Goal: Book appointment/travel/reservation

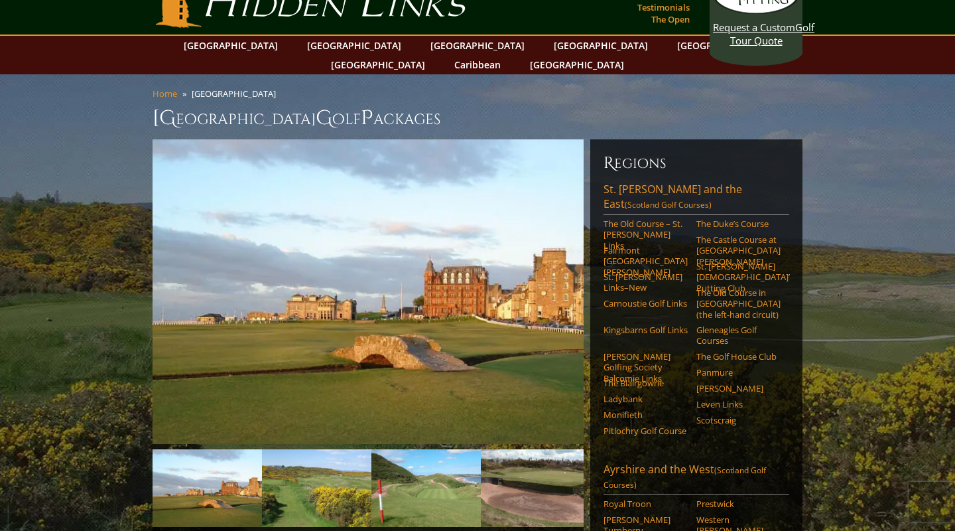
scroll to position [31, 0]
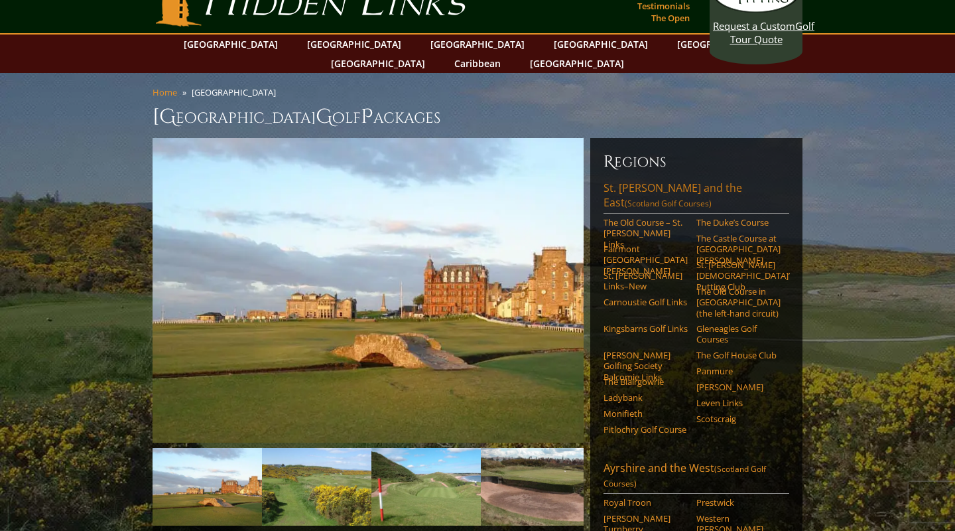
click at [712, 198] on span "(Scotland Golf Courses)" at bounding box center [668, 203] width 87 height 11
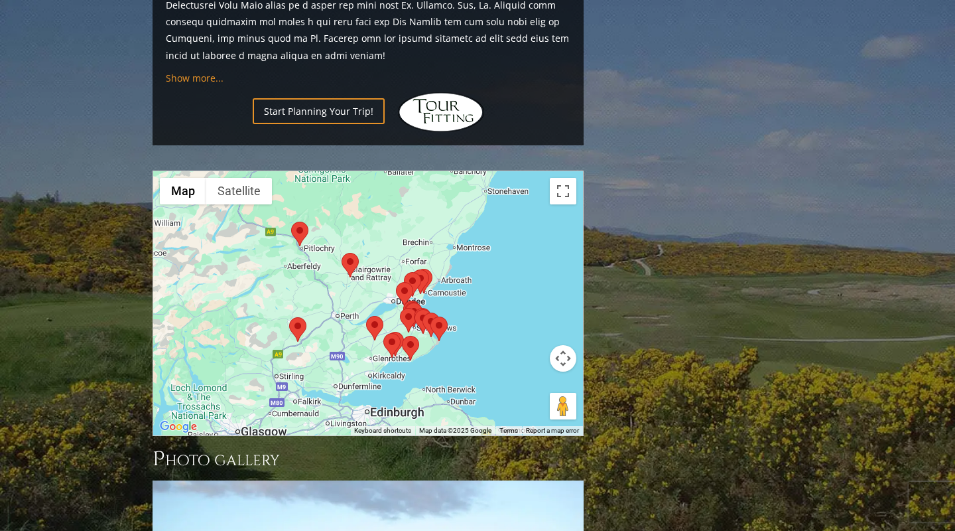
scroll to position [1588, 0]
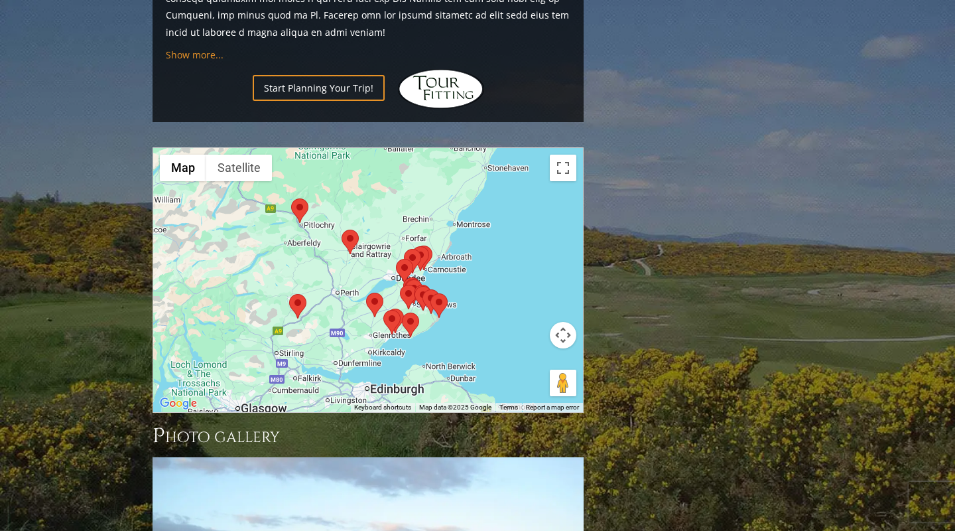
click at [566, 155] on button "Toggle fullscreen view" at bounding box center [563, 168] width 27 height 27
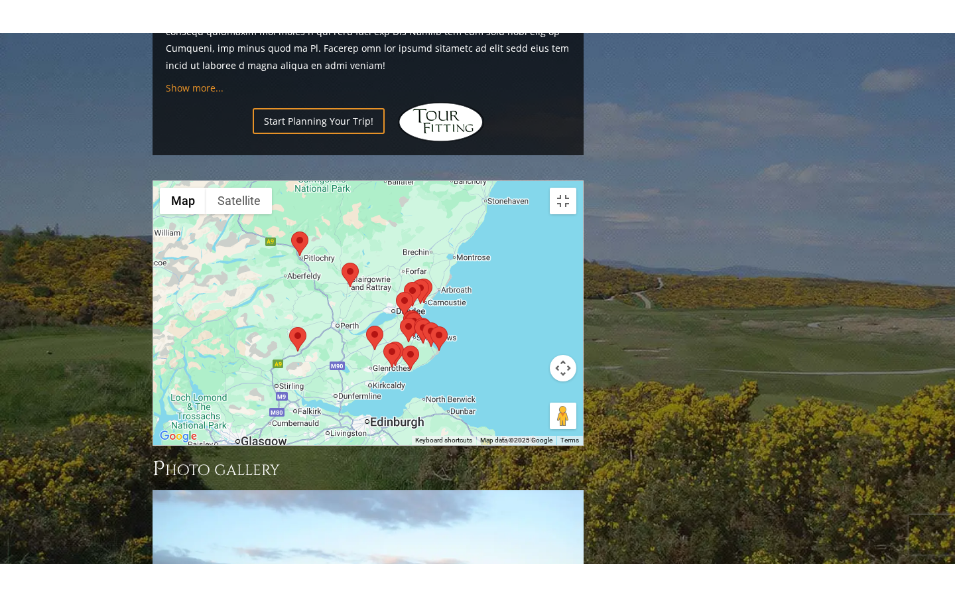
scroll to position [0, 0]
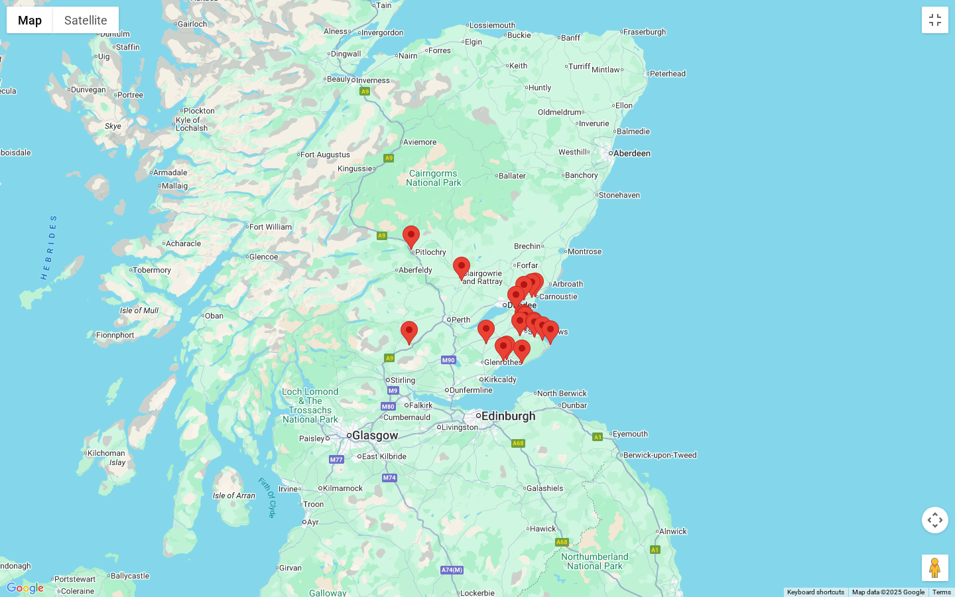
drag, startPoint x: 650, startPoint y: 279, endPoint x: 652, endPoint y: 286, distance: 7.6
click at [652, 286] on div at bounding box center [477, 298] width 955 height 597
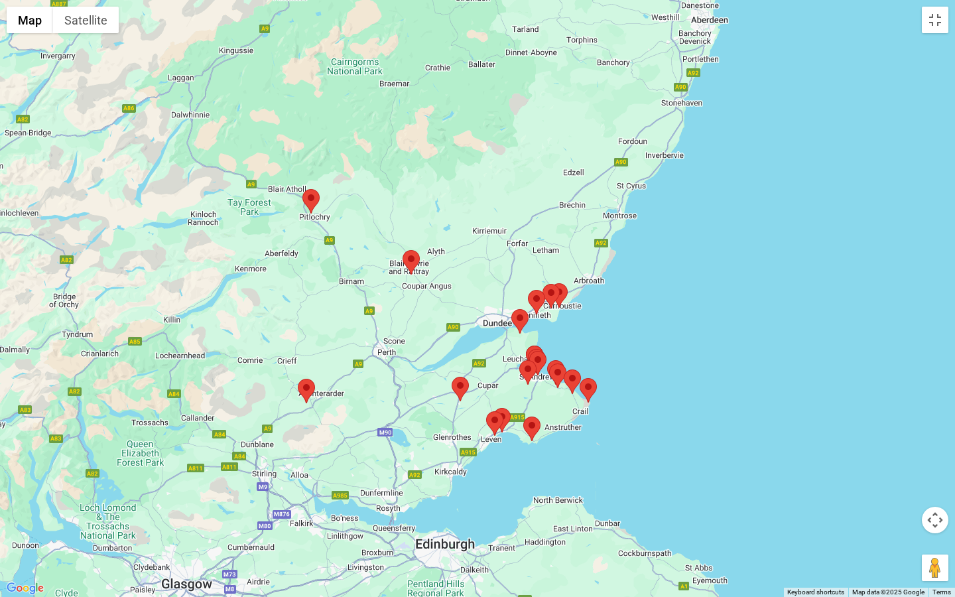
drag, startPoint x: 598, startPoint y: 326, endPoint x: 741, endPoint y: 333, distance: 143.4
click at [741, 333] on div at bounding box center [477, 298] width 955 height 597
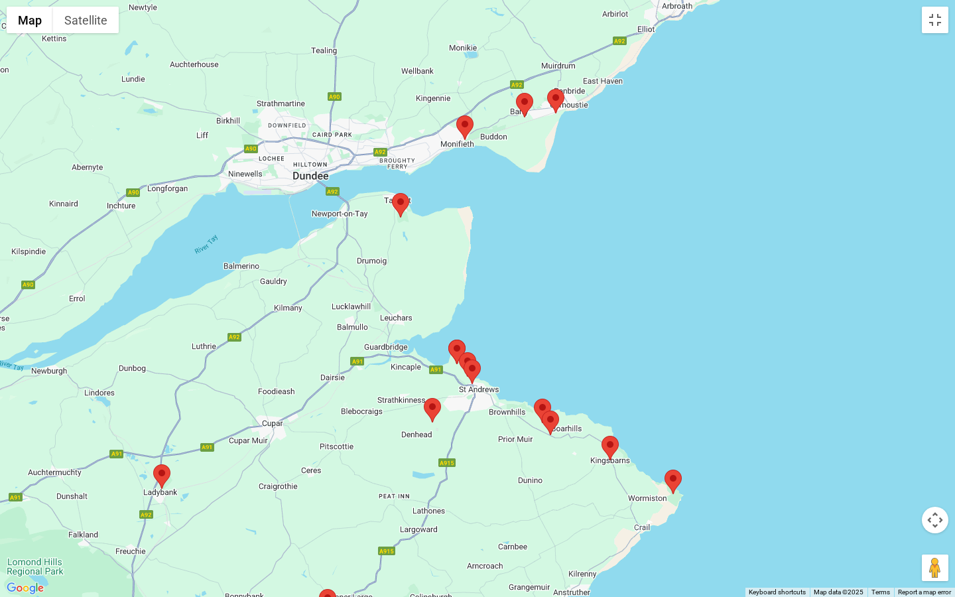
drag, startPoint x: 292, startPoint y: 407, endPoint x: 840, endPoint y: 284, distance: 561.2
click at [840, 284] on div at bounding box center [477, 298] width 955 height 597
click at [464, 359] on area at bounding box center [464, 359] width 0 height 0
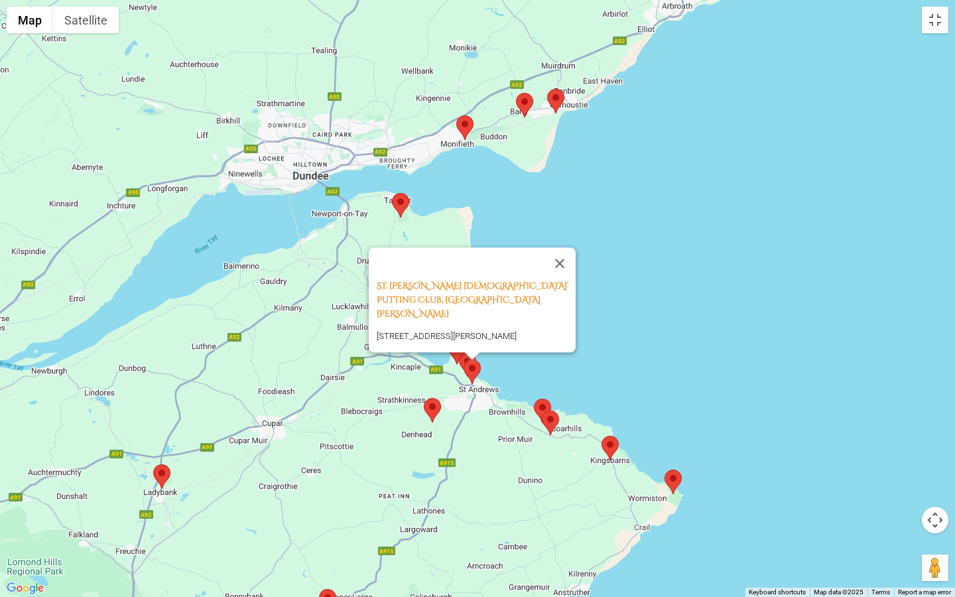
click at [424, 398] on area at bounding box center [424, 398] width 0 height 0
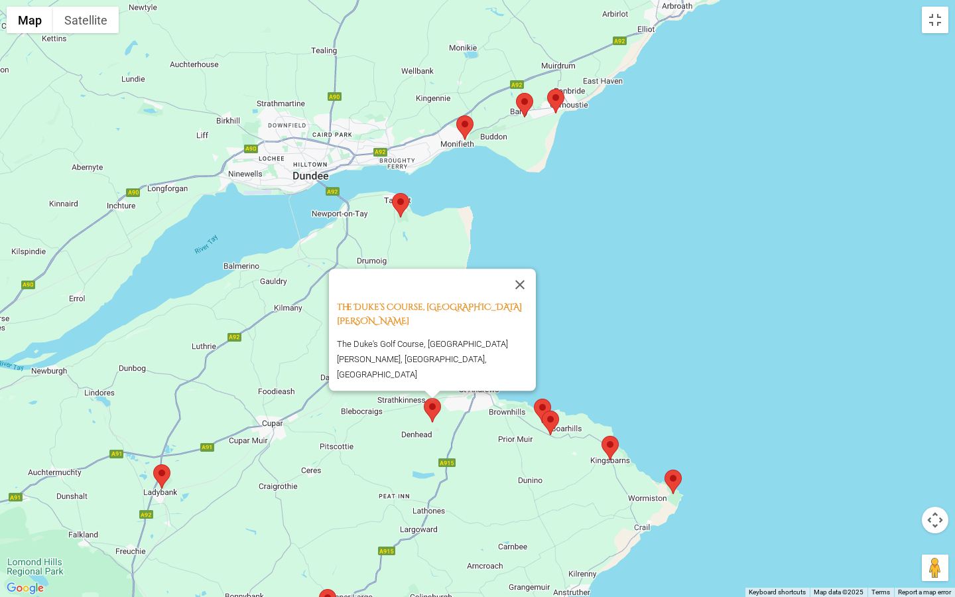
click at [615, 300] on div "The Duke’s Course, St. Andrews Scotland The Duke's Golf Course, St Andrews, Sco…" at bounding box center [477, 298] width 955 height 597
click at [528, 296] on button "Close" at bounding box center [520, 285] width 32 height 32
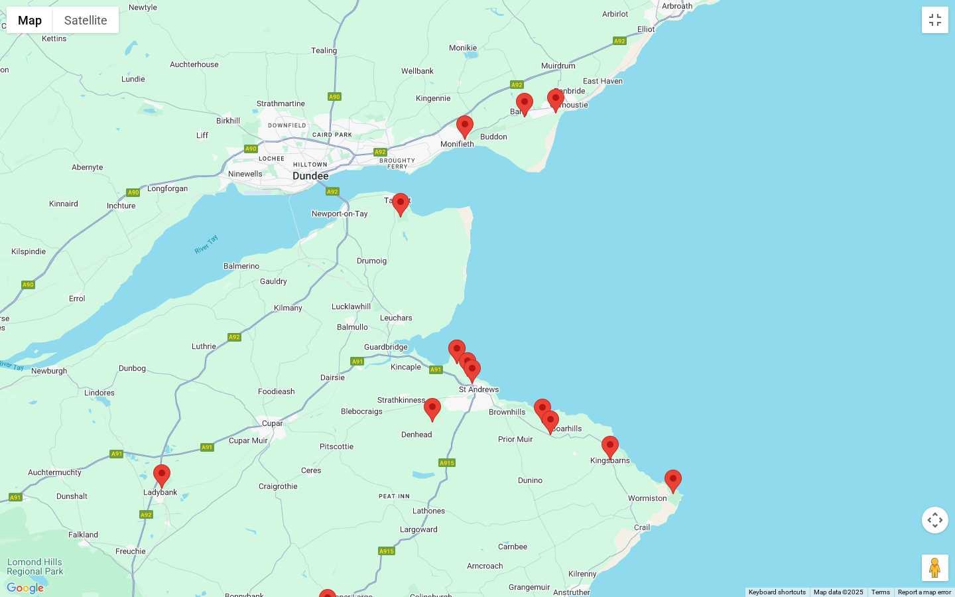
click at [448, 340] on area at bounding box center [448, 340] width 0 height 0
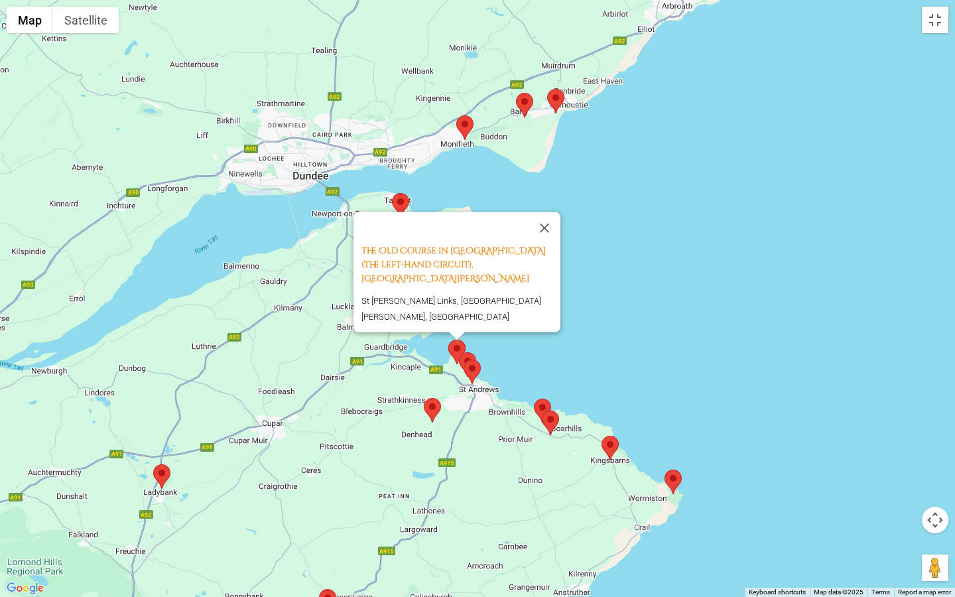
click at [459, 352] on area at bounding box center [459, 352] width 0 height 0
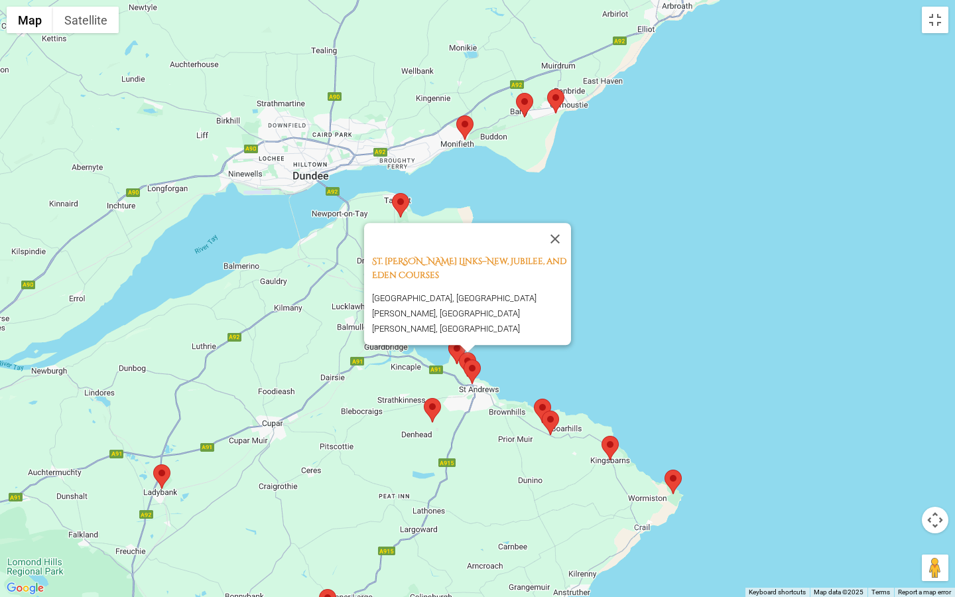
click at [448, 340] on area at bounding box center [448, 340] width 0 height 0
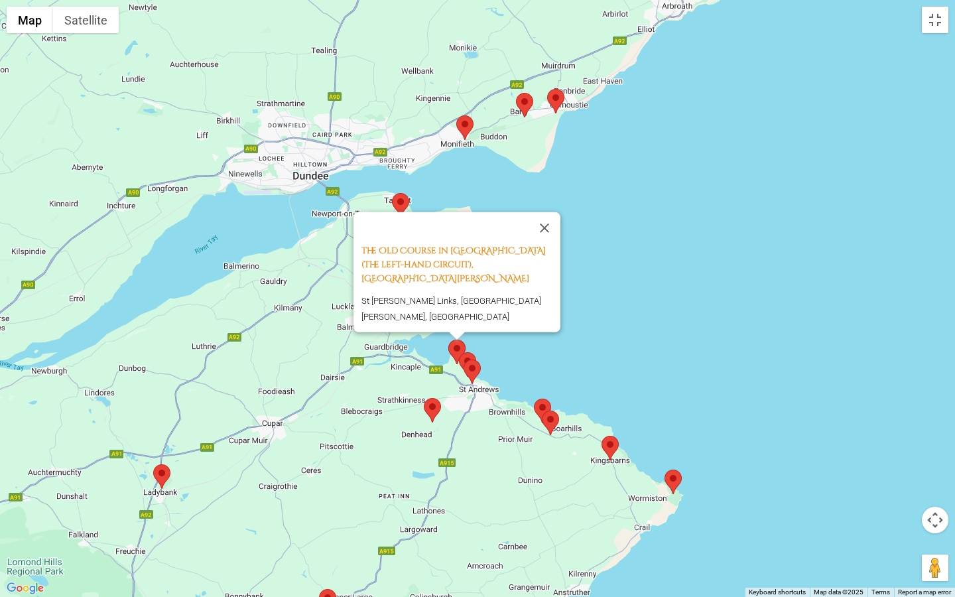
click at [392, 193] on area at bounding box center [392, 193] width 0 height 0
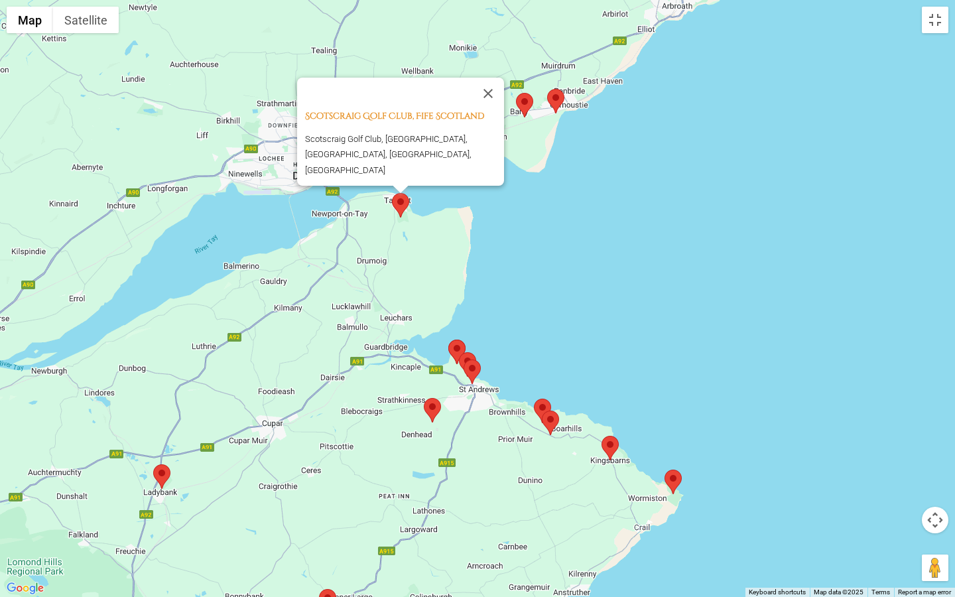
click at [534, 399] on area at bounding box center [534, 399] width 0 height 0
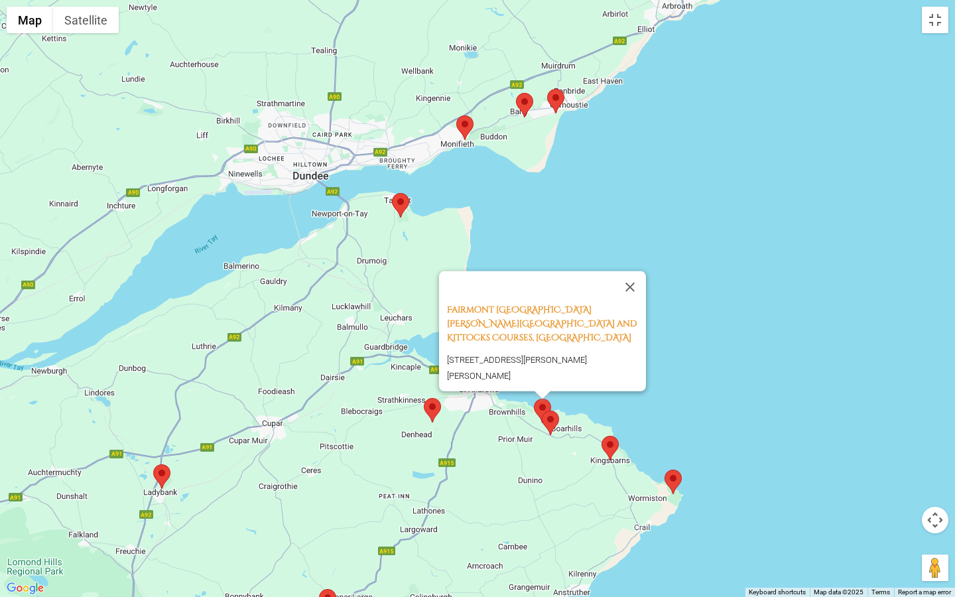
click at [542, 411] on area at bounding box center [542, 411] width 0 height 0
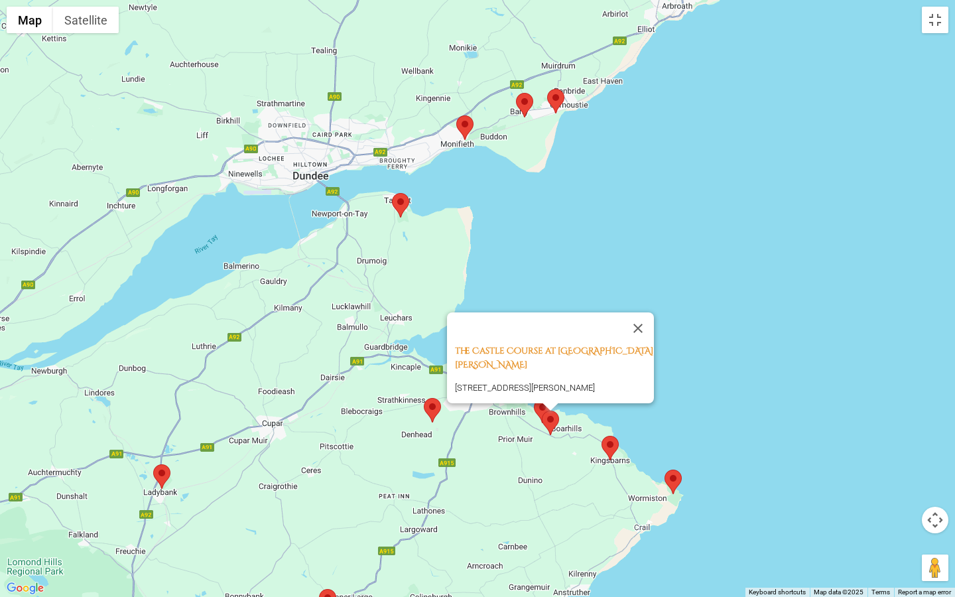
click at [601, 436] on area at bounding box center [601, 436] width 0 height 0
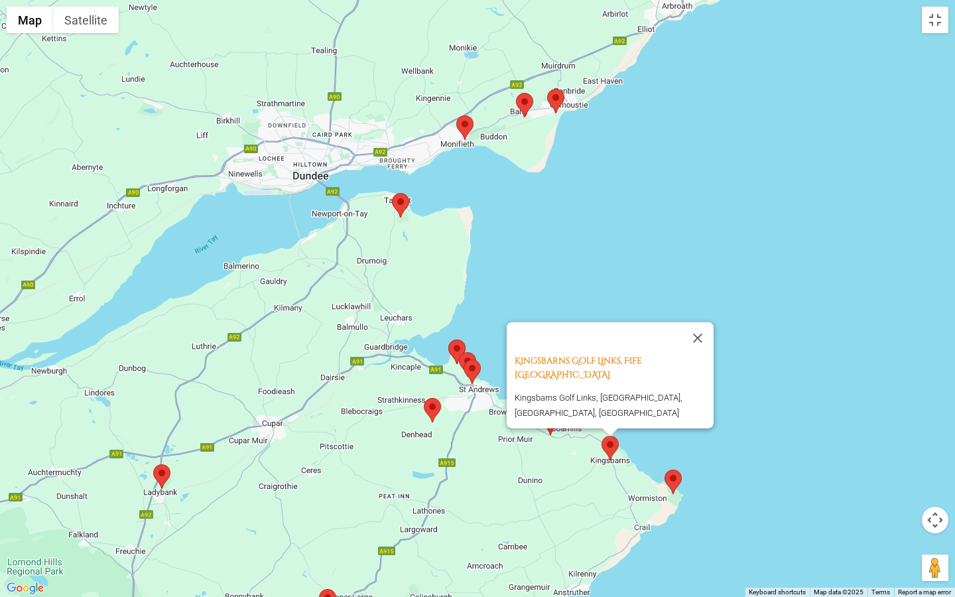
click at [664, 470] on area at bounding box center [664, 470] width 0 height 0
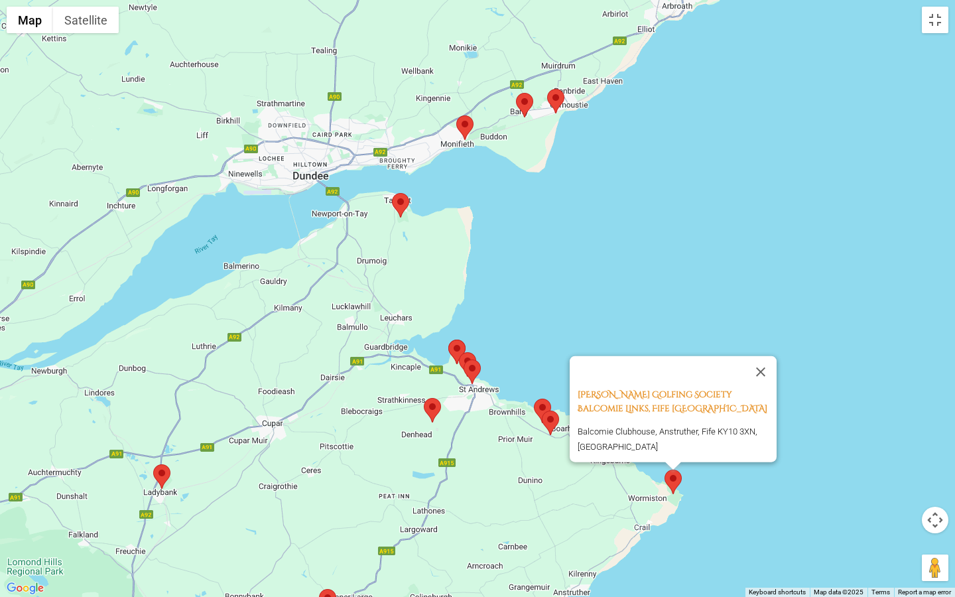
click at [153, 464] on area at bounding box center [153, 464] width 0 height 0
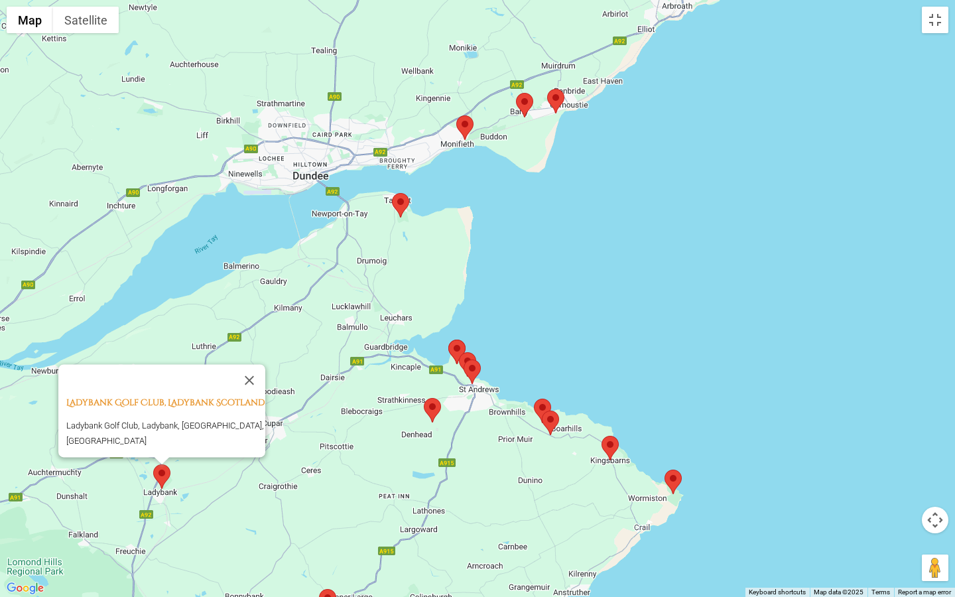
click at [456, 115] on area at bounding box center [456, 115] width 0 height 0
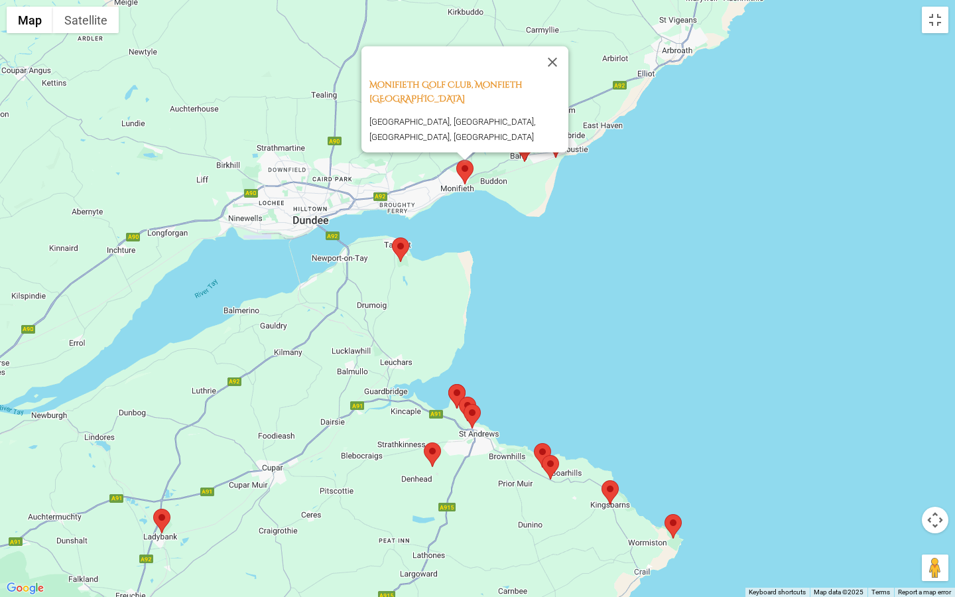
click at [527, 159] on img at bounding box center [524, 149] width 17 height 25
click at [558, 54] on button "Close" at bounding box center [553, 62] width 32 height 32
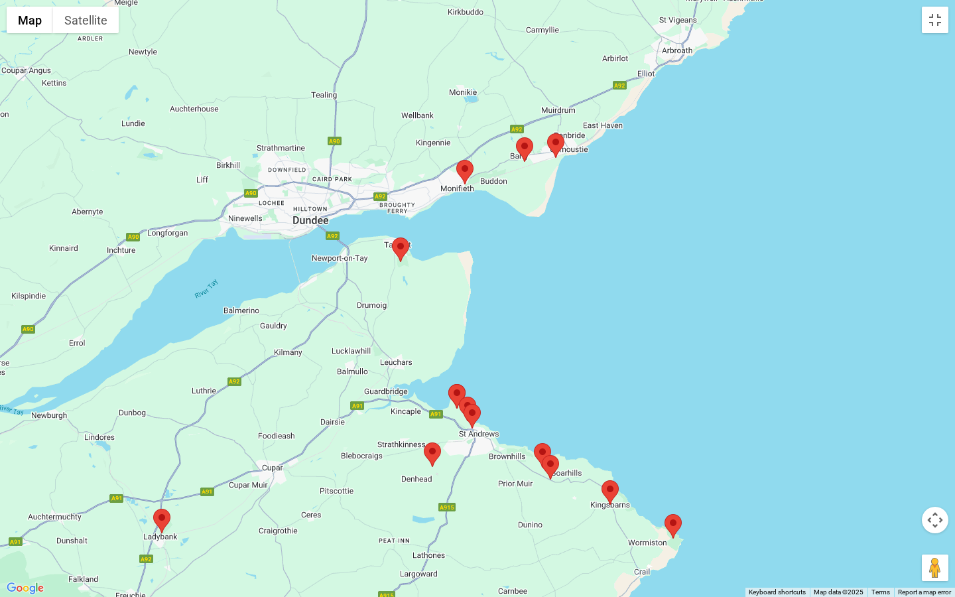
click at [516, 137] on area at bounding box center [516, 137] width 0 height 0
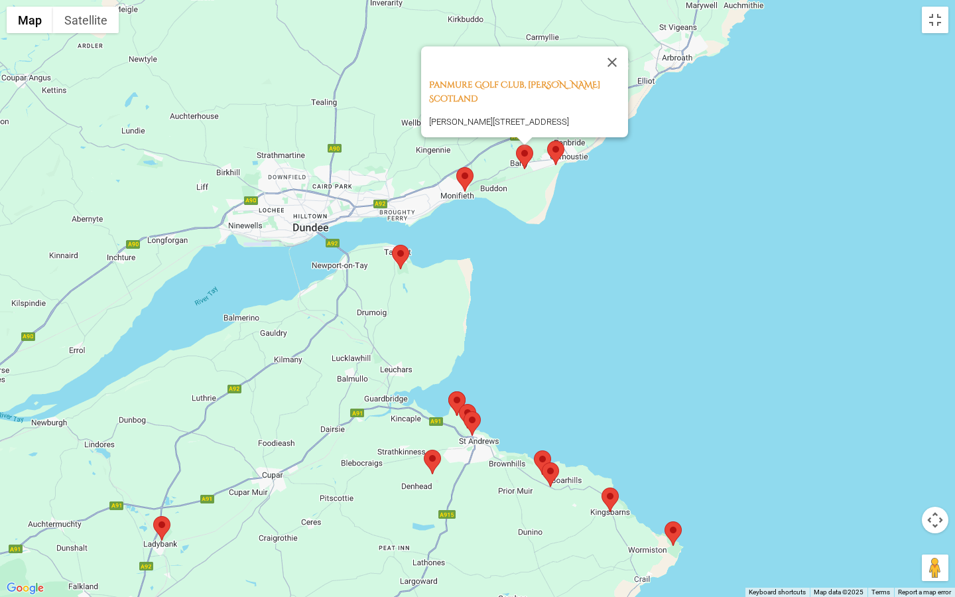
click at [547, 141] on area at bounding box center [547, 141] width 0 height 0
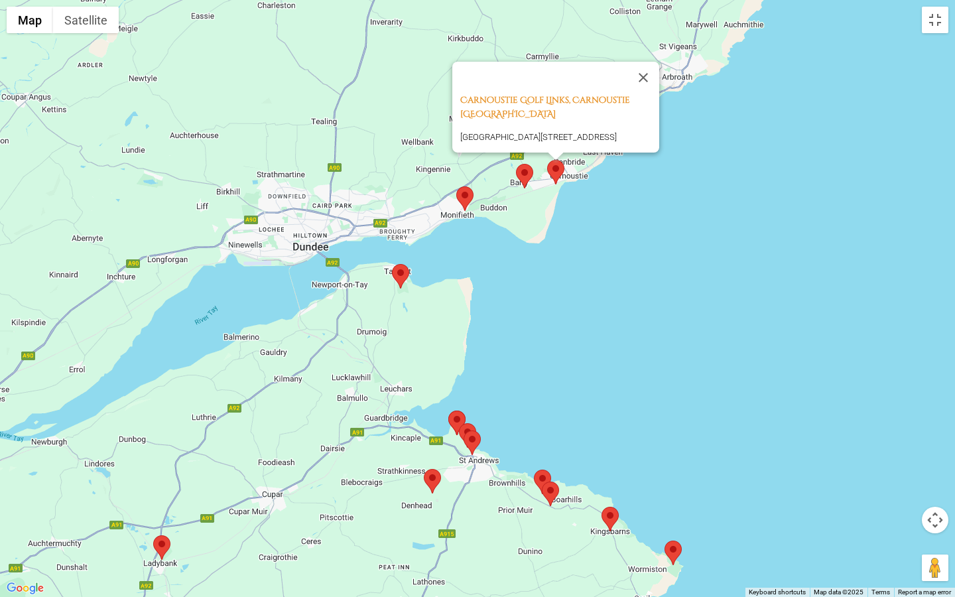
click at [392, 264] on area at bounding box center [392, 264] width 0 height 0
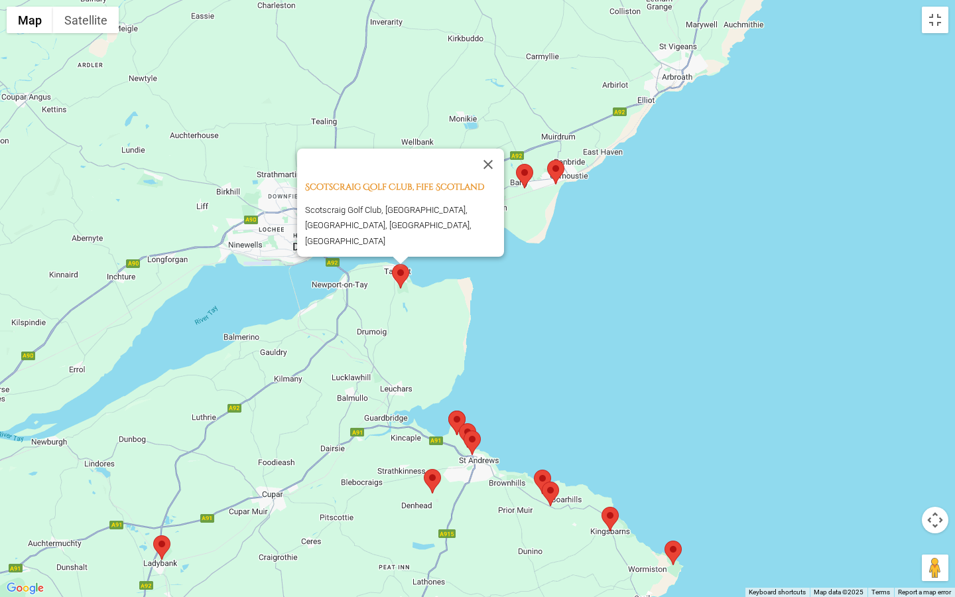
click at [547, 160] on area at bounding box center [547, 160] width 0 height 0
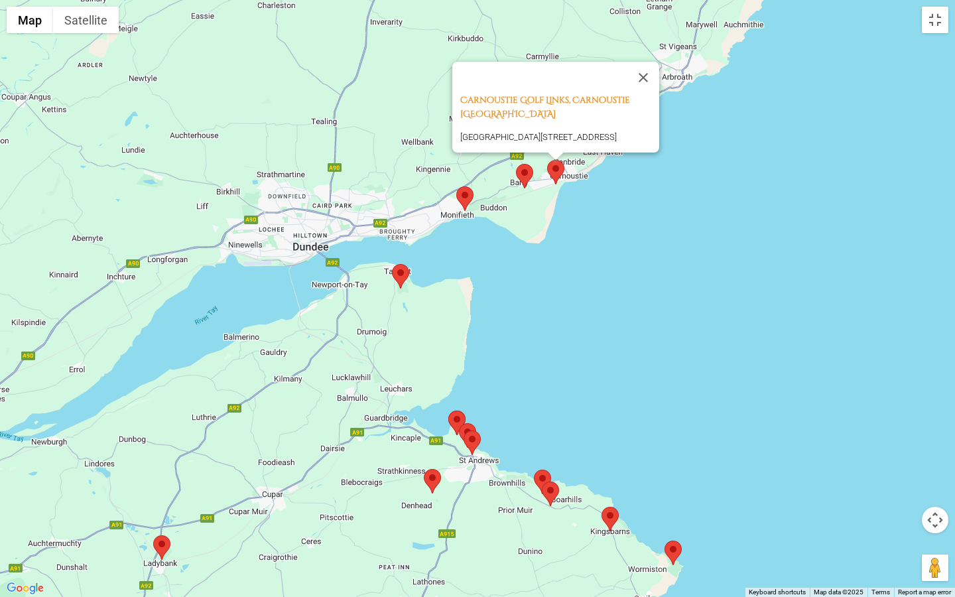
click at [448, 411] on area at bounding box center [448, 411] width 0 height 0
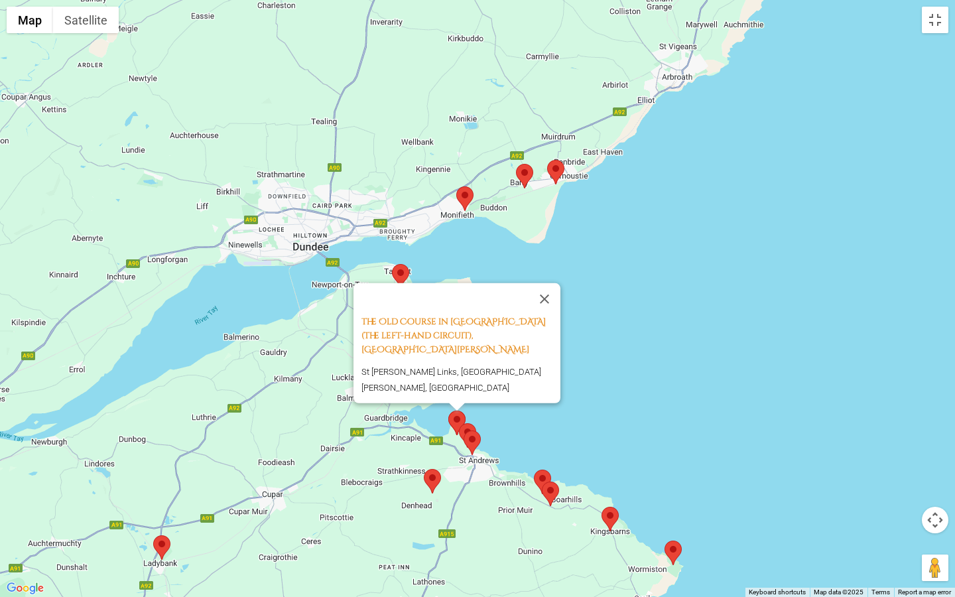
click at [459, 423] on area at bounding box center [459, 423] width 0 height 0
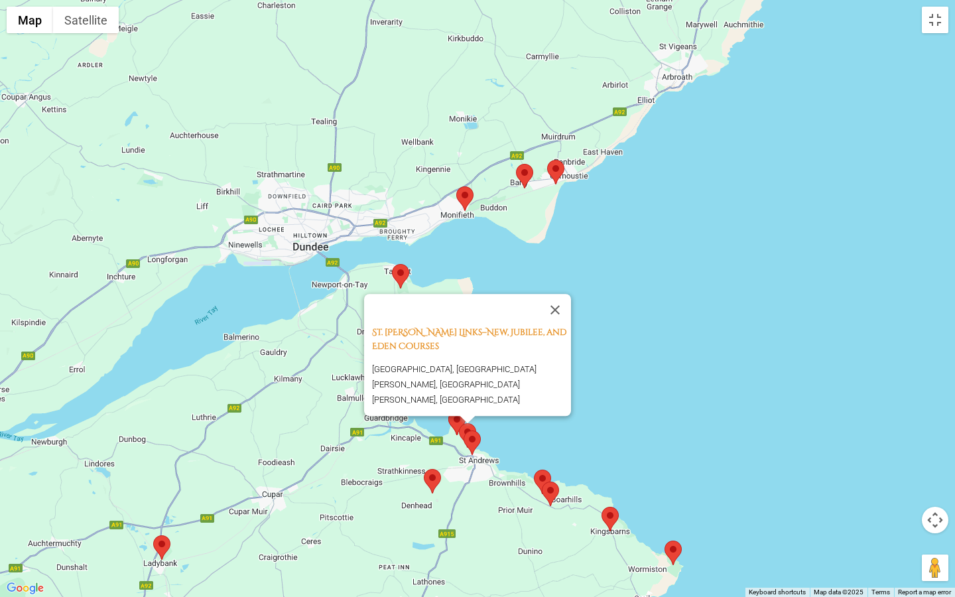
click at [464, 430] on area at bounding box center [464, 430] width 0 height 0
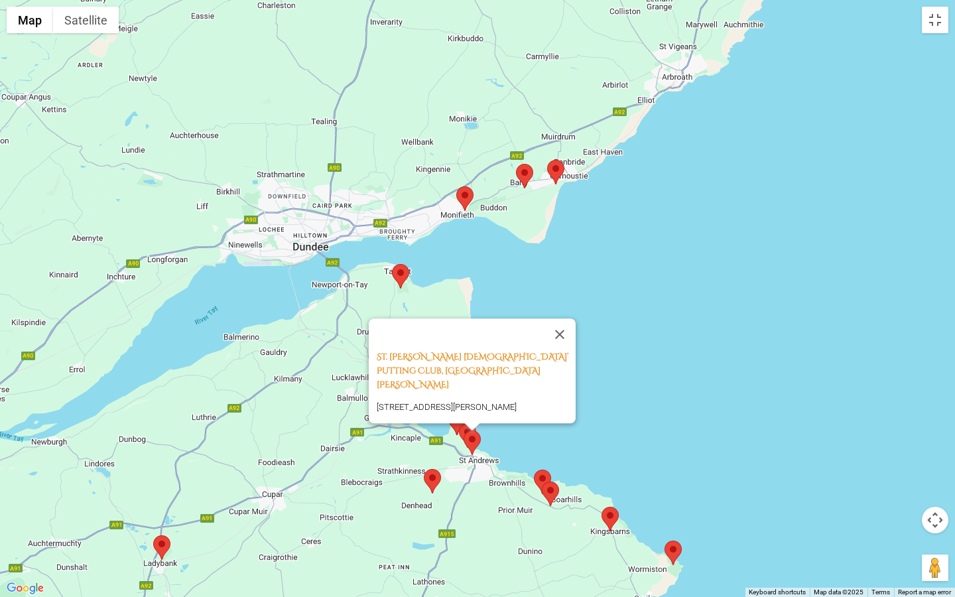
click at [424, 469] on area at bounding box center [424, 469] width 0 height 0
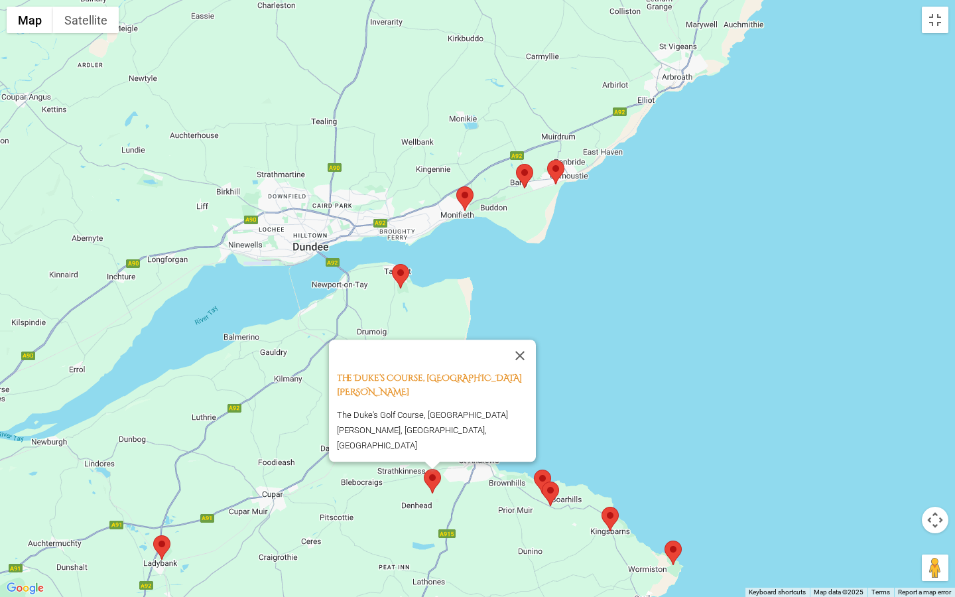
click at [534, 470] on area at bounding box center [534, 470] width 0 height 0
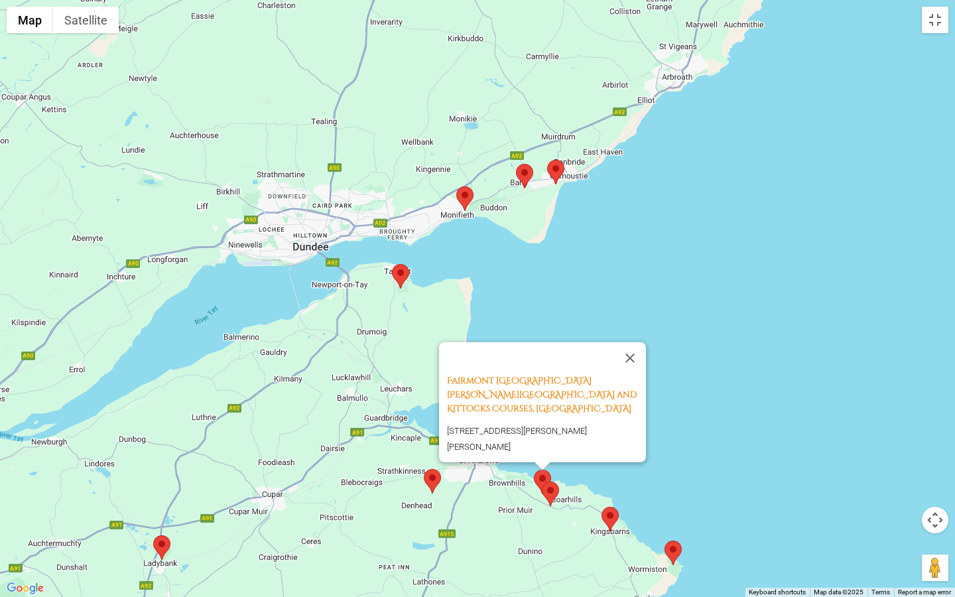
click at [542, 481] on area at bounding box center [542, 481] width 0 height 0
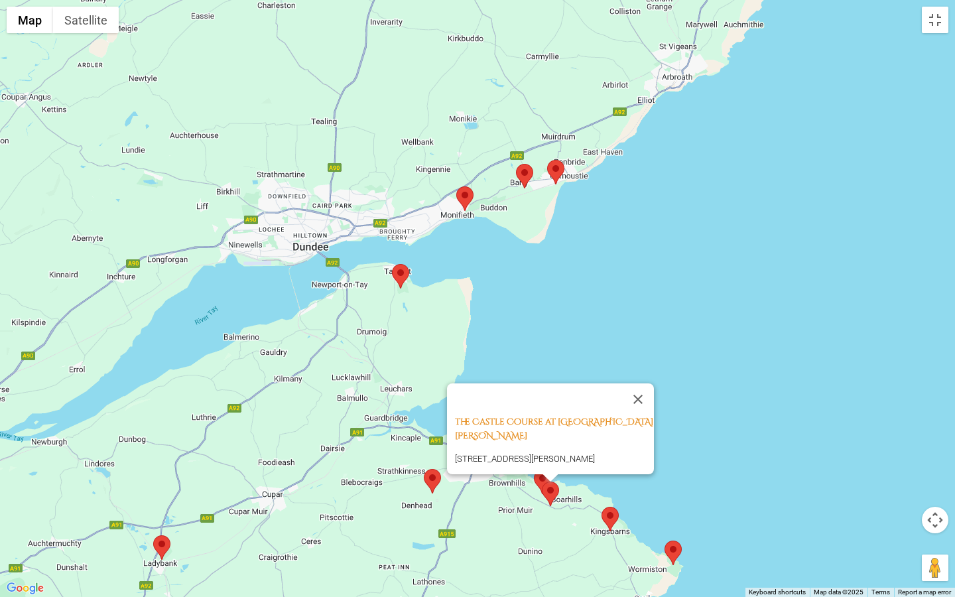
click at [601, 507] on area at bounding box center [601, 507] width 0 height 0
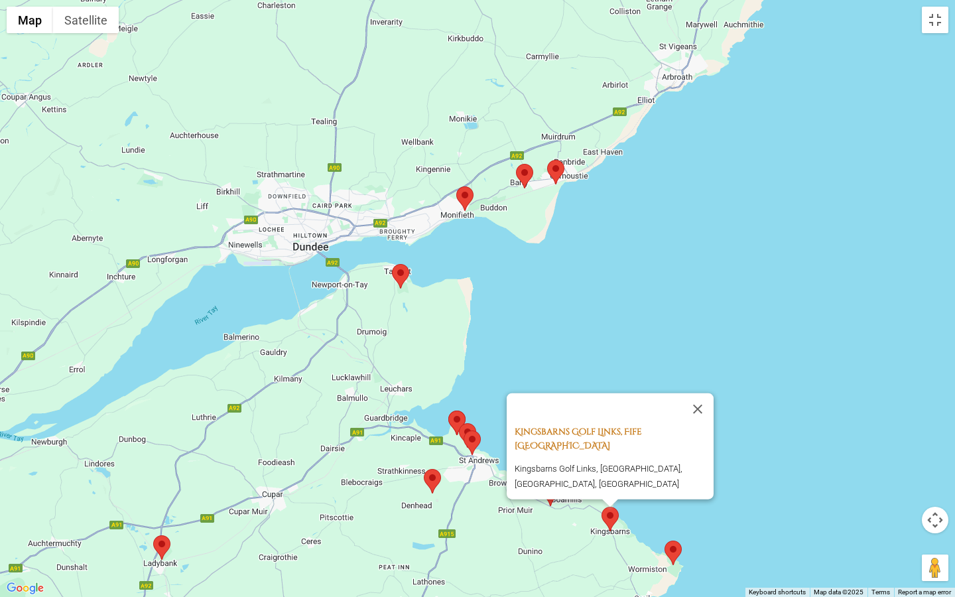
click at [601, 426] on link "Kingsbarns Golf Links, Fife Scotland" at bounding box center [578, 439] width 127 height 26
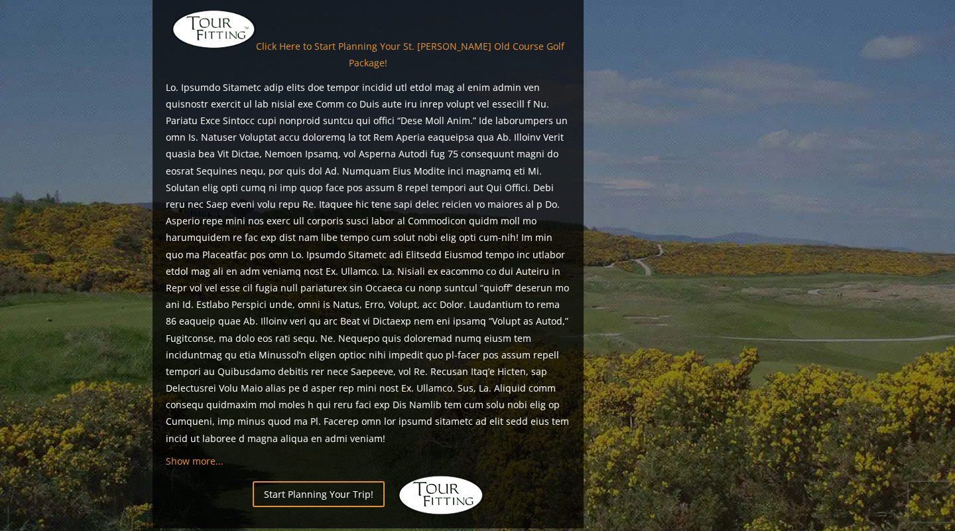
scroll to position [1317, 0]
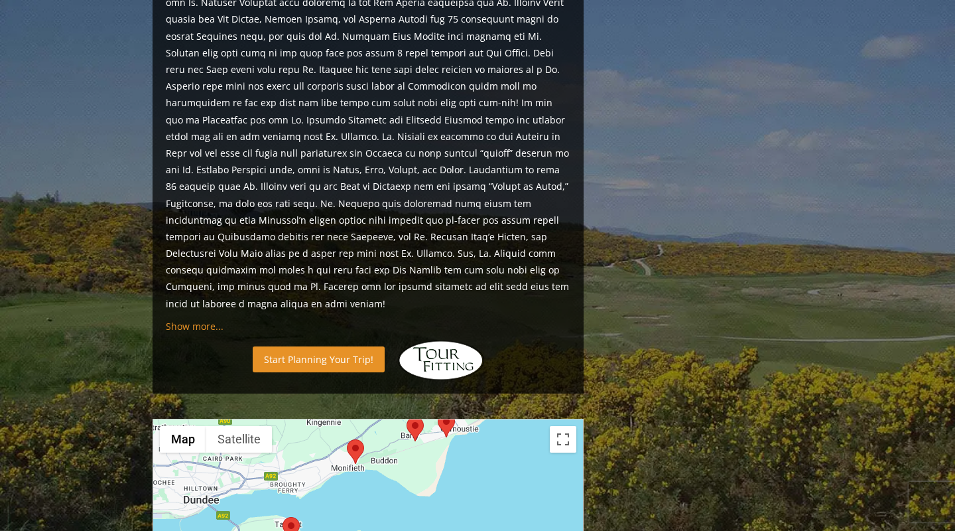
click at [303, 346] on link "Start Planning Your Trip!" at bounding box center [319, 359] width 132 height 26
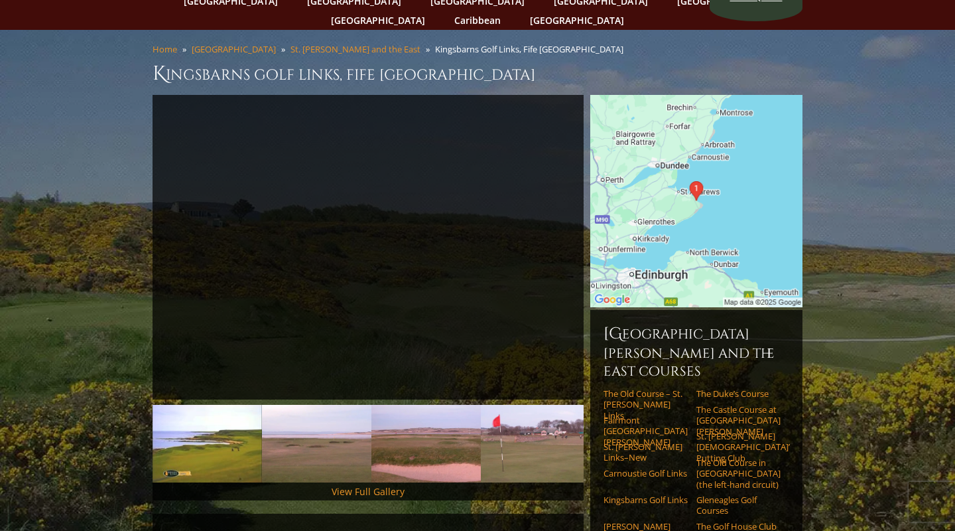
scroll to position [97, 0]
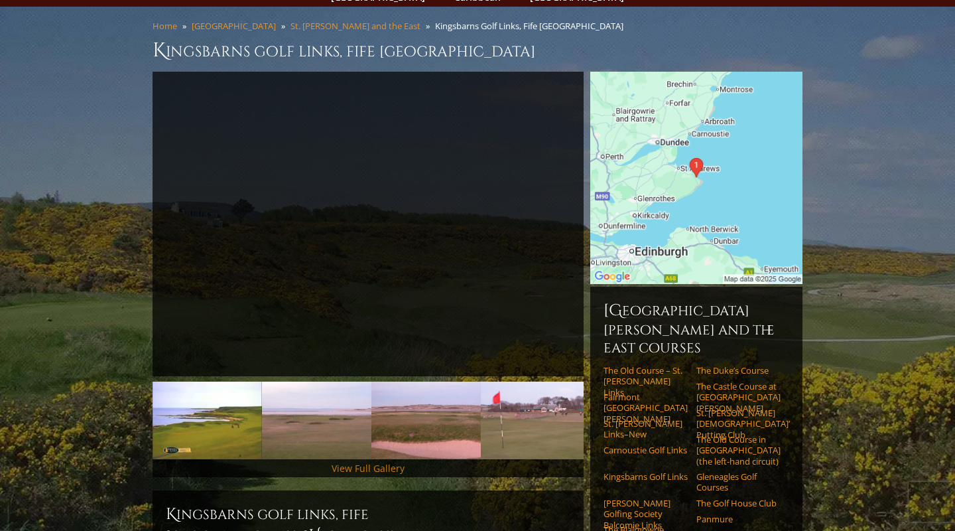
click at [355, 462] on link "View Full Gallery" at bounding box center [368, 468] width 73 height 13
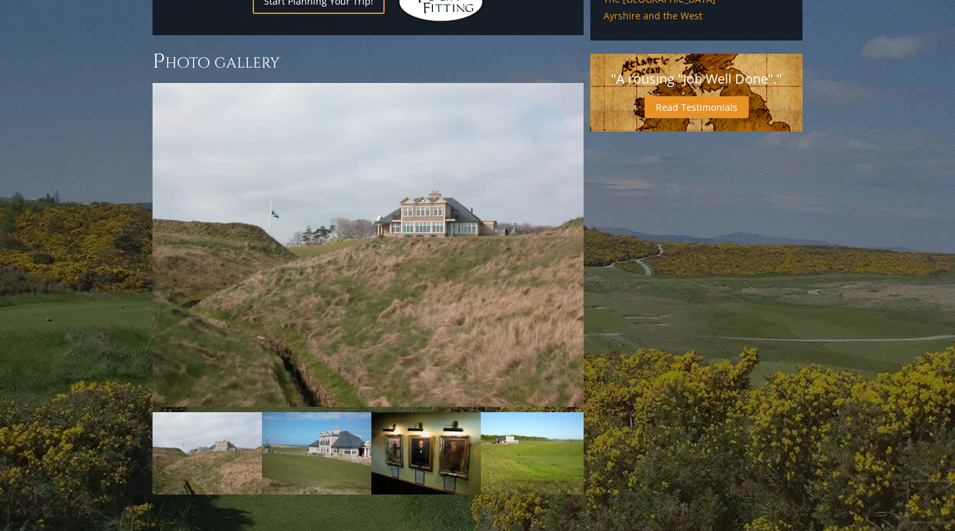
scroll to position [1168, 0]
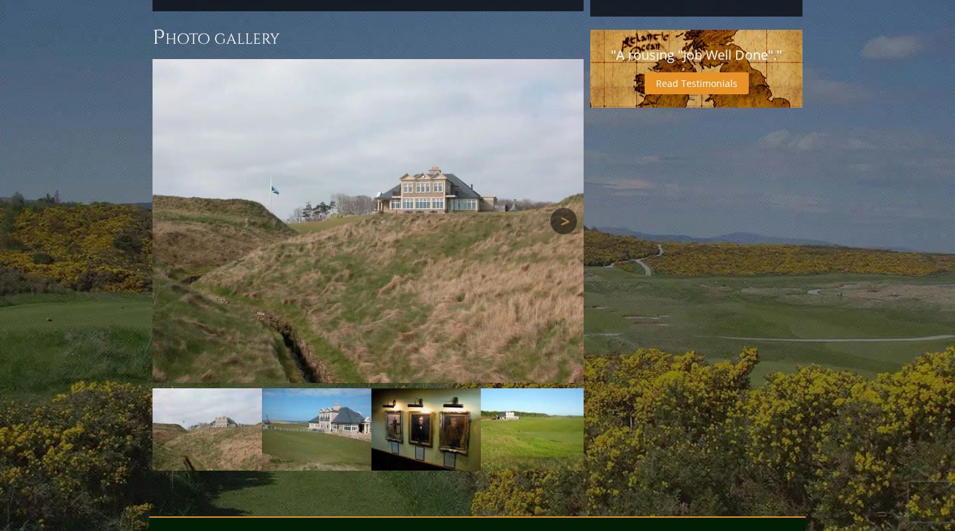
click at [569, 208] on link "Next" at bounding box center [563, 221] width 27 height 27
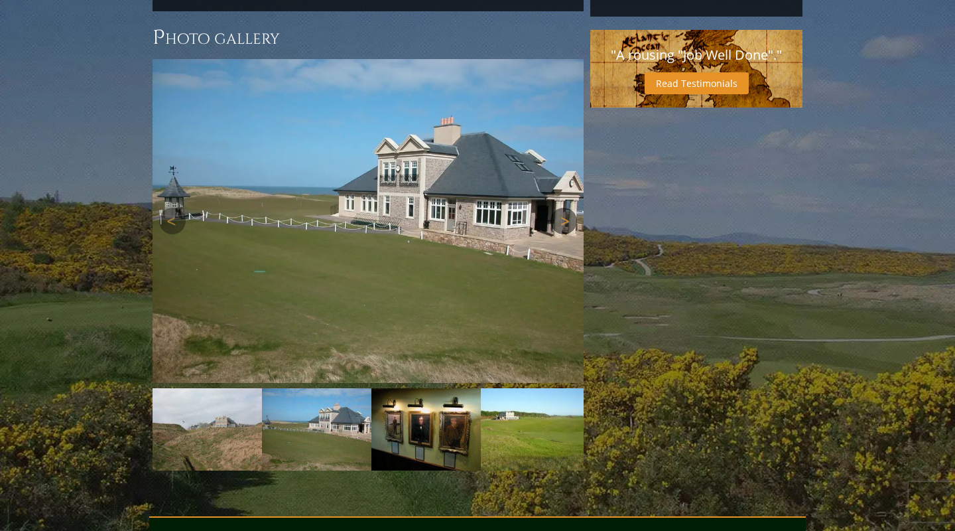
click at [569, 208] on link "Next" at bounding box center [563, 221] width 27 height 27
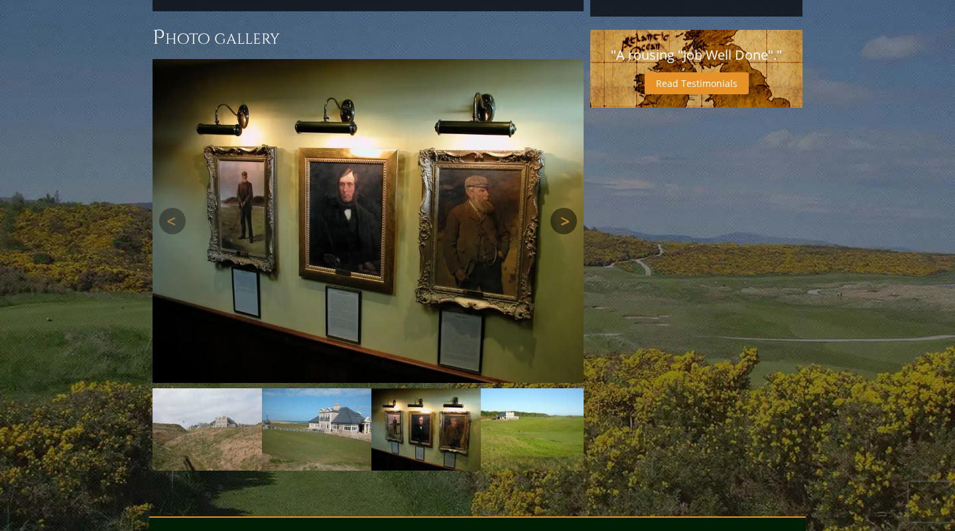
click at [569, 208] on link "Next" at bounding box center [563, 221] width 27 height 27
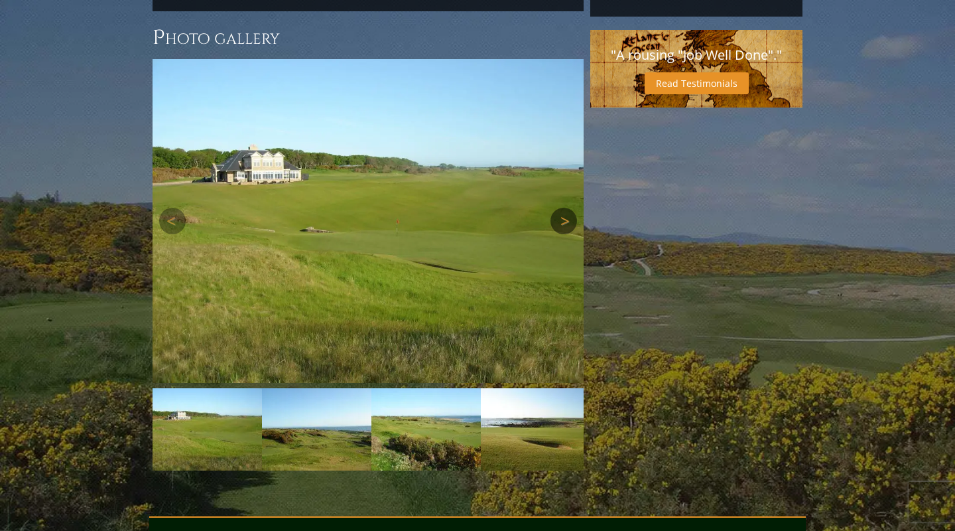
click at [569, 208] on link "Next" at bounding box center [563, 221] width 27 height 27
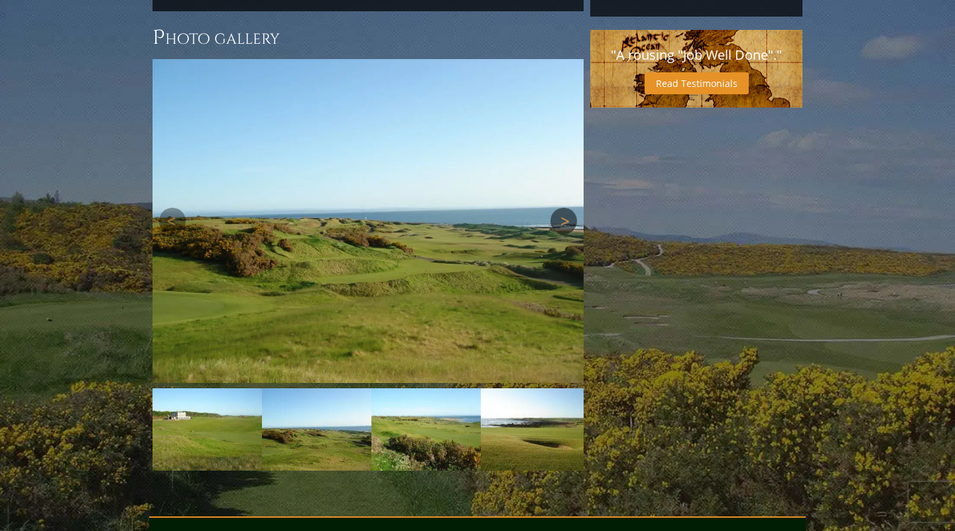
click at [569, 208] on link "Next" at bounding box center [563, 221] width 27 height 27
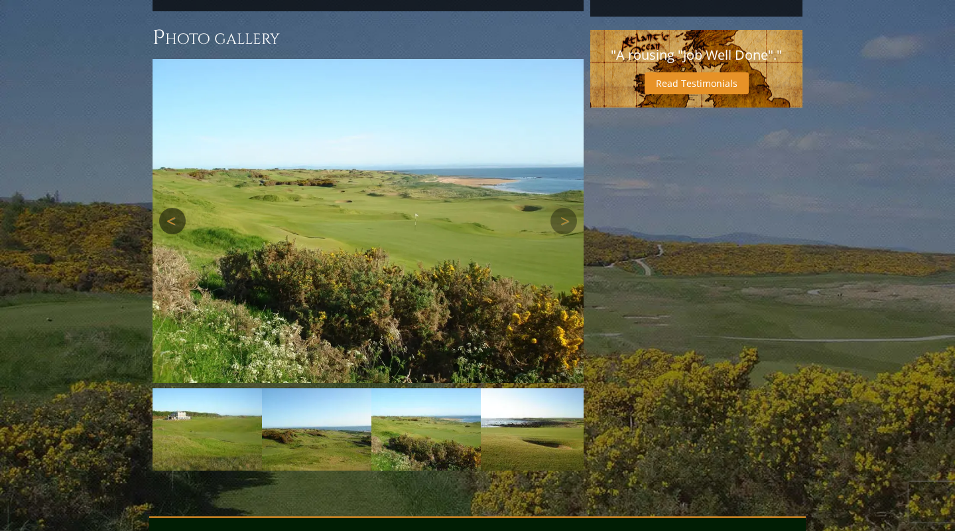
click at [170, 208] on link "Previous" at bounding box center [172, 221] width 27 height 27
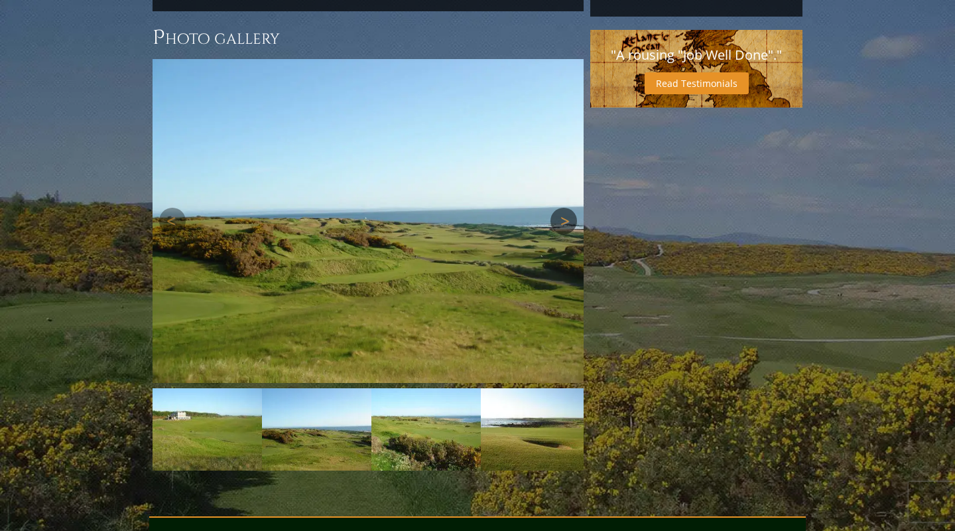
click at [560, 208] on link "Next" at bounding box center [563, 221] width 27 height 27
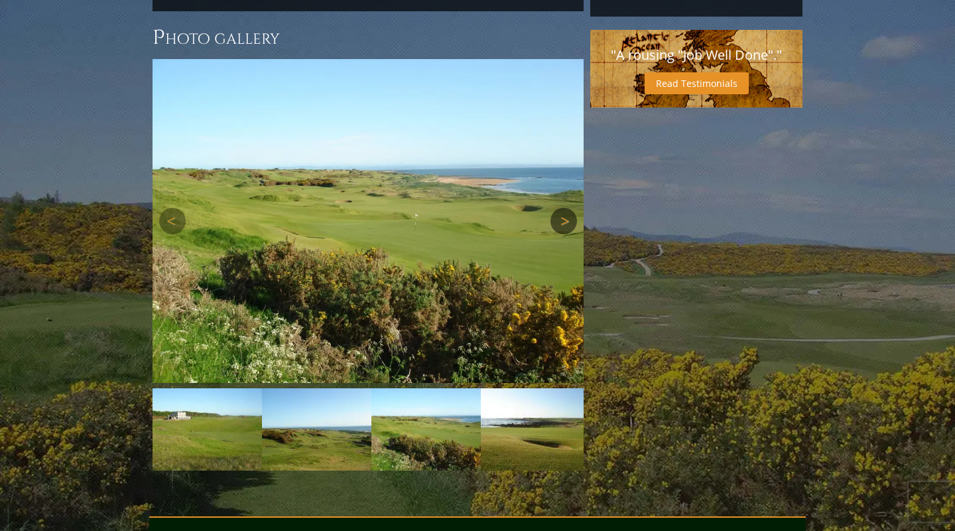
click at [560, 208] on link "Next" at bounding box center [563, 221] width 27 height 27
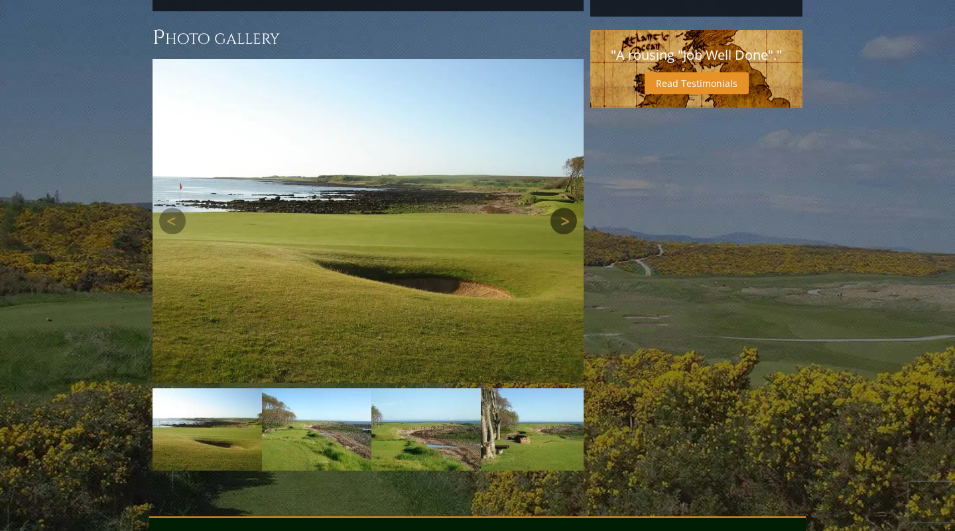
click at [560, 208] on link "Next" at bounding box center [563, 221] width 27 height 27
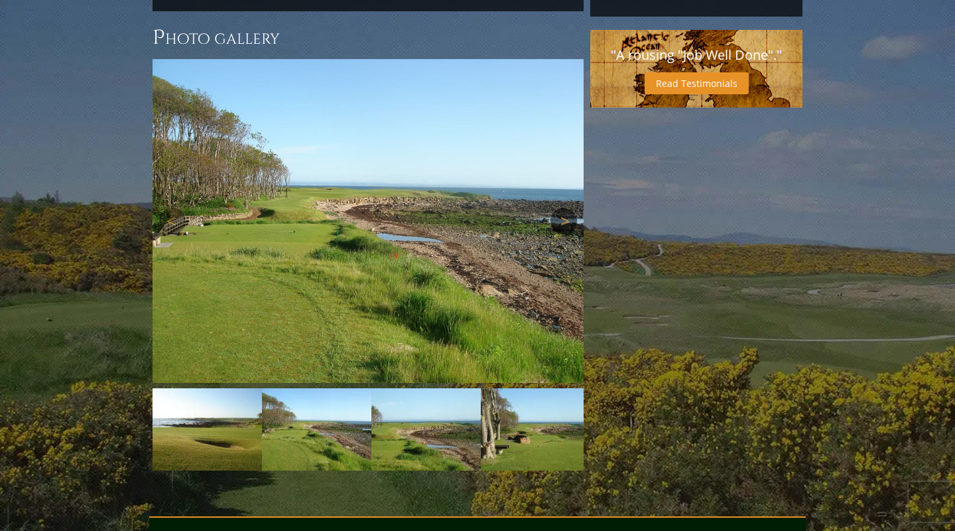
click at [560, 208] on link "Next" at bounding box center [563, 221] width 27 height 27
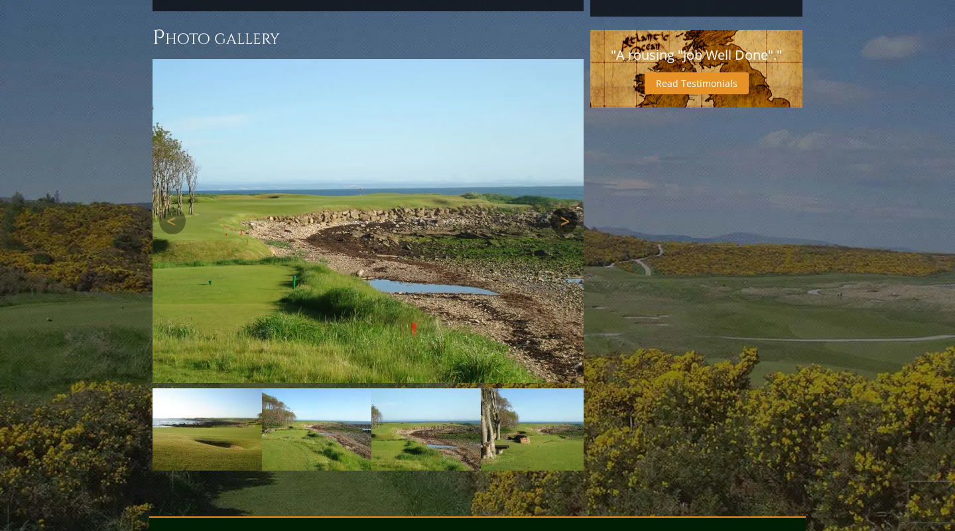
click at [560, 208] on link "Next" at bounding box center [563, 221] width 27 height 27
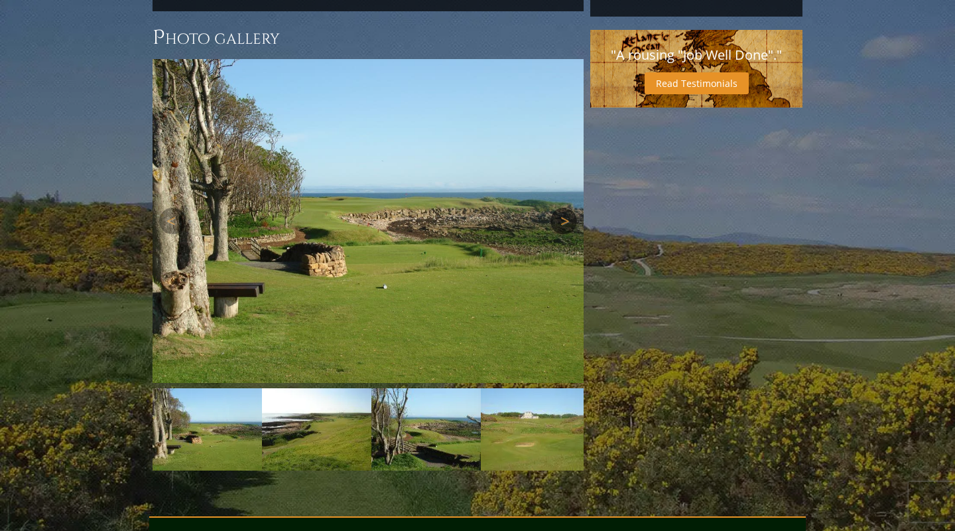
click at [560, 208] on link "Next" at bounding box center [563, 221] width 27 height 27
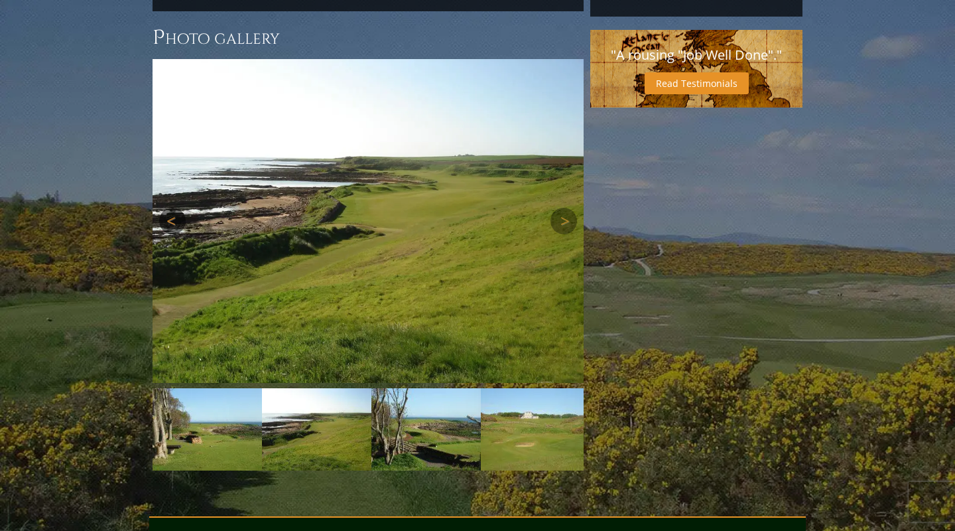
click at [169, 208] on link "Previous" at bounding box center [172, 221] width 27 height 27
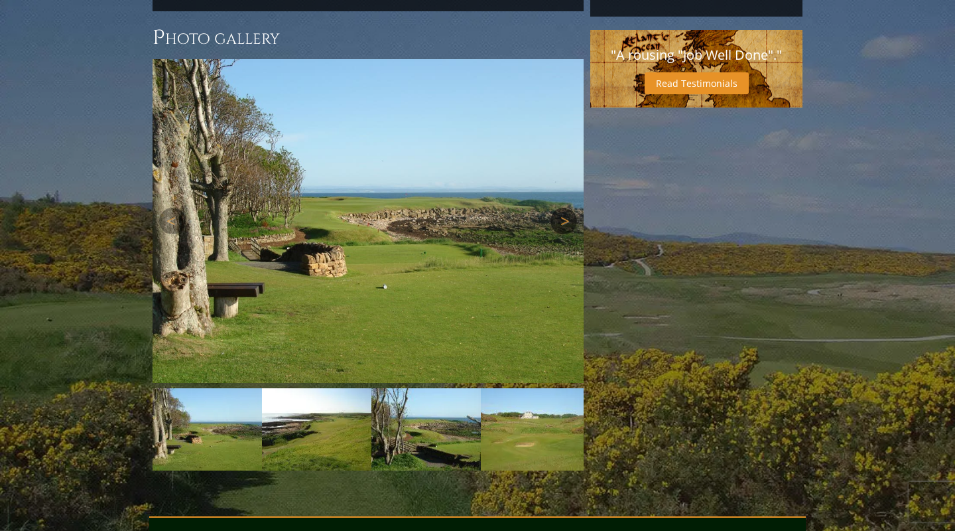
click at [566, 208] on link "Next" at bounding box center [563, 221] width 27 height 27
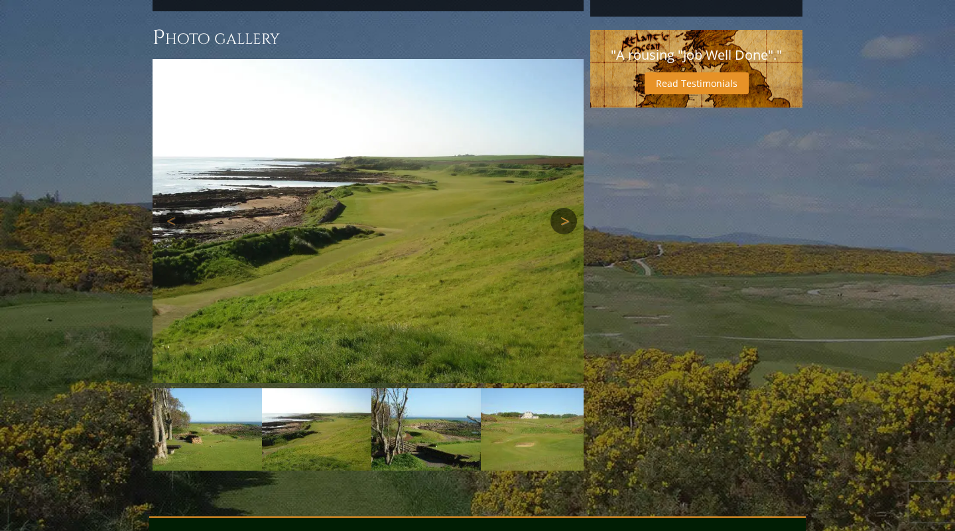
click at [566, 208] on link "Next" at bounding box center [563, 221] width 27 height 27
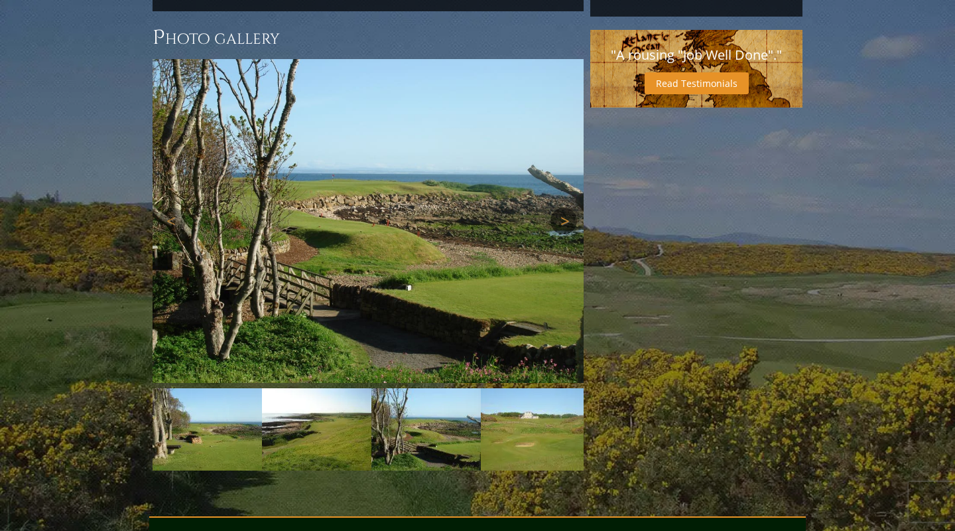
click at [566, 208] on link "Next" at bounding box center [563, 221] width 27 height 27
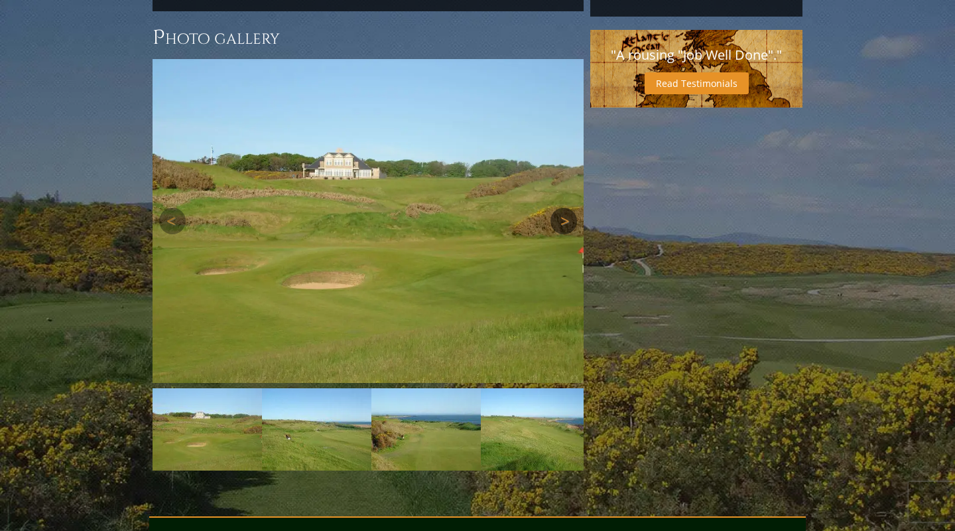
click at [566, 208] on link "Next" at bounding box center [563, 221] width 27 height 27
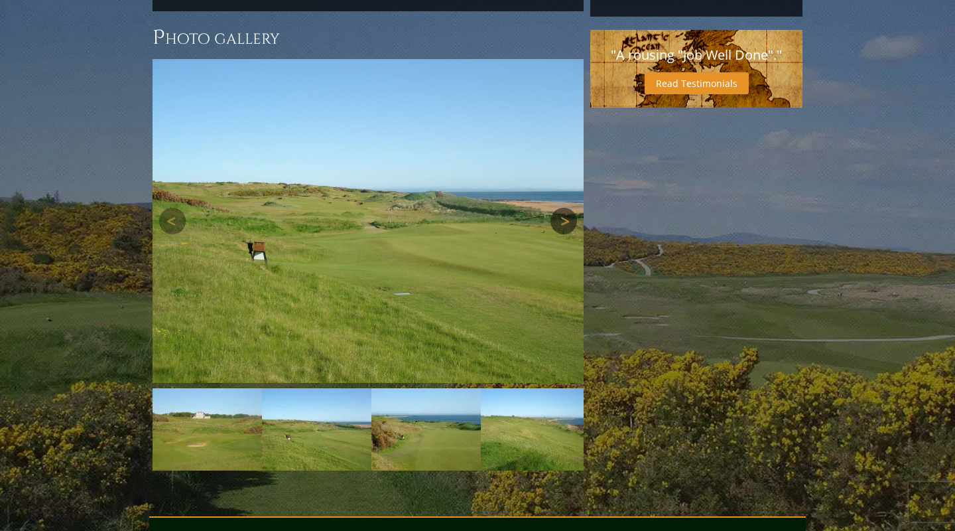
click at [566, 208] on link "Next" at bounding box center [563, 221] width 27 height 27
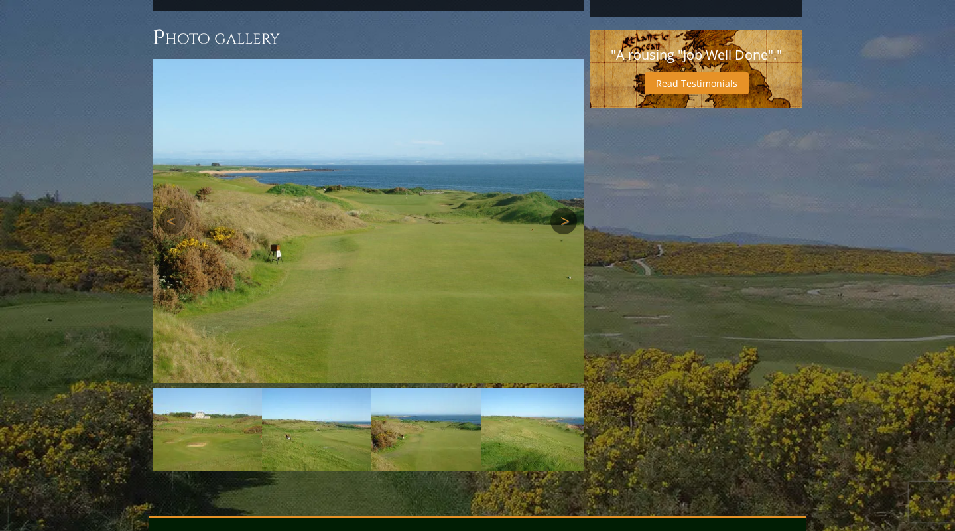
click at [566, 208] on link "Next" at bounding box center [563, 221] width 27 height 27
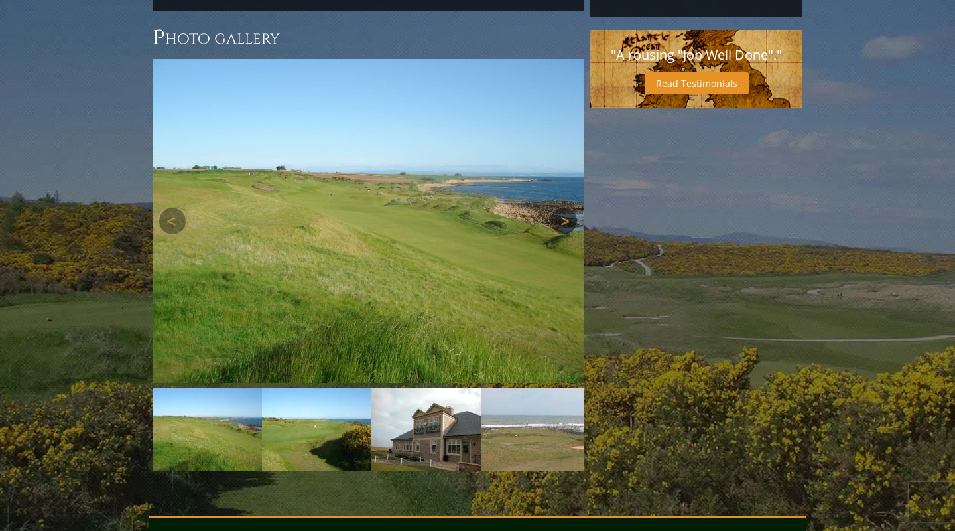
click at [566, 208] on link "Next" at bounding box center [563, 221] width 27 height 27
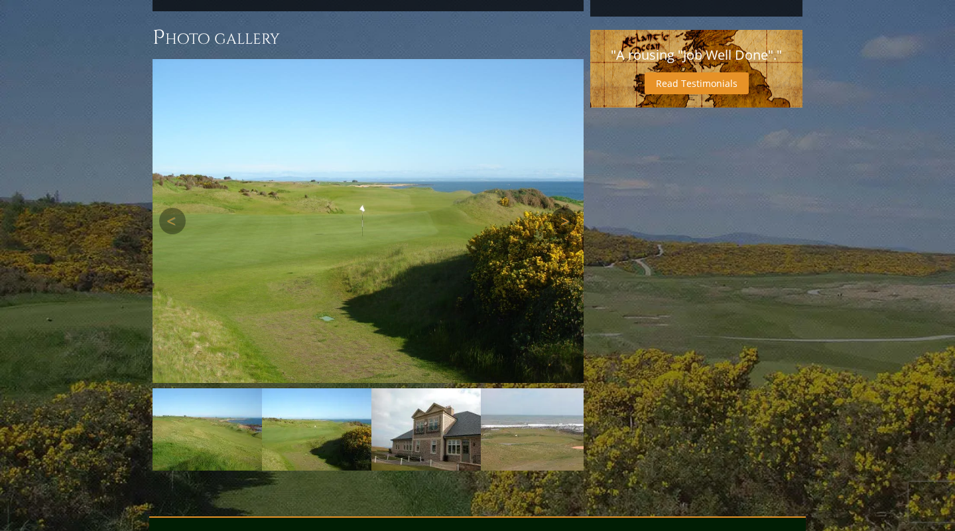
click at [566, 208] on link "Next" at bounding box center [563, 221] width 27 height 27
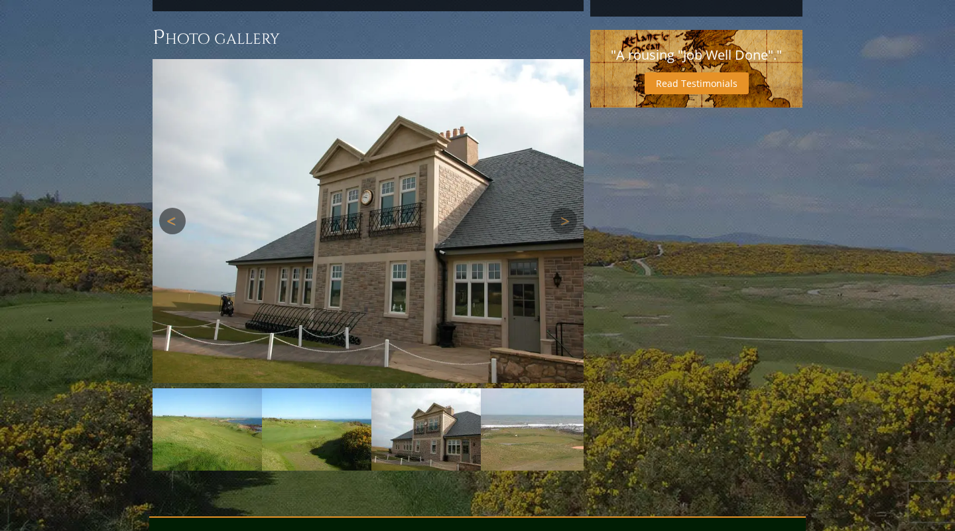
click at [168, 208] on link "Previous" at bounding box center [172, 221] width 27 height 27
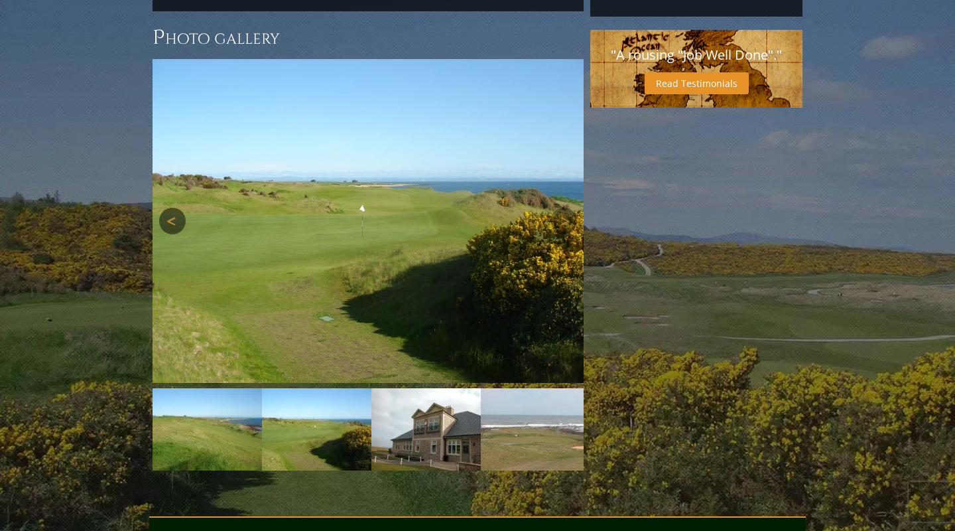
click at [168, 208] on link "Previous" at bounding box center [172, 221] width 27 height 27
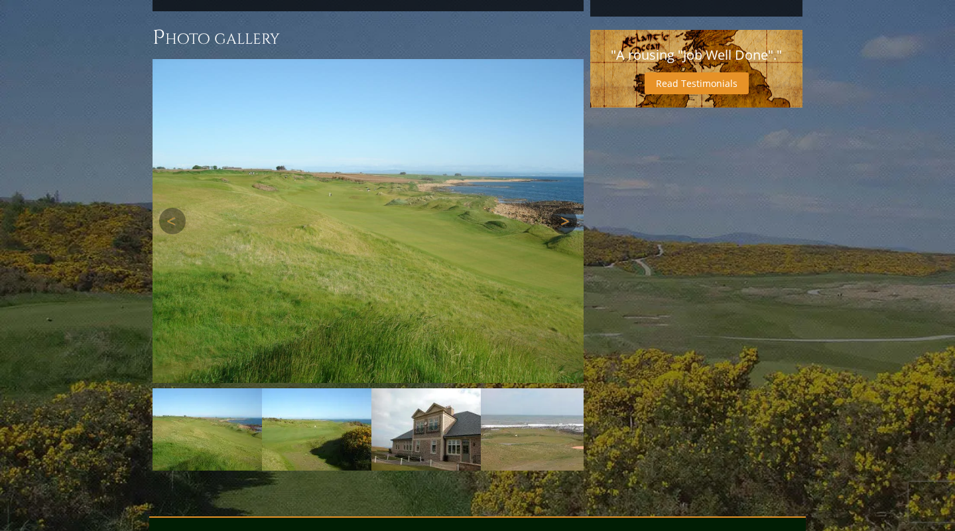
click at [567, 208] on link "Next" at bounding box center [563, 221] width 27 height 27
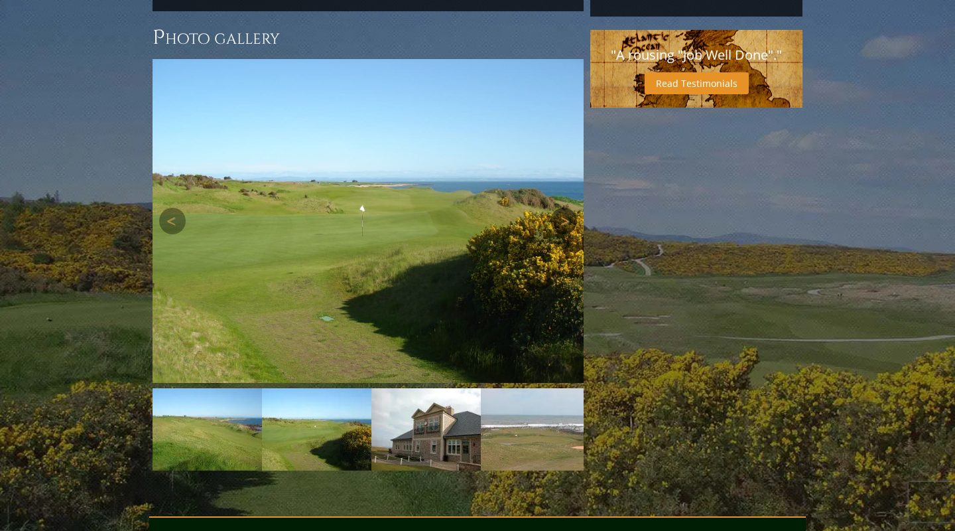
click at [567, 208] on link "Next" at bounding box center [563, 221] width 27 height 27
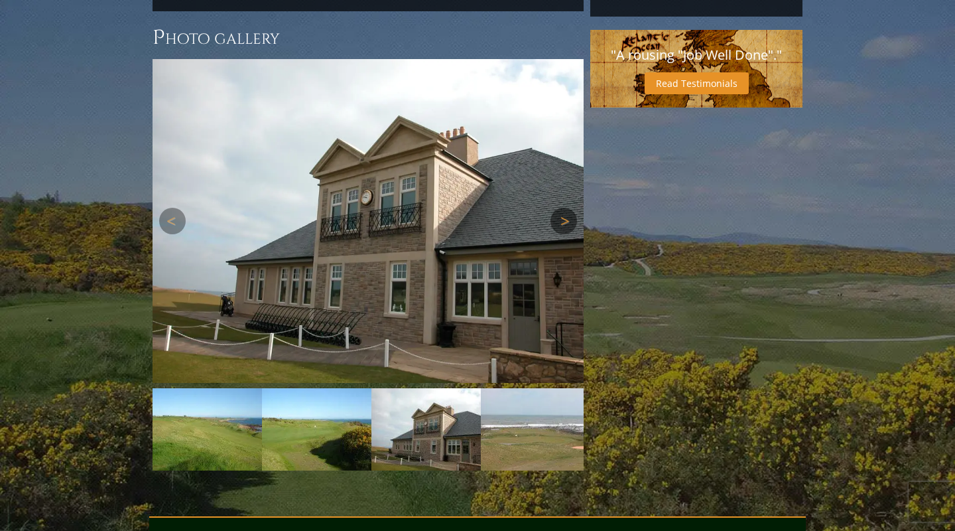
click at [567, 208] on link "Next" at bounding box center [563, 221] width 27 height 27
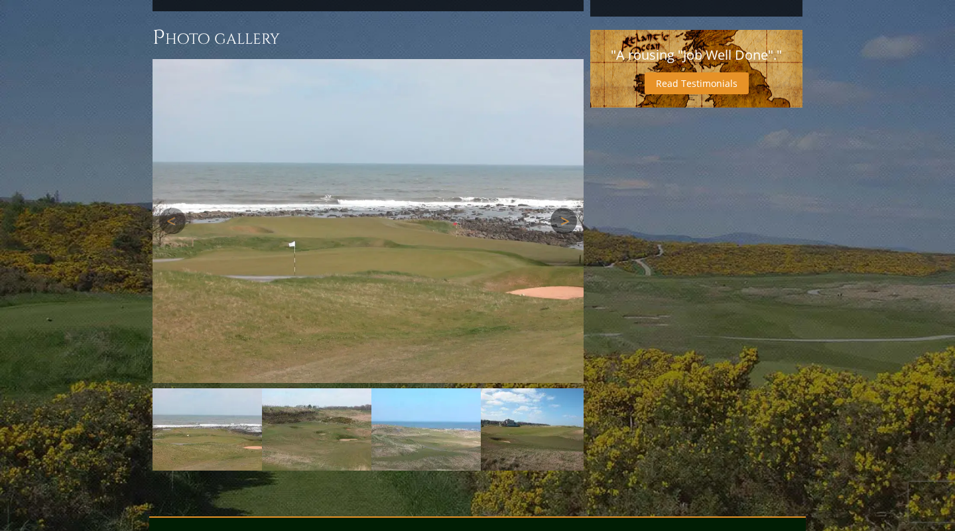
click at [567, 208] on link "Next" at bounding box center [563, 221] width 27 height 27
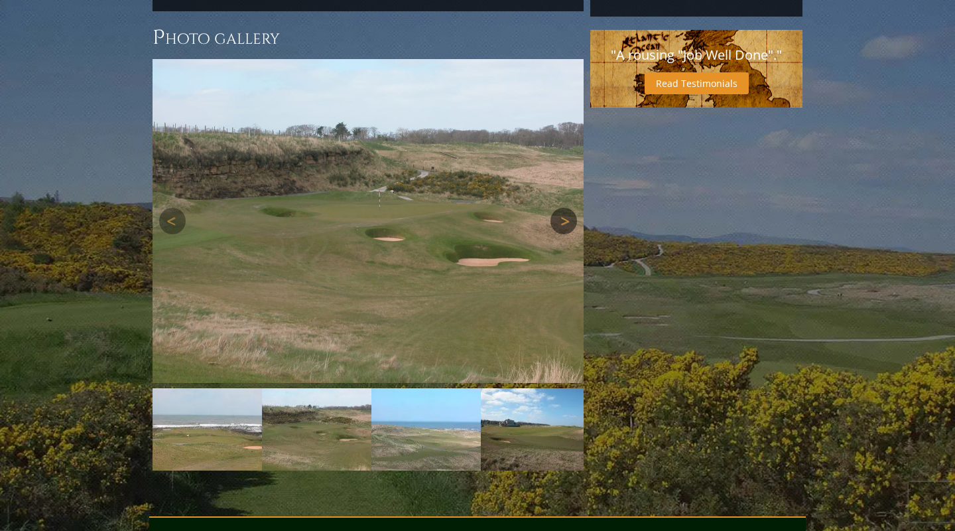
click at [567, 208] on link "Next" at bounding box center [563, 221] width 27 height 27
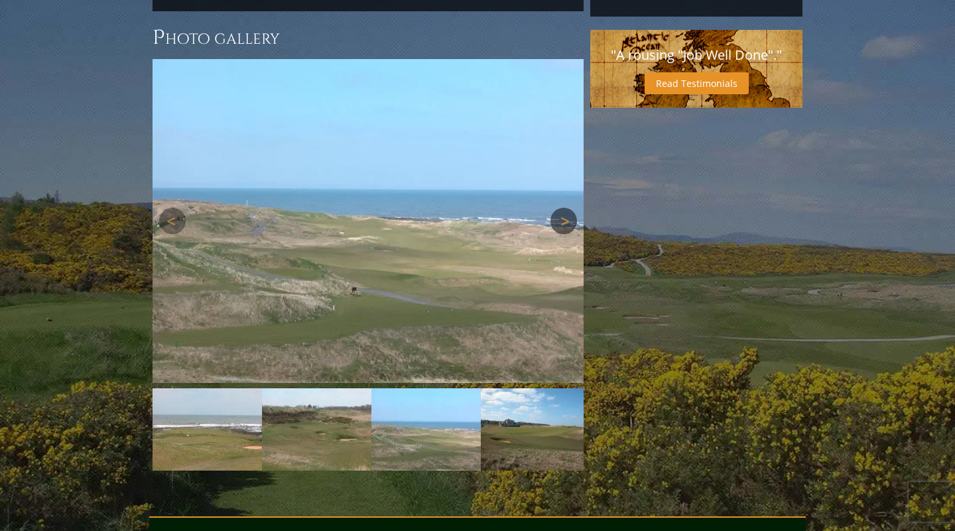
click at [567, 208] on link "Next" at bounding box center [563, 221] width 27 height 27
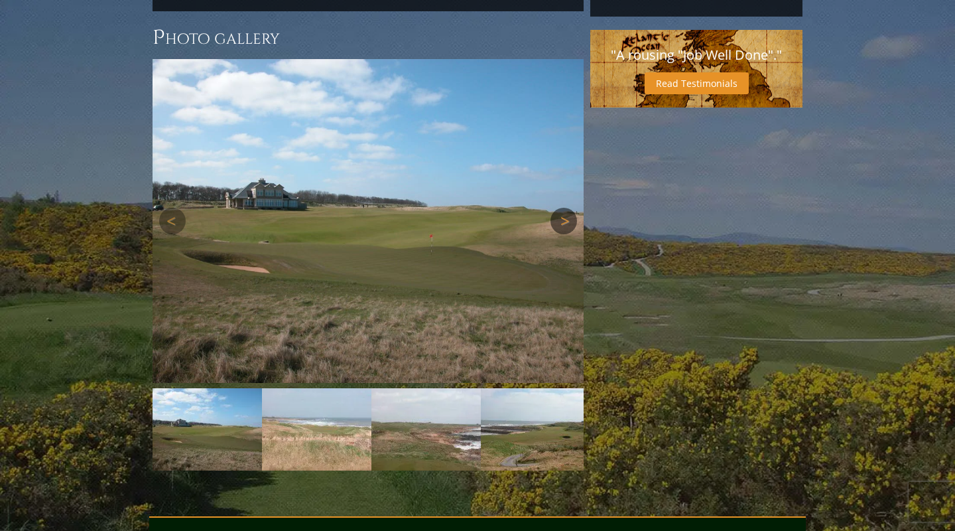
click at [567, 208] on link "Next" at bounding box center [563, 221] width 27 height 27
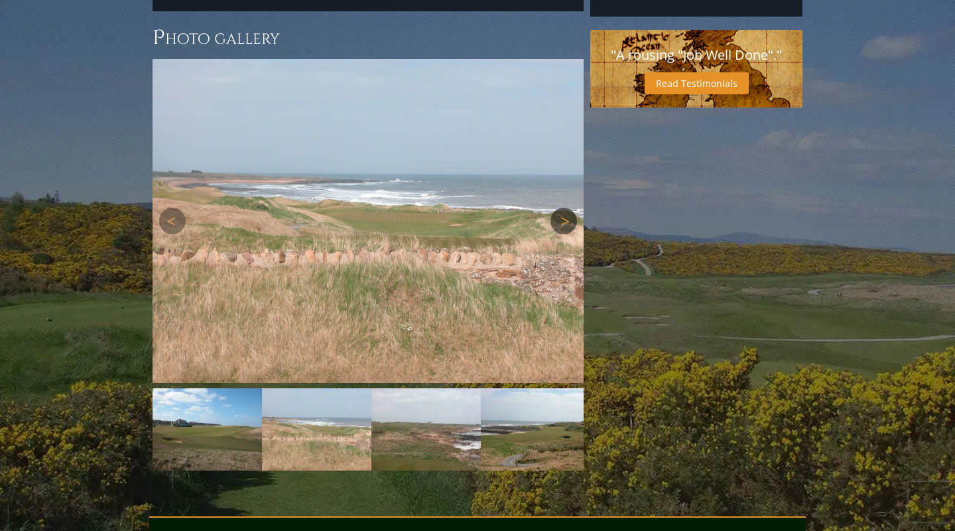
click at [567, 208] on link "Next" at bounding box center [563, 221] width 27 height 27
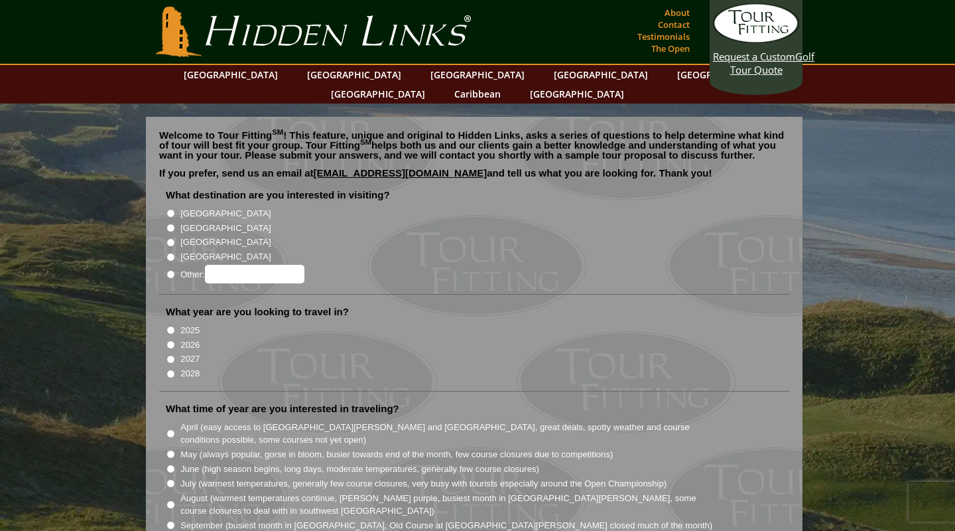
click at [170, 223] on input "[GEOGRAPHIC_DATA]" at bounding box center [170, 227] width 9 height 9
radio input "true"
click at [173, 340] on input "2026" at bounding box center [170, 344] width 9 height 9
radio input "true"
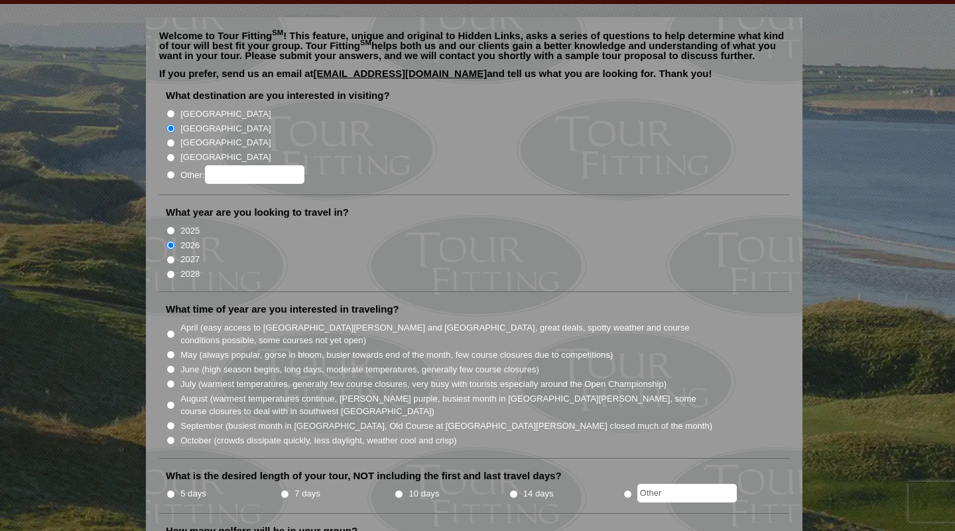
scroll to position [106, 0]
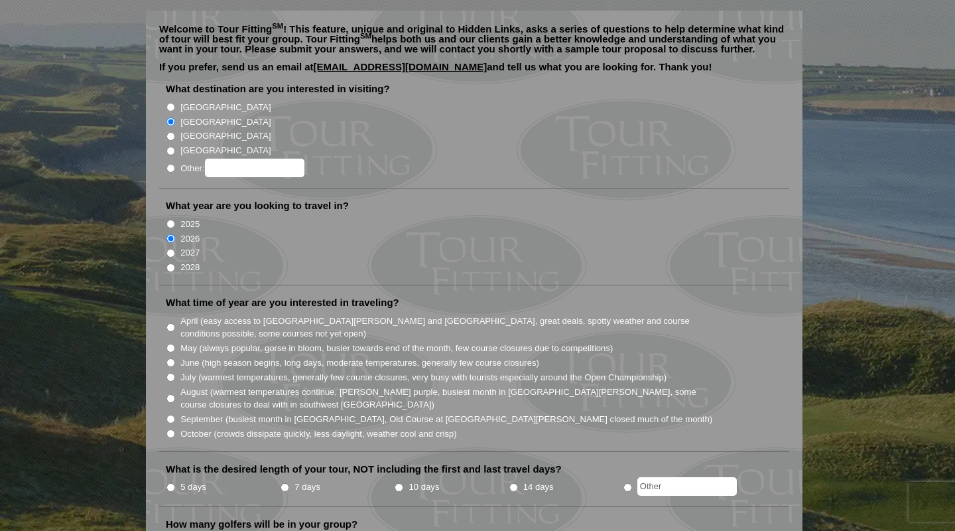
click at [172, 358] on input "June (high season begins, long days, moderate temperatures, generally few cours…" at bounding box center [170, 362] width 9 height 9
radio input "true"
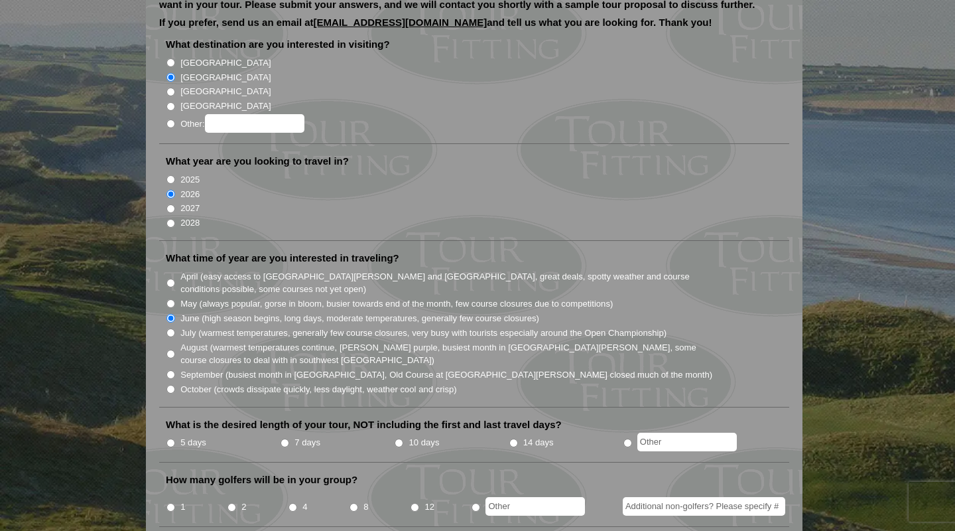
scroll to position [198, 0]
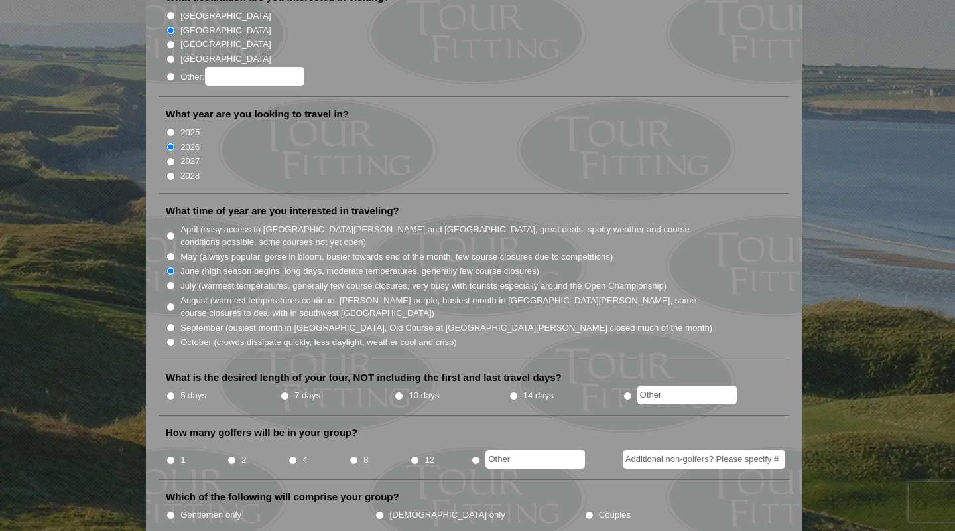
click at [171, 391] on input "5 days" at bounding box center [170, 395] width 9 height 9
radio input "true"
click at [355, 456] on input "8" at bounding box center [353, 460] width 9 height 9
radio input "true"
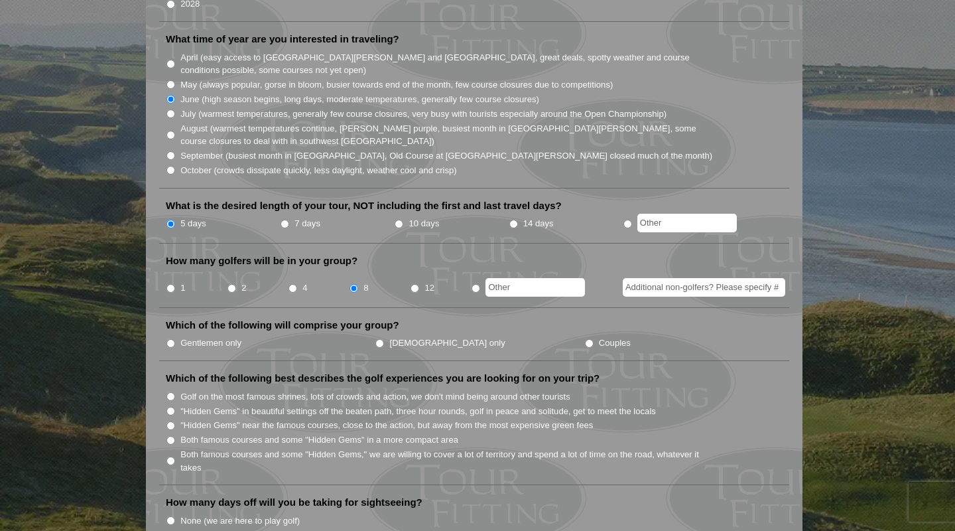
scroll to position [370, 0]
click at [170, 338] on input "Gentlemen only" at bounding box center [170, 342] width 9 height 9
radio input "true"
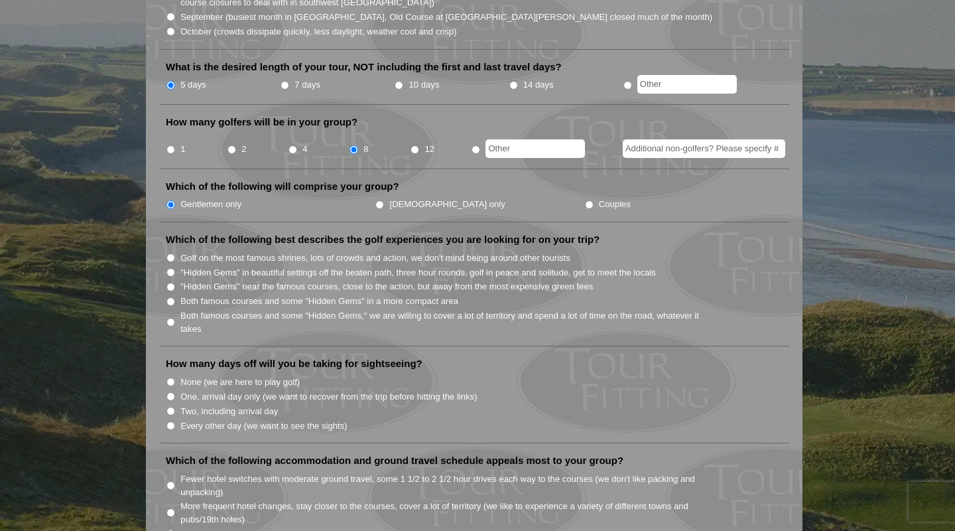
click at [171, 297] on input "Both famous courses and some "Hidden Gems" in a more compact area" at bounding box center [170, 301] width 9 height 9
radio input "true"
click at [170, 377] on input "None (we are here to play golf)" at bounding box center [170, 381] width 9 height 9
radio input "true"
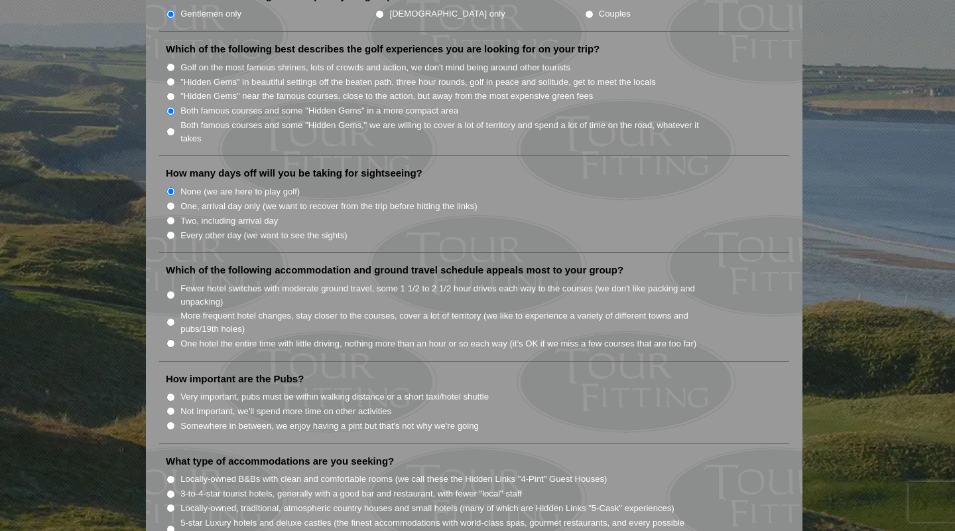
scroll to position [714, 0]
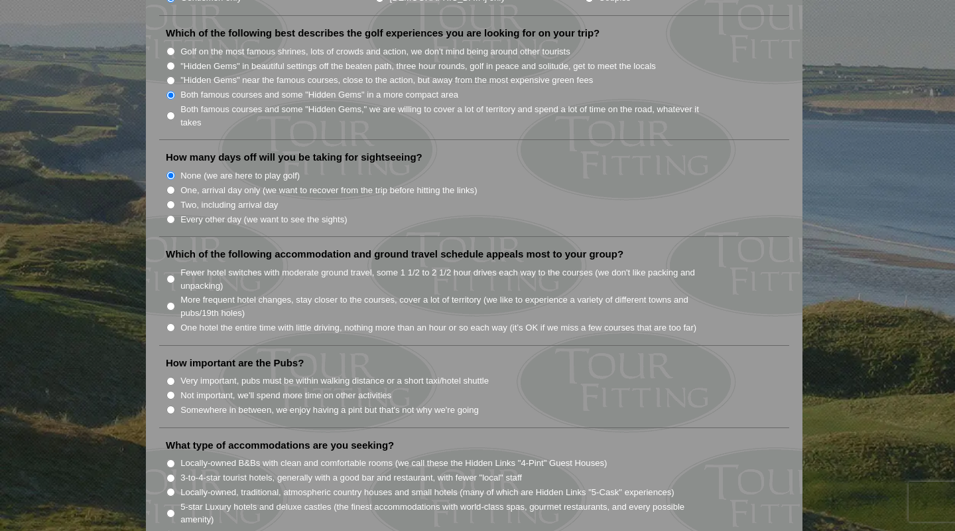
click at [169, 323] on input "One hotel the entire time with little driving, nothing more than an hour or so …" at bounding box center [170, 327] width 9 height 9
radio input "true"
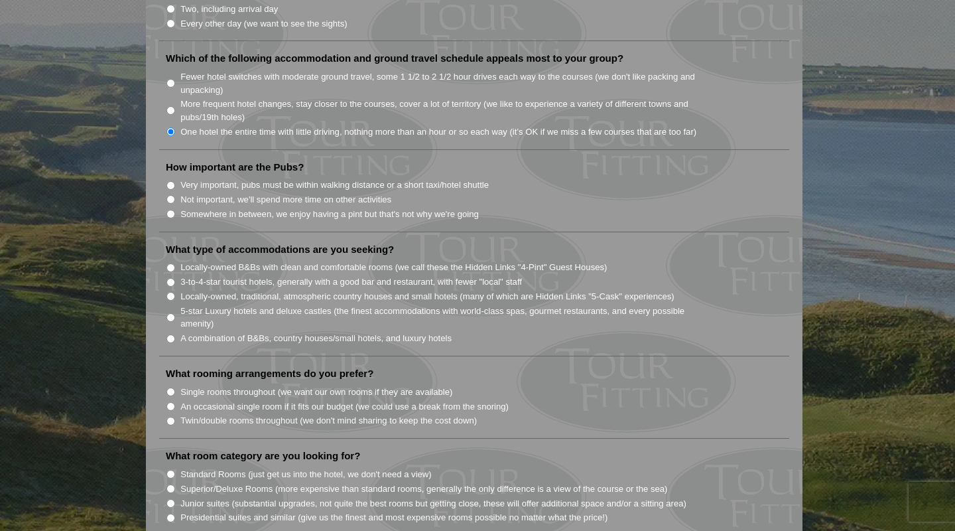
scroll to position [924, 0]
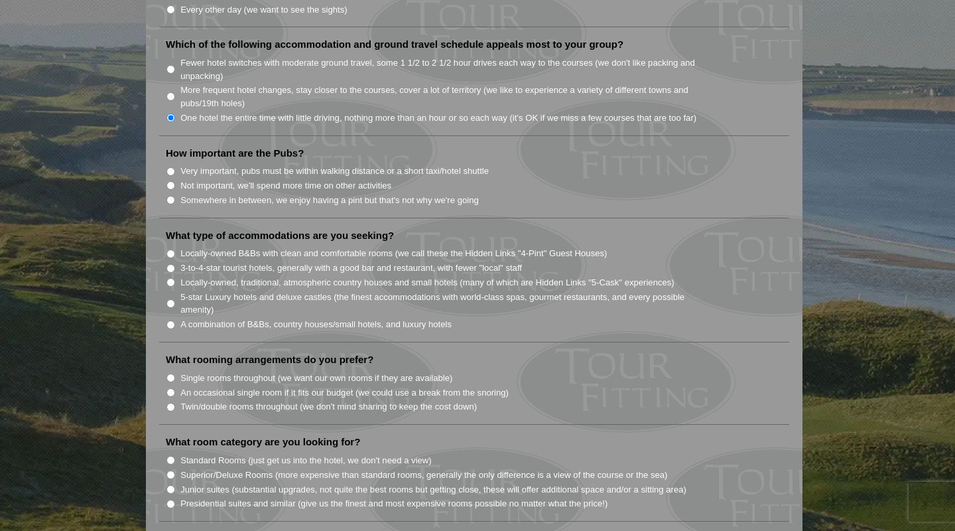
click at [172, 196] on input "Somewhere in between, we enjoy having a pint but that's not why we're going" at bounding box center [170, 200] width 9 height 9
radio input "true"
click at [171, 299] on input "5-star Luxury hotels and deluxe castles (the finest accommodations with world-c…" at bounding box center [170, 303] width 9 height 9
radio input "true"
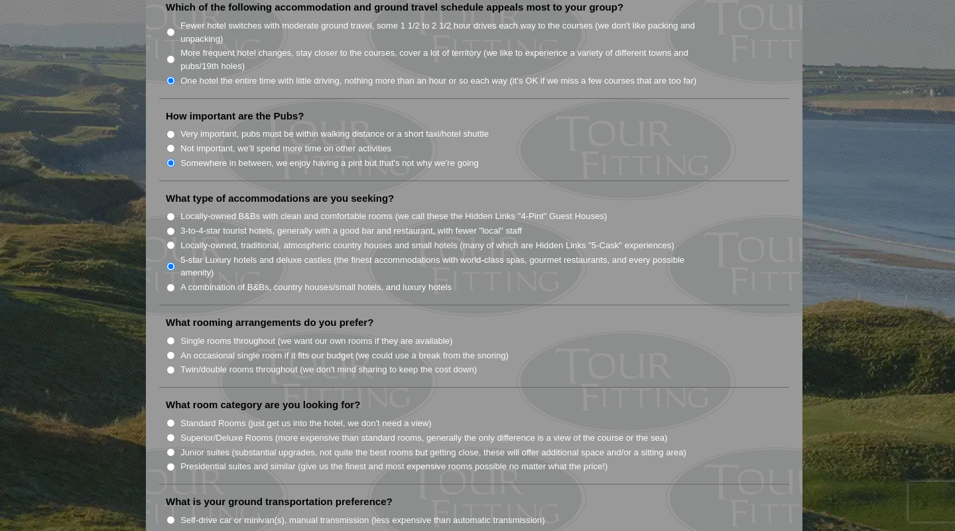
scroll to position [965, 0]
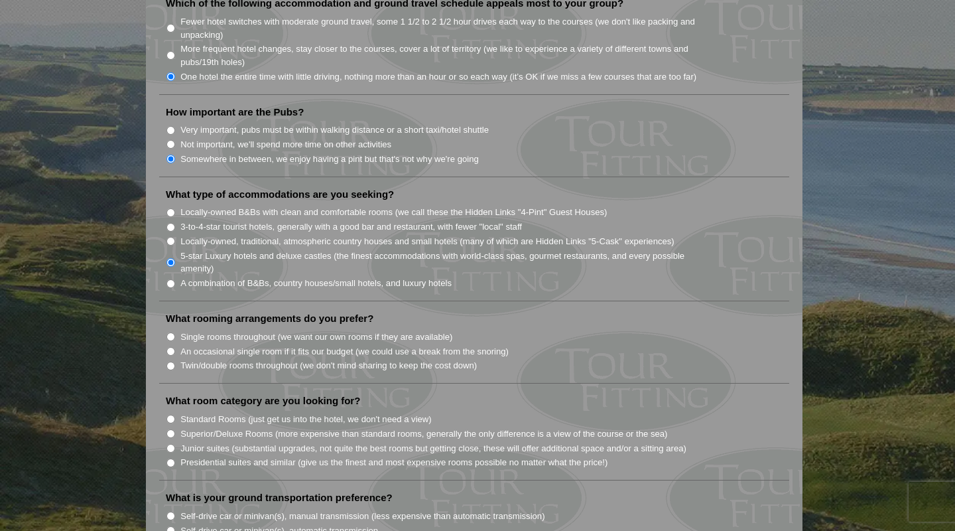
click at [171, 332] on input "Single rooms throughout (we want our own rooms if they are available)" at bounding box center [170, 336] width 9 height 9
radio input "true"
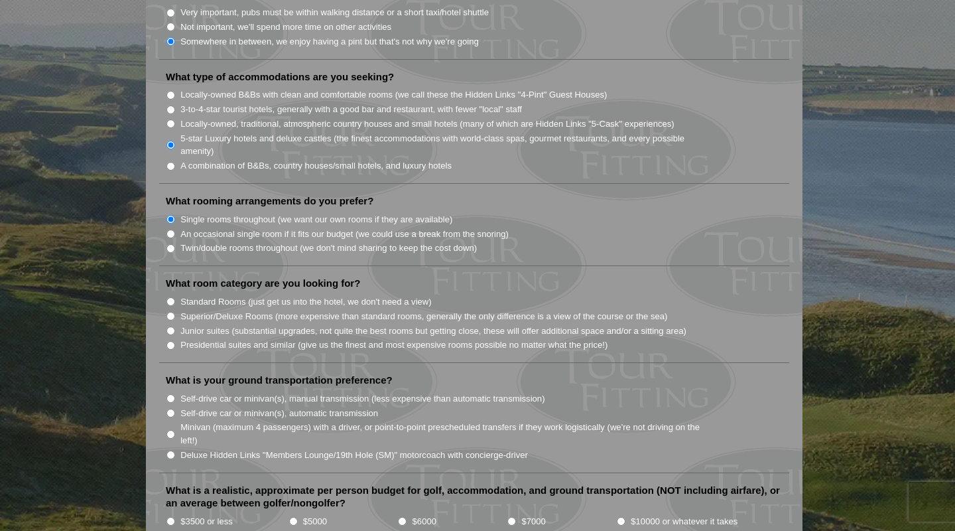
scroll to position [1083, 0]
click at [172, 311] on input "Superior/Deluxe Rooms (more expensive than standard rooms, generally the only d…" at bounding box center [170, 315] width 9 height 9
radio input "true"
click at [170, 326] on input "Junior suites (substantial upgrades, not quite the best rooms but getting close…" at bounding box center [170, 330] width 9 height 9
radio input "true"
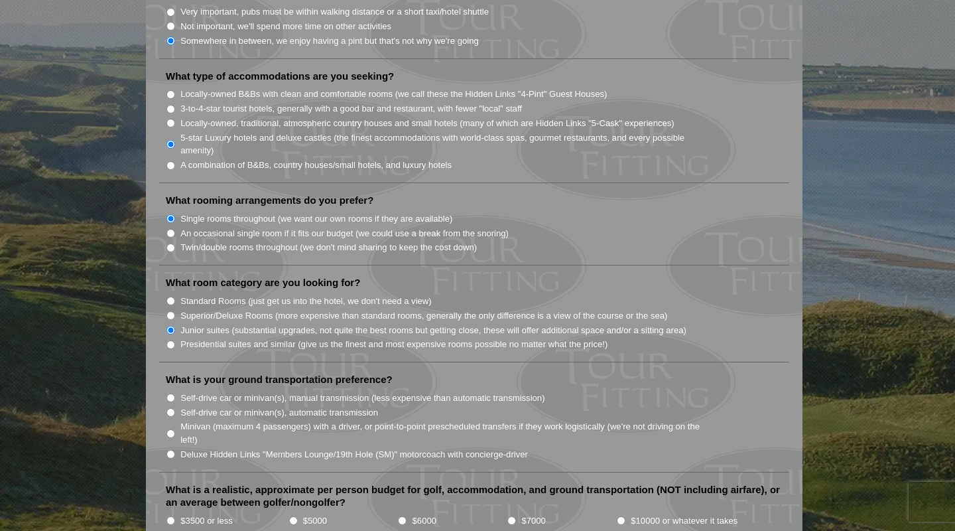
click at [170, 311] on input "Superior/Deluxe Rooms (more expensive than standard rooms, generally the only d…" at bounding box center [170, 315] width 9 height 9
radio input "true"
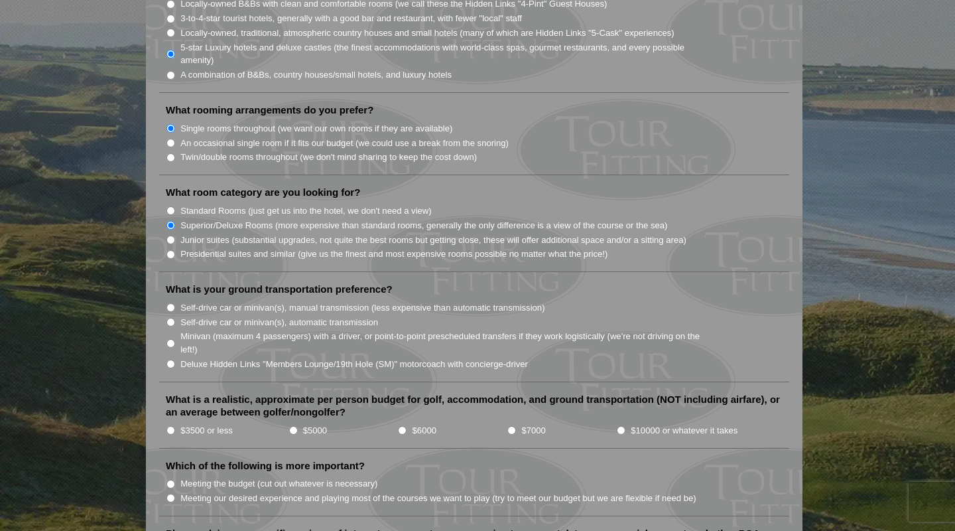
scroll to position [1174, 0]
click at [171, 338] on input "Minivan (maximum 4 passengers) with a driver, or point-to-point prescheduled tr…" at bounding box center [170, 342] width 9 height 9
radio input "true"
click at [625, 422] on li "$10000 or whatever it takes" at bounding box center [704, 429] width 177 height 15
click at [621, 425] on input "$10000 or whatever it takes" at bounding box center [621, 429] width 9 height 9
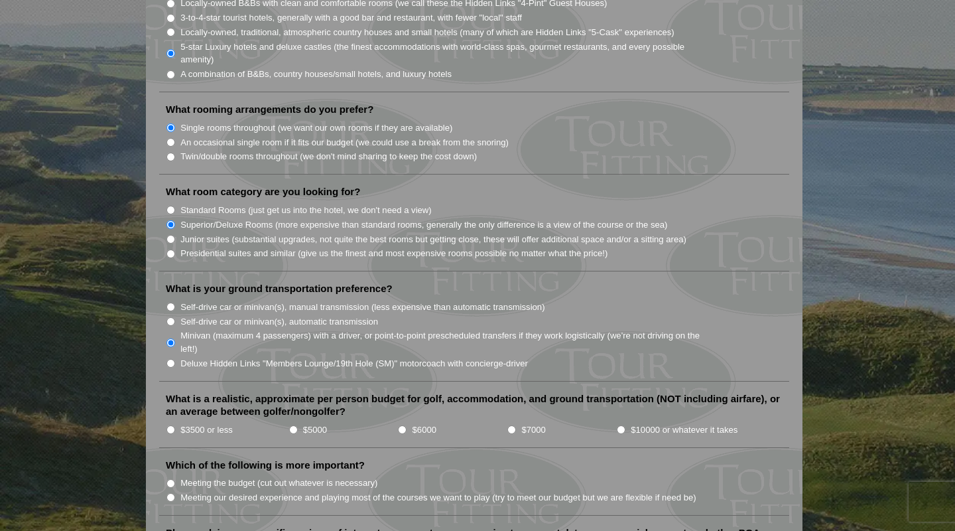
radio input "true"
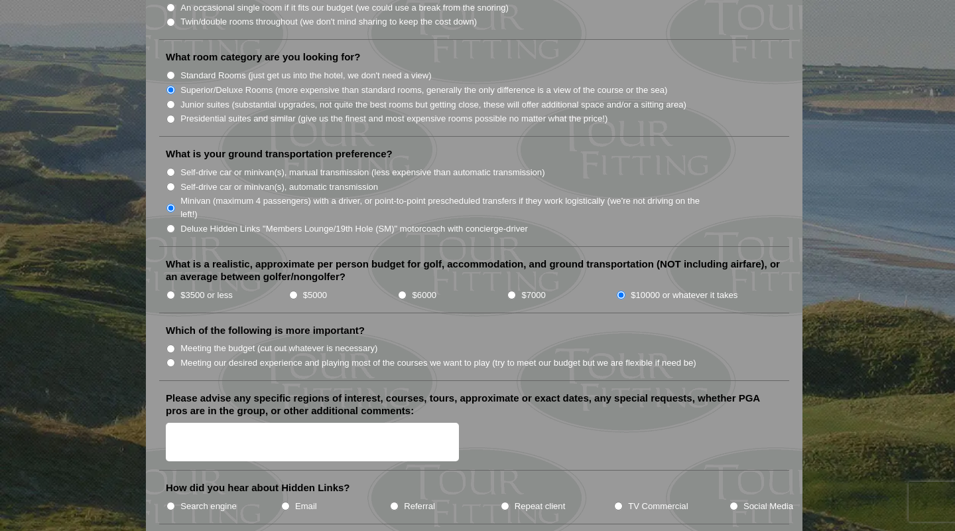
scroll to position [1310, 0]
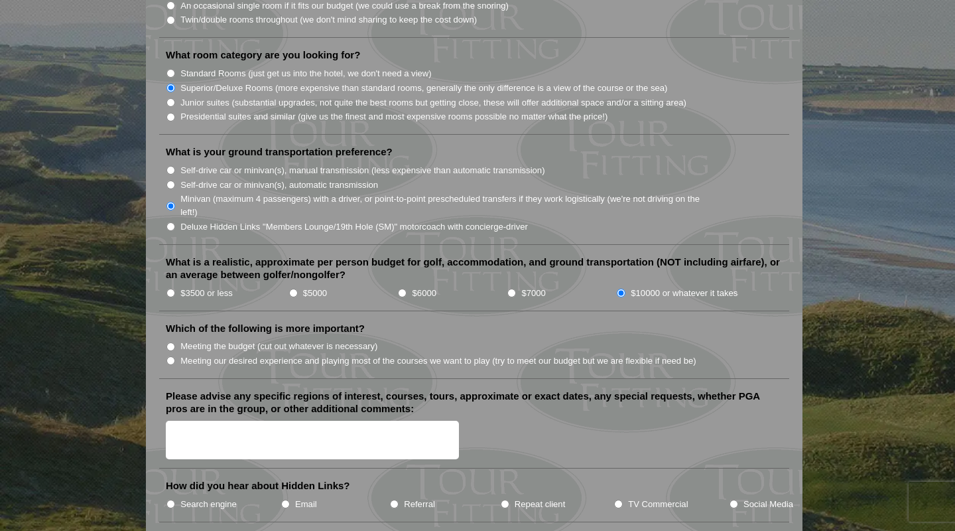
click at [168, 356] on input "Meeting our desired experience and playing most of the courses we want to play …" at bounding box center [170, 360] width 9 height 9
radio input "true"
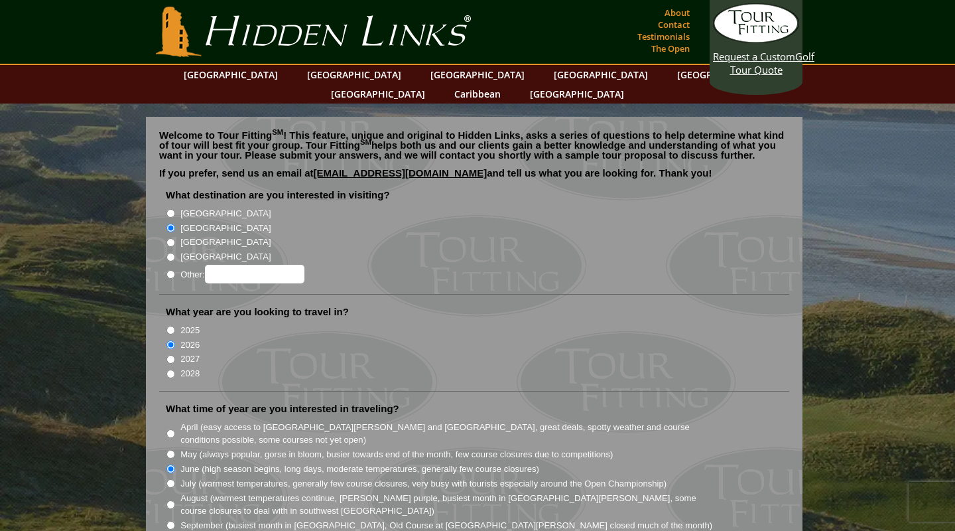
scroll to position [0, 0]
click at [277, 75] on link "[GEOGRAPHIC_DATA]" at bounding box center [230, 74] width 107 height 19
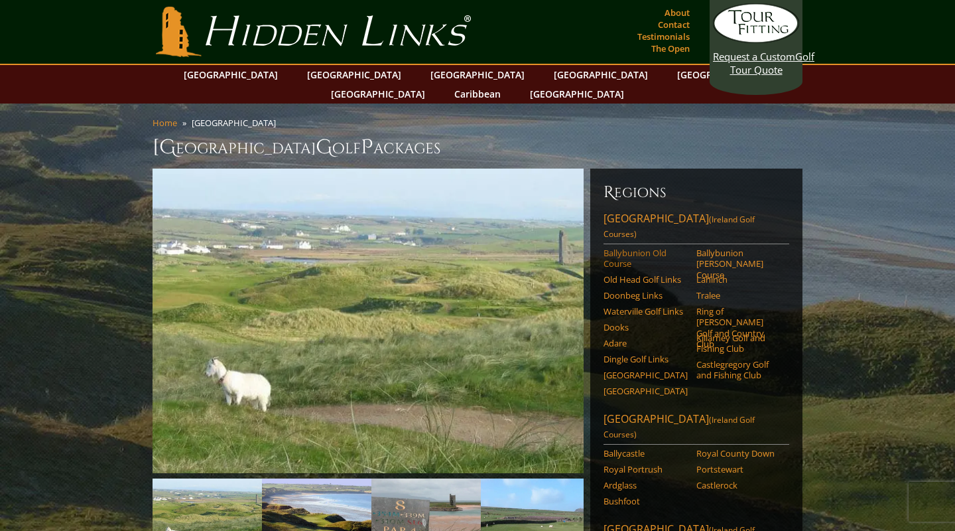
click at [614, 247] on link "Ballybunion Old Course" at bounding box center [645, 258] width 84 height 22
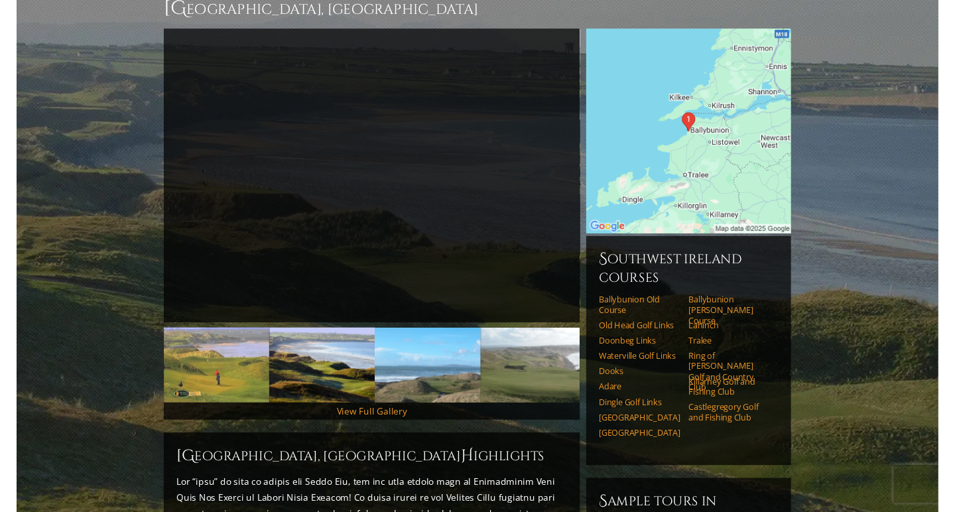
scroll to position [135, 0]
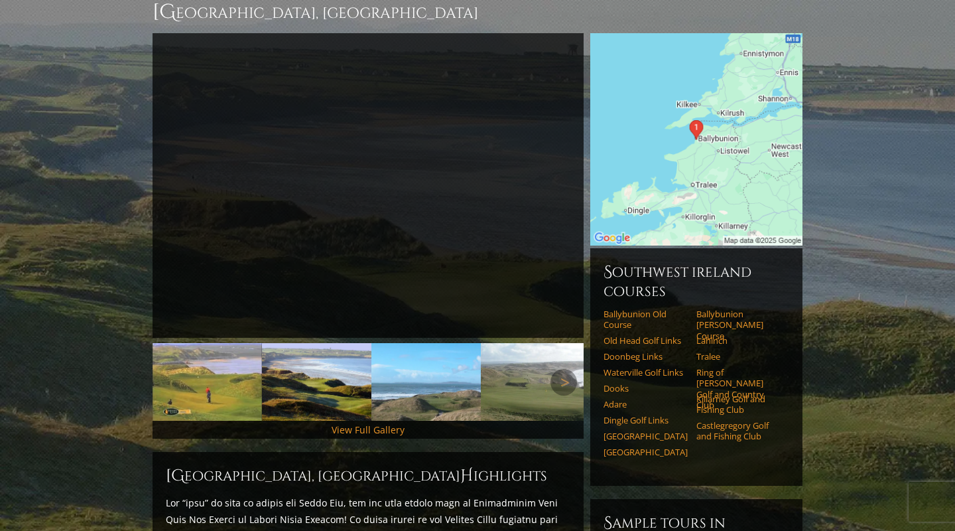
click at [201, 367] on img at bounding box center [207, 382] width 109 height 78
click at [565, 172] on link "Next" at bounding box center [563, 185] width 27 height 27
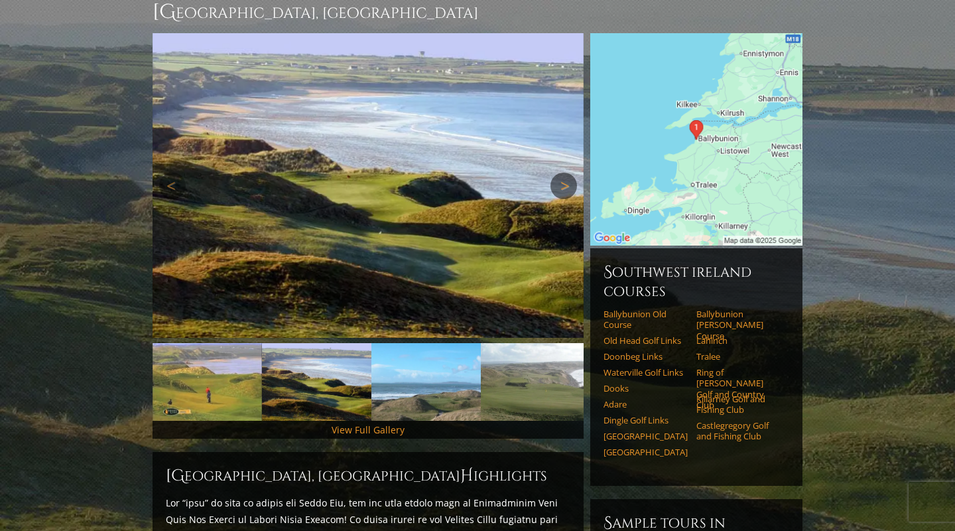
click at [565, 172] on link "Next" at bounding box center [563, 185] width 27 height 27
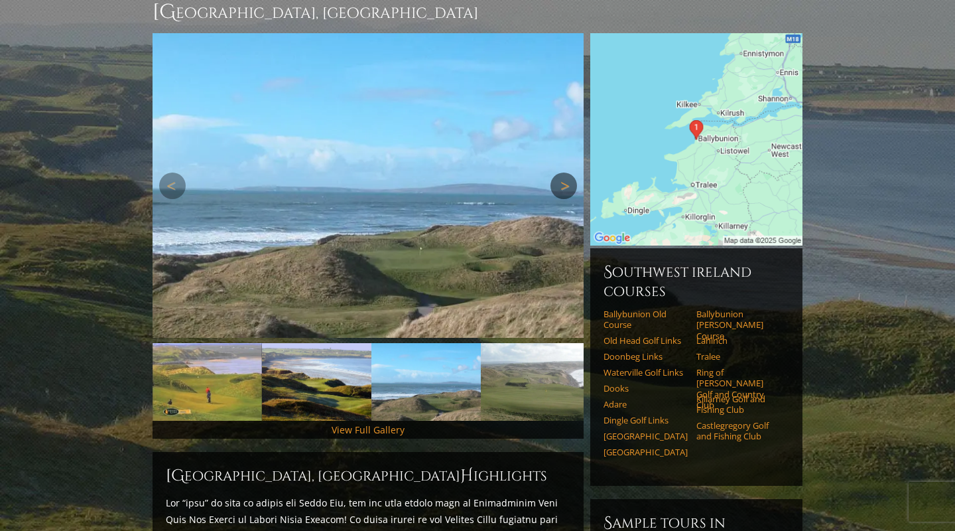
click at [565, 172] on link "Next" at bounding box center [563, 185] width 27 height 27
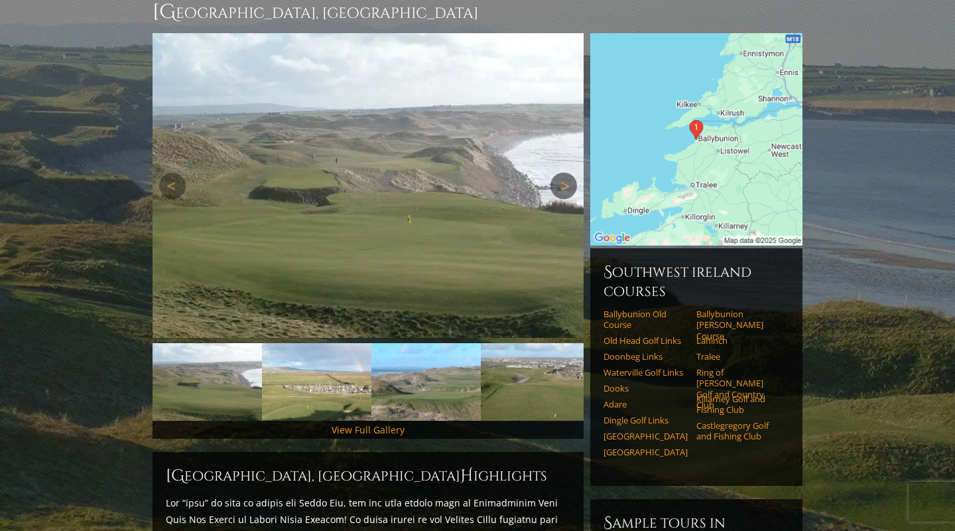
click at [565, 172] on link "Next" at bounding box center [563, 185] width 27 height 27
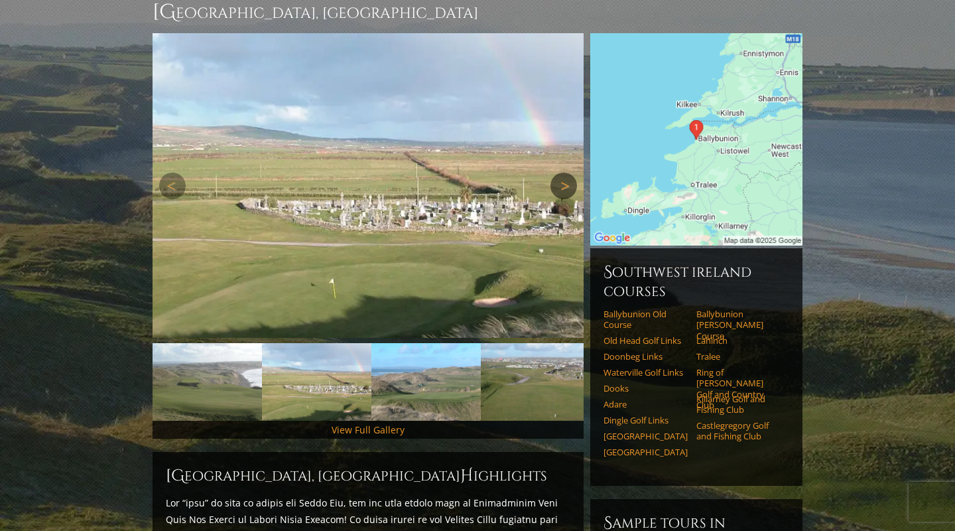
click at [565, 172] on link "Next" at bounding box center [563, 185] width 27 height 27
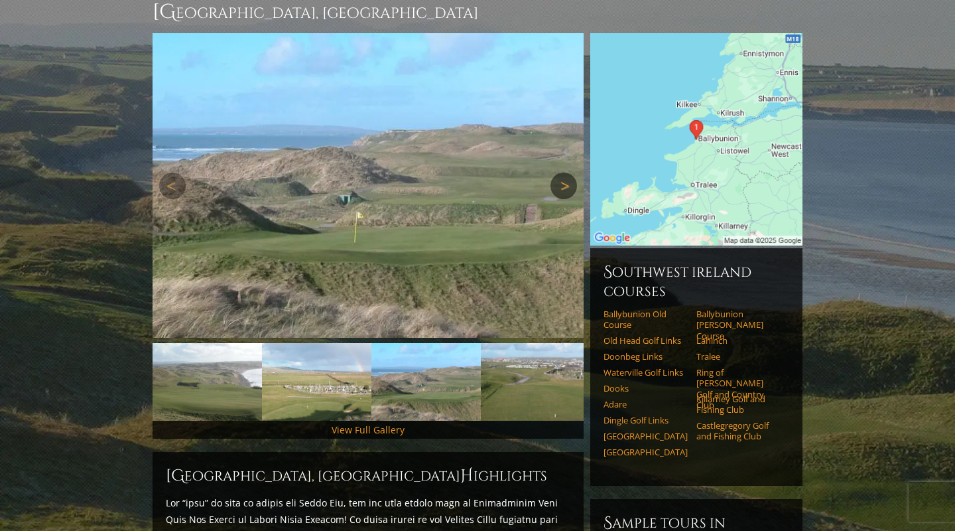
click at [565, 172] on link "Next" at bounding box center [563, 185] width 27 height 27
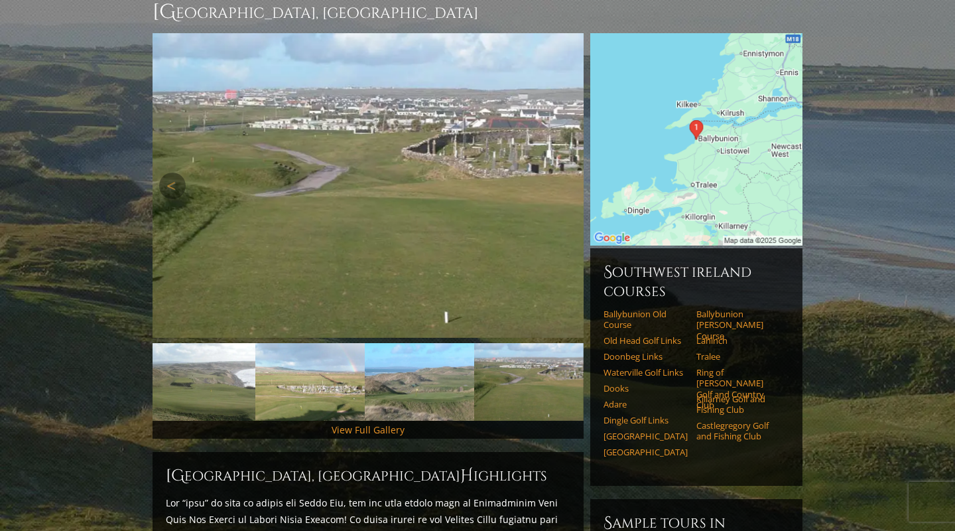
click at [565, 172] on link "Next" at bounding box center [563, 185] width 27 height 27
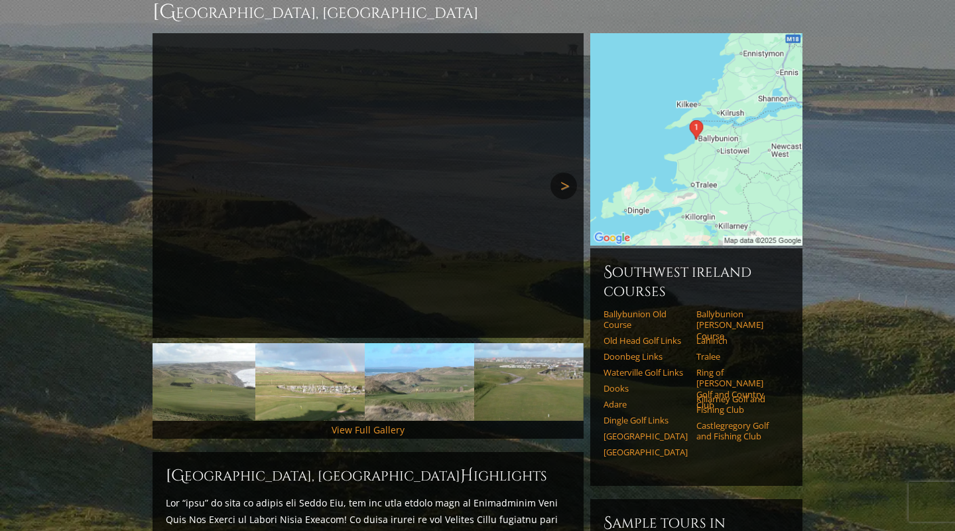
click at [565, 172] on link "Next" at bounding box center [563, 185] width 27 height 27
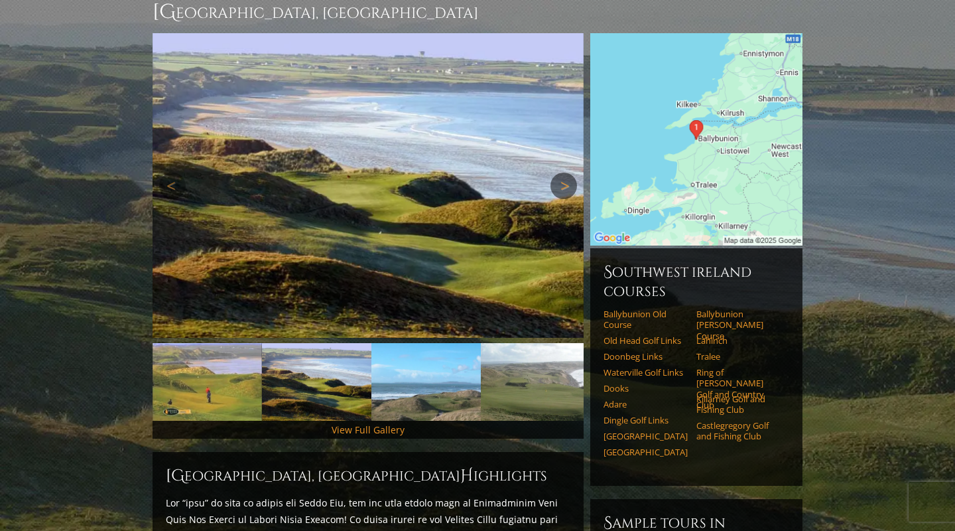
click at [565, 172] on link "Next" at bounding box center [563, 185] width 27 height 27
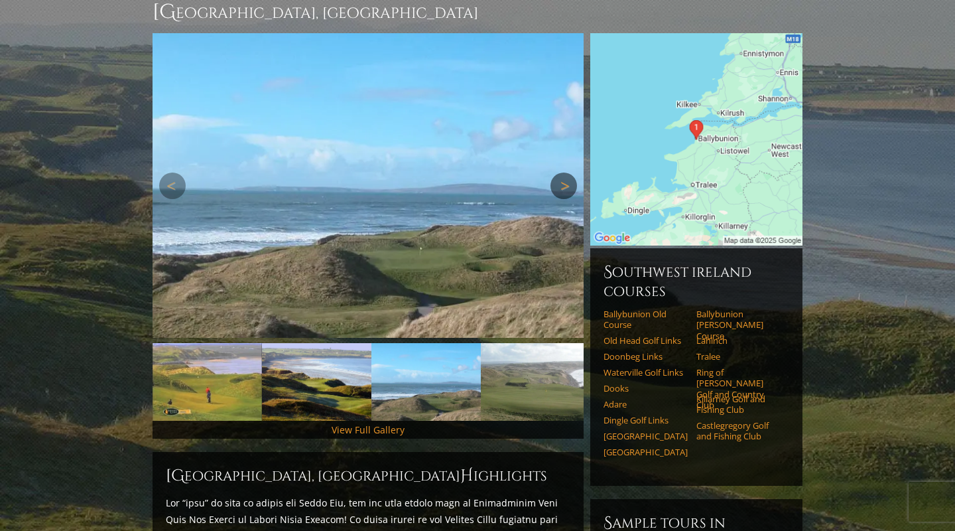
click at [565, 172] on link "Next" at bounding box center [563, 185] width 27 height 27
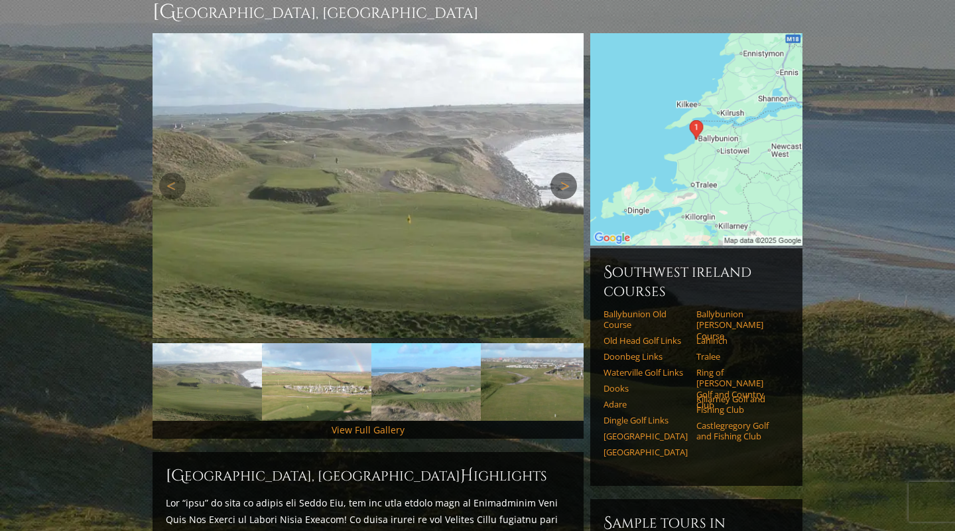
click at [565, 172] on link "Next" at bounding box center [563, 185] width 27 height 27
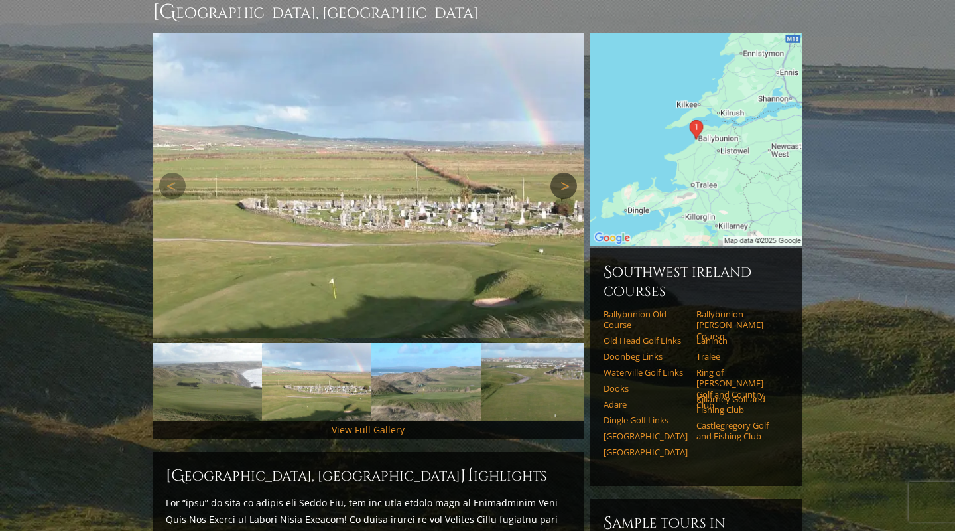
click at [565, 172] on link "Next" at bounding box center [563, 185] width 27 height 27
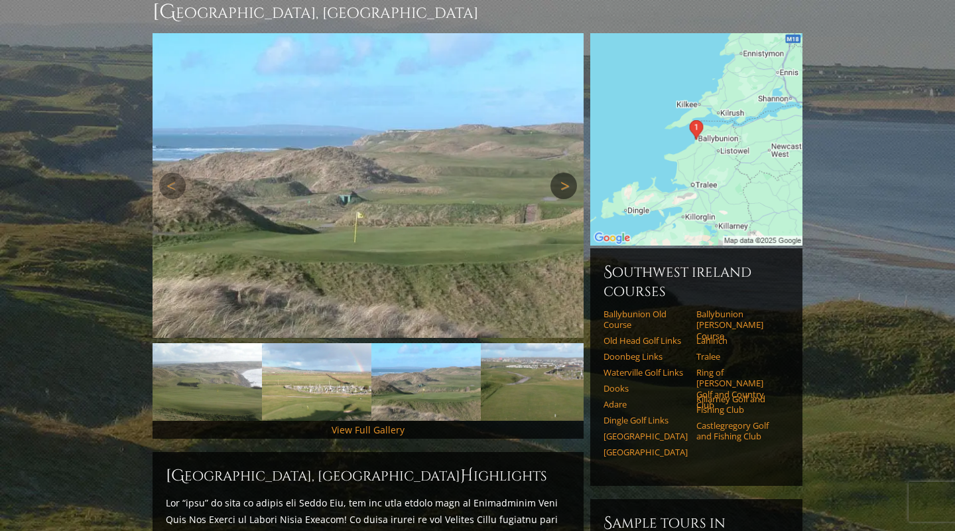
click at [565, 172] on link "Next" at bounding box center [563, 185] width 27 height 27
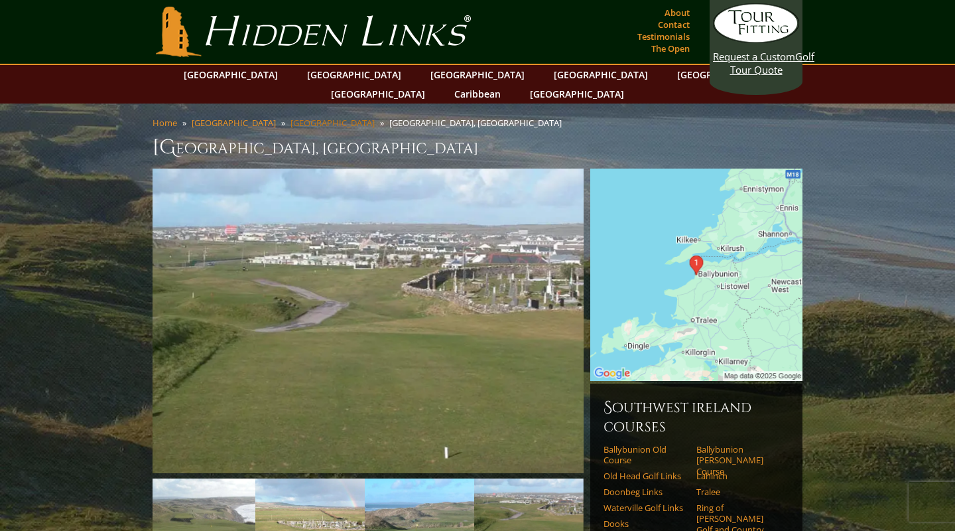
scroll to position [0, 0]
click at [265, 76] on link "[GEOGRAPHIC_DATA]" at bounding box center [230, 74] width 107 height 19
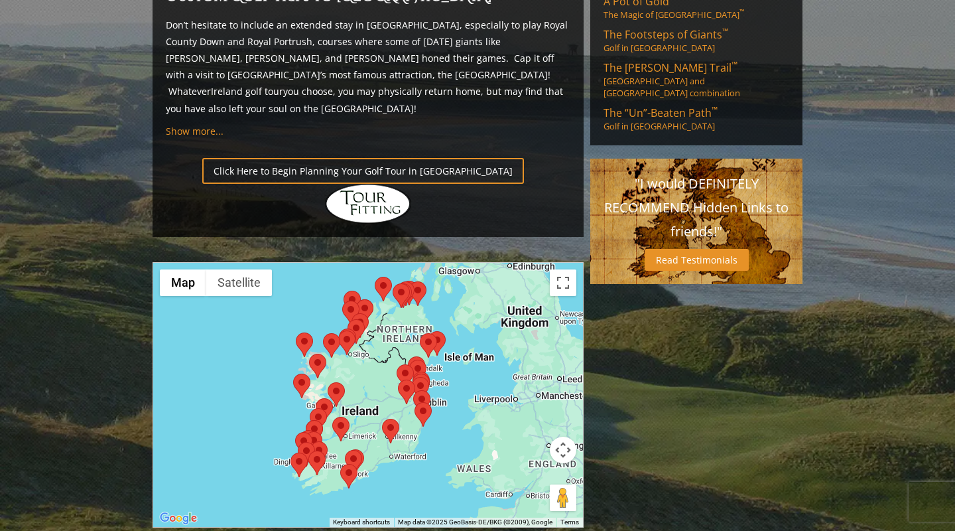
scroll to position [950, 0]
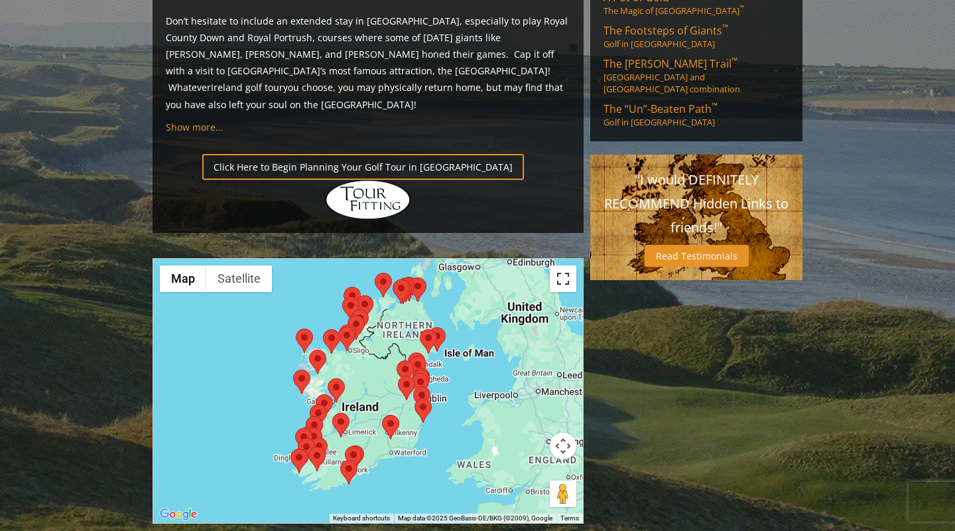
click at [560, 265] on button "Toggle fullscreen view" at bounding box center [563, 278] width 27 height 27
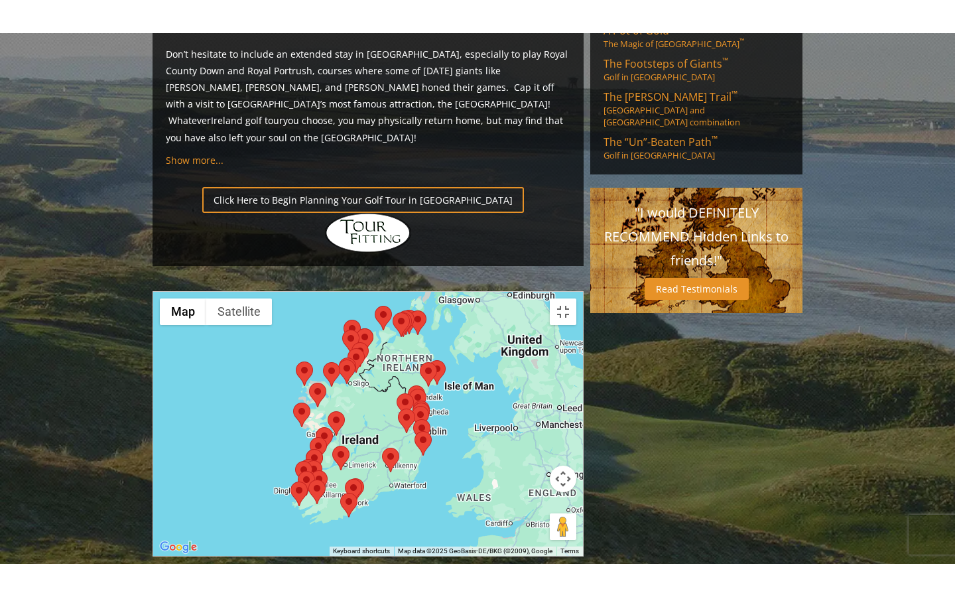
scroll to position [0, 0]
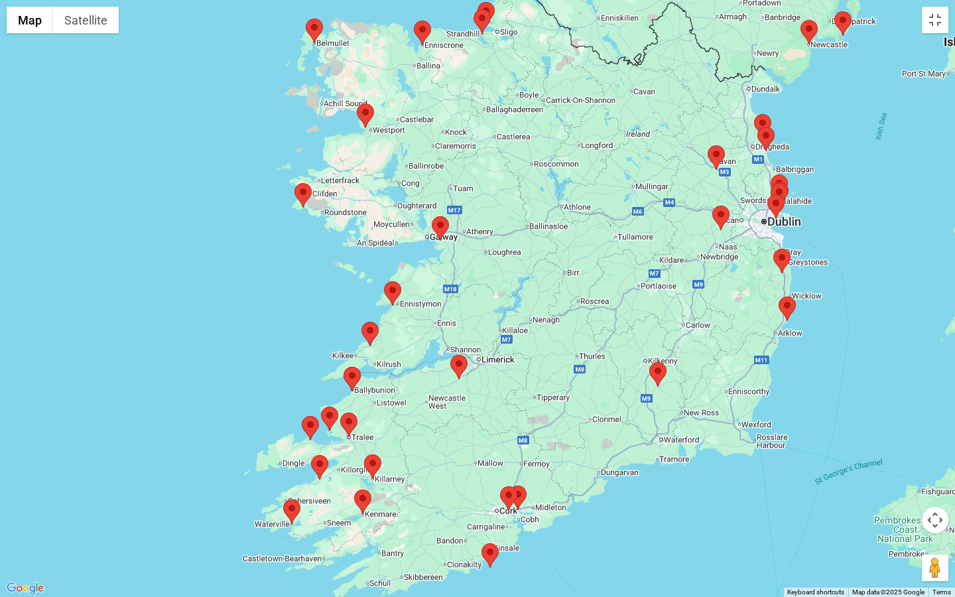
drag, startPoint x: 245, startPoint y: 377, endPoint x: 585, endPoint y: 170, distance: 397.3
click at [585, 170] on div at bounding box center [477, 298] width 955 height 597
click at [294, 183] on area at bounding box center [294, 183] width 0 height 0
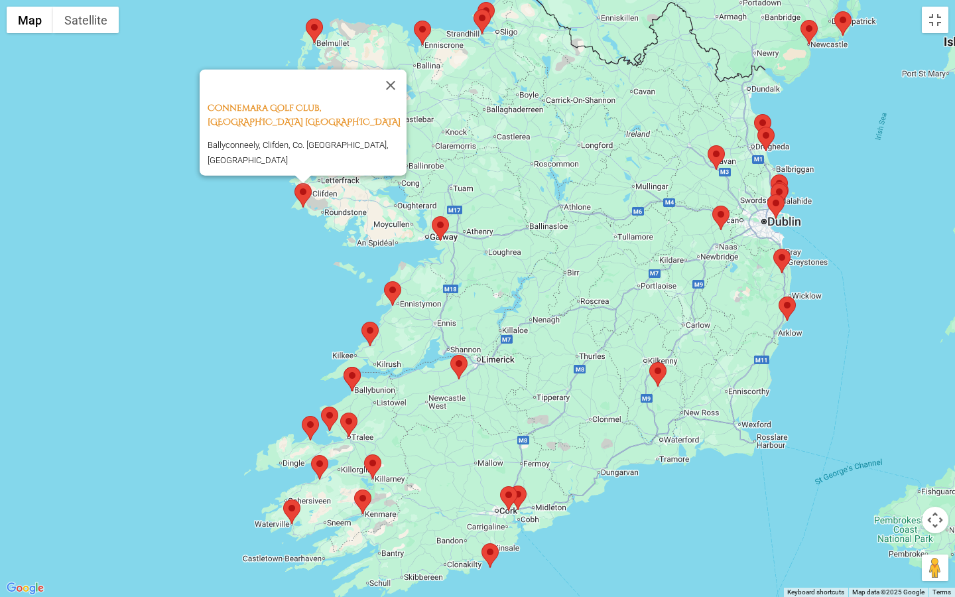
click at [432, 216] on area at bounding box center [432, 216] width 0 height 0
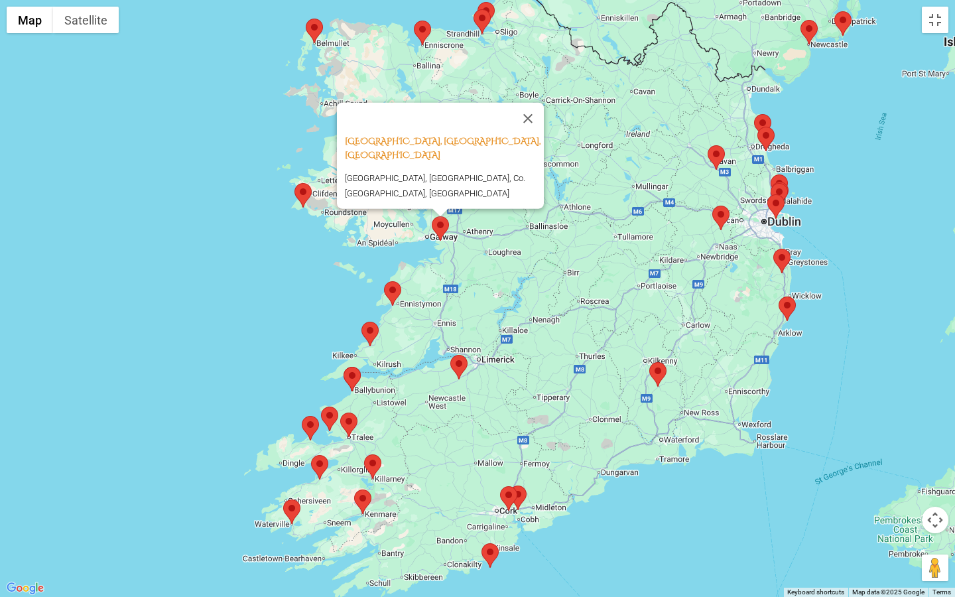
click at [384, 281] on area at bounding box center [384, 281] width 0 height 0
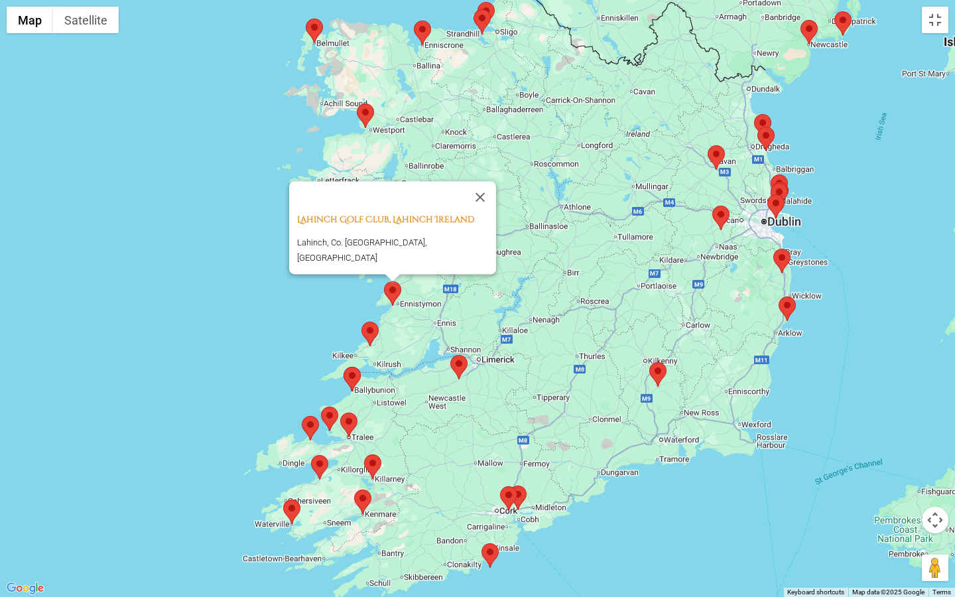
click at [361, 322] on area at bounding box center [361, 322] width 0 height 0
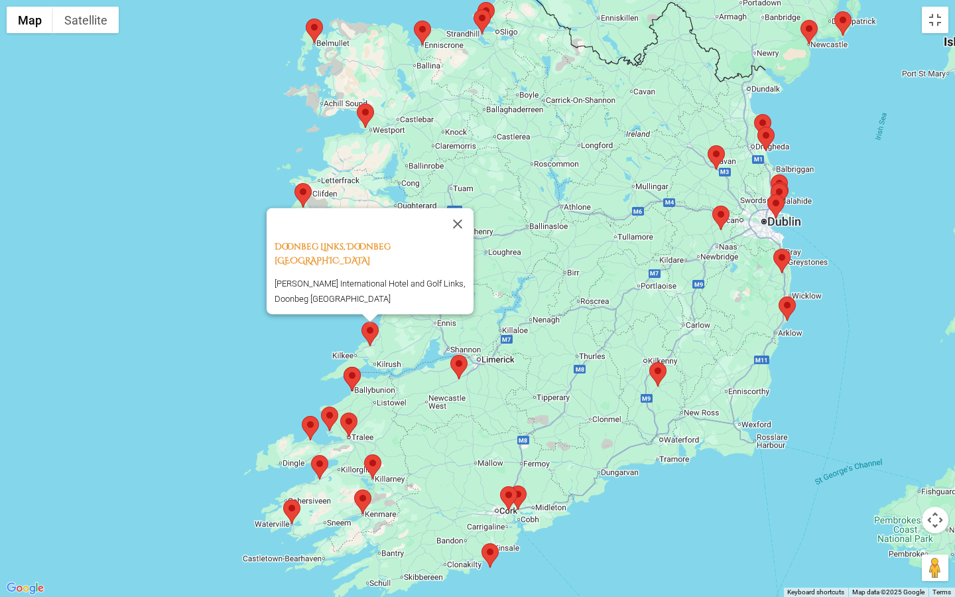
click at [355, 367] on img at bounding box center [352, 379] width 17 height 25
click at [344, 367] on area at bounding box center [344, 367] width 0 height 0
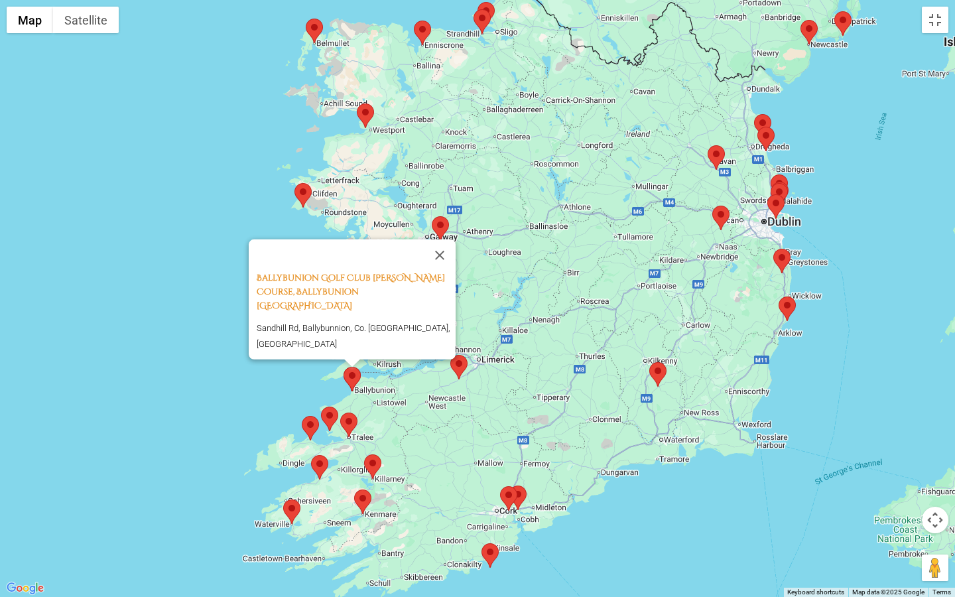
click at [450, 355] on area at bounding box center [450, 355] width 0 height 0
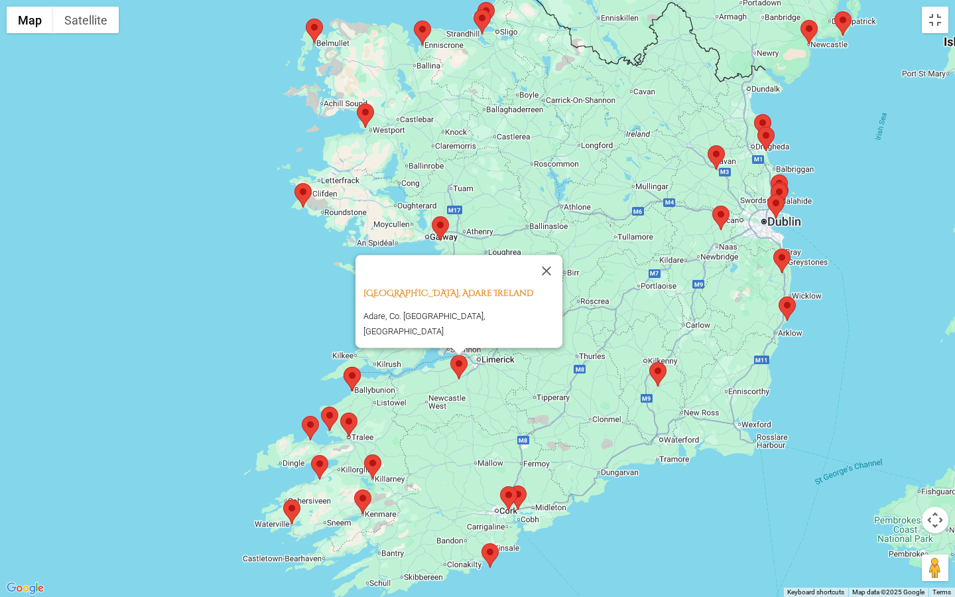
click at [344, 367] on area at bounding box center [344, 367] width 0 height 0
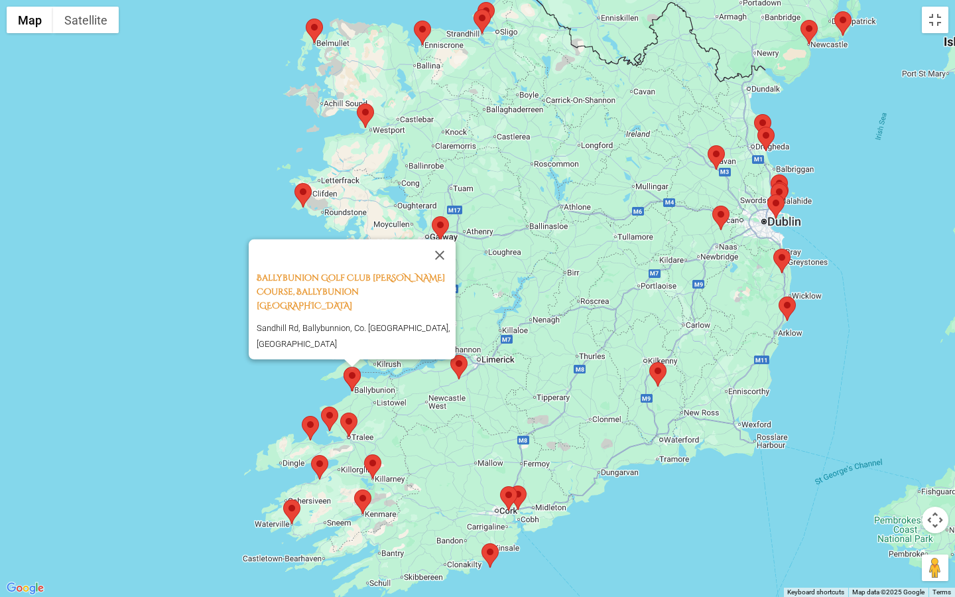
click at [340, 412] on area at bounding box center [340, 412] width 0 height 0
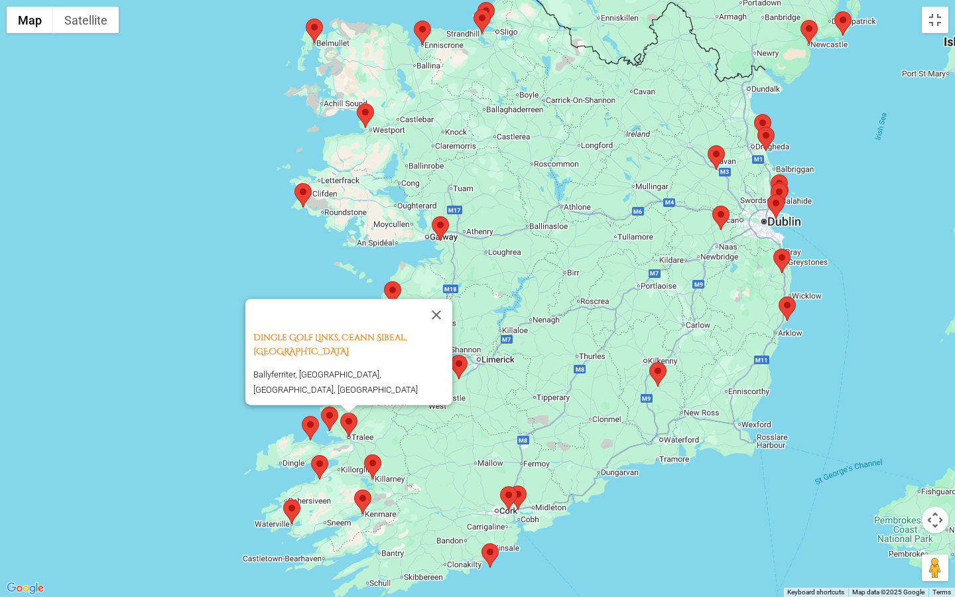
click at [321, 407] on area at bounding box center [321, 407] width 0 height 0
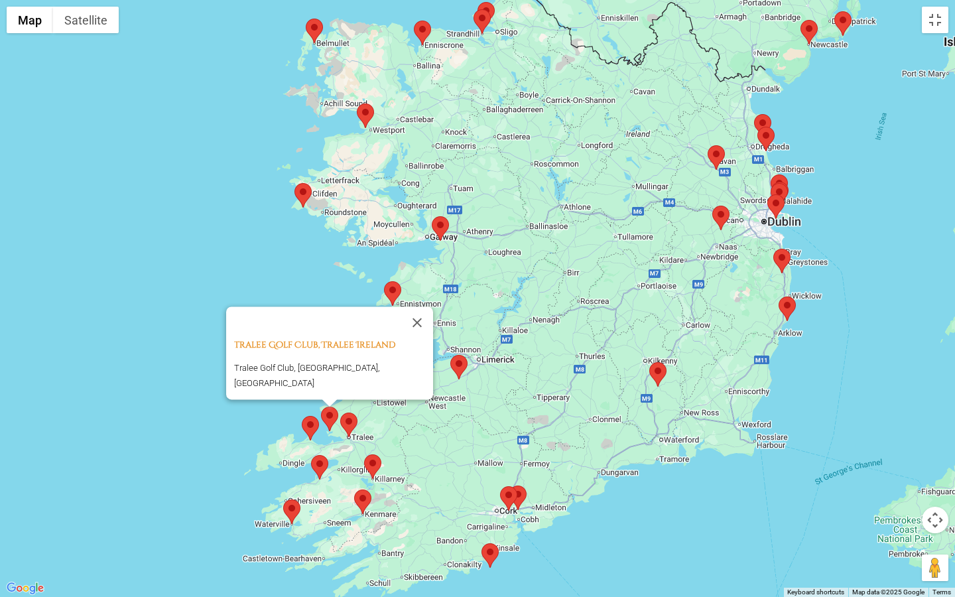
click at [302, 416] on area at bounding box center [302, 416] width 0 height 0
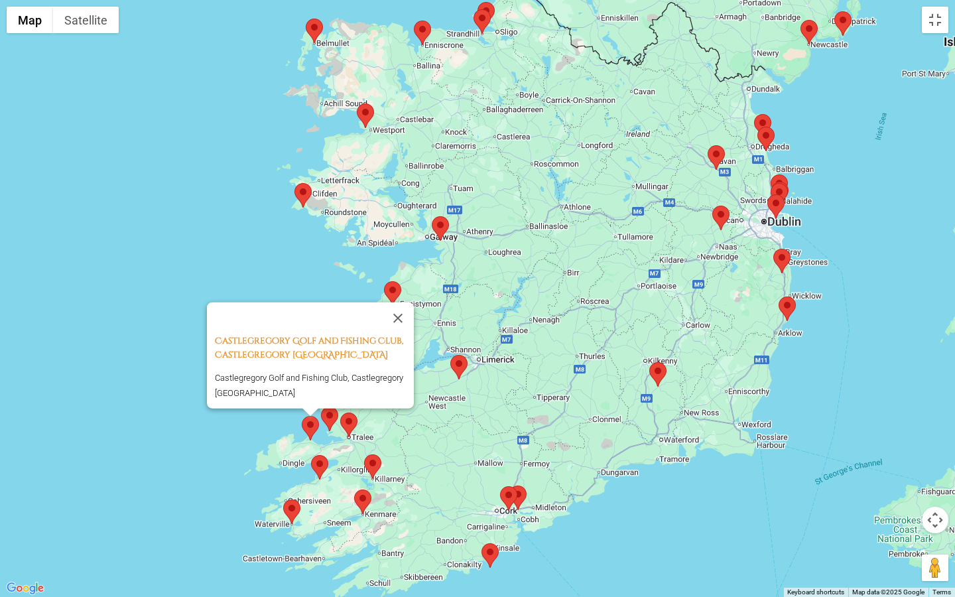
click at [311, 455] on area at bounding box center [311, 455] width 0 height 0
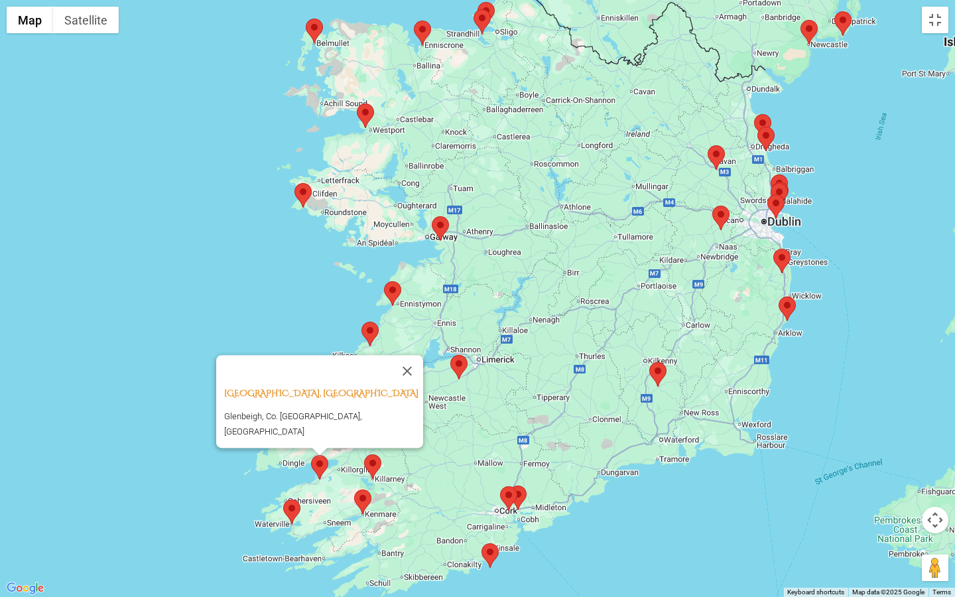
click at [283, 499] on area at bounding box center [283, 499] width 0 height 0
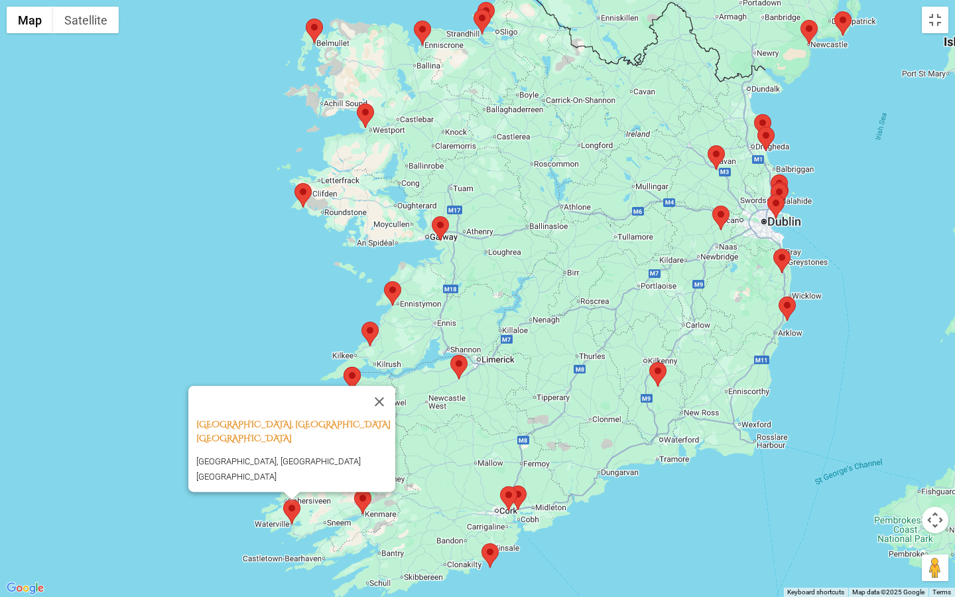
click at [369, 507] on img at bounding box center [362, 501] width 17 height 25
click at [354, 489] on area at bounding box center [354, 489] width 0 height 0
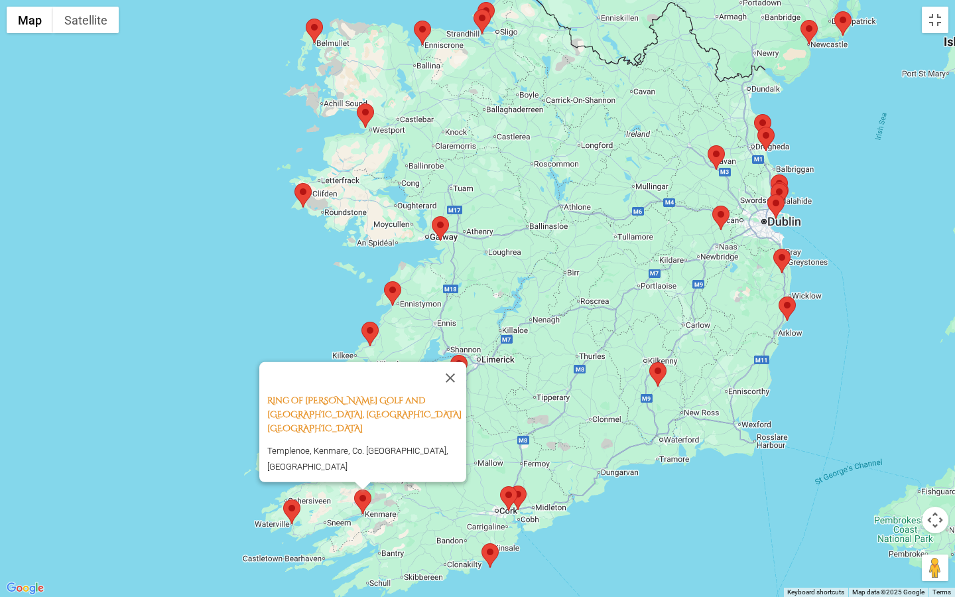
click at [481, 530] on area at bounding box center [481, 543] width 0 height 0
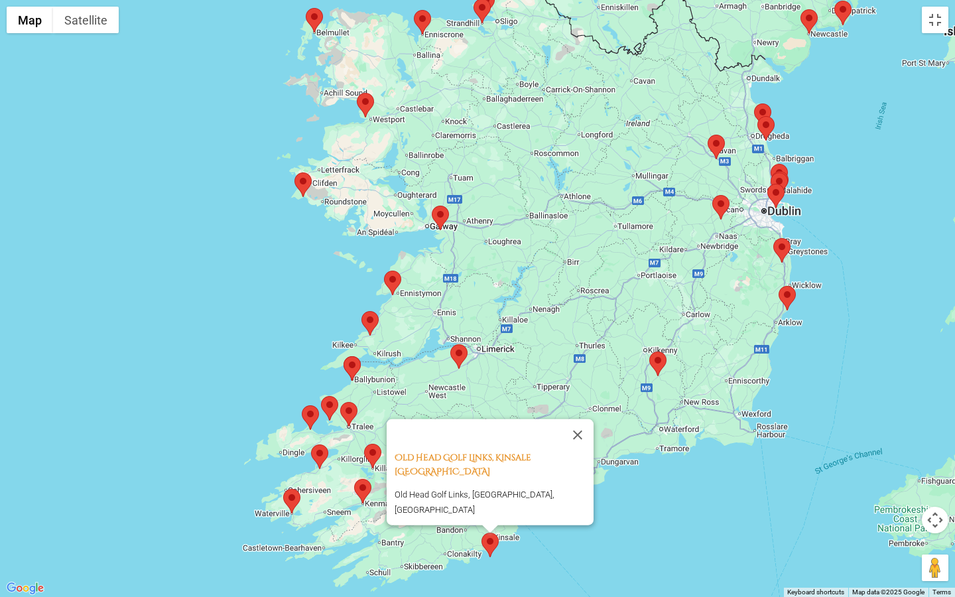
click at [364, 444] on area at bounding box center [364, 444] width 0 height 0
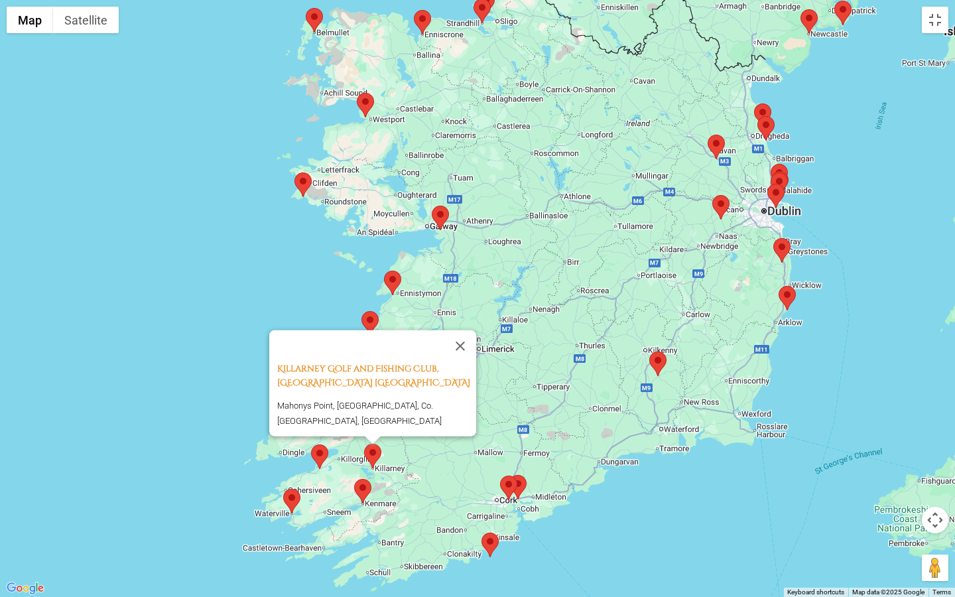
click at [509, 475] on area at bounding box center [509, 475] width 0 height 0
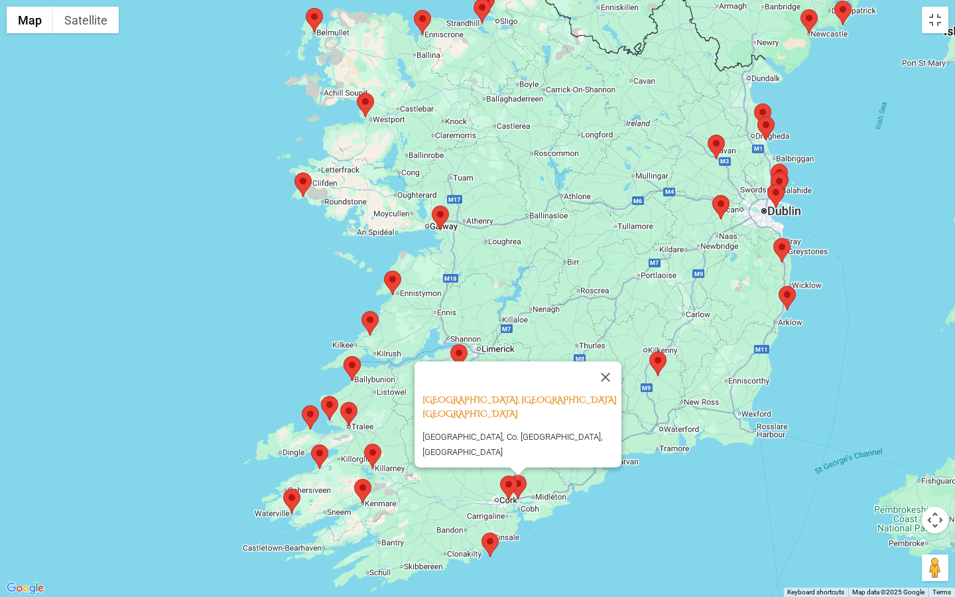
click at [500, 475] on area at bounding box center [500, 475] width 0 height 0
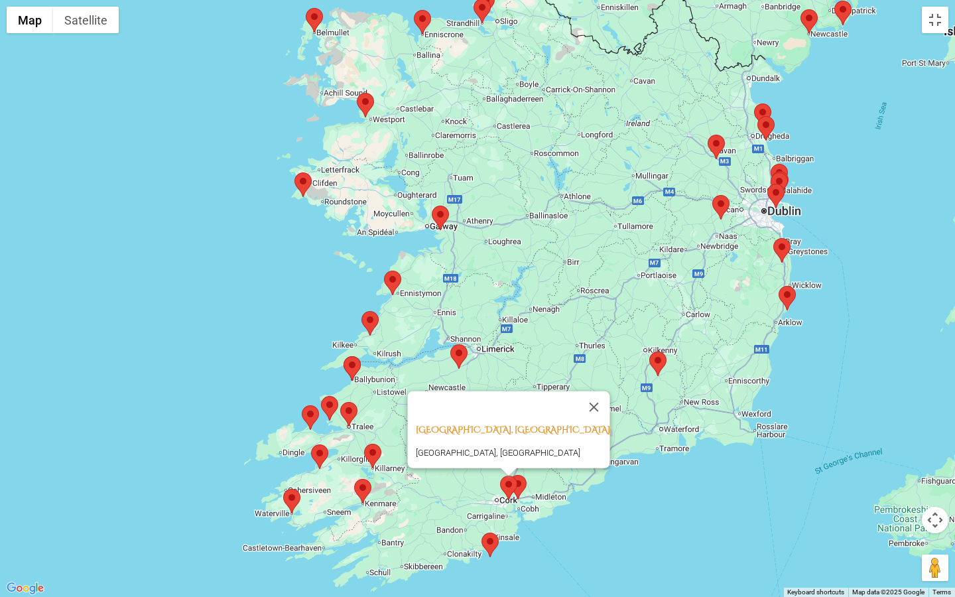
click at [450, 344] on area at bounding box center [450, 344] width 0 height 0
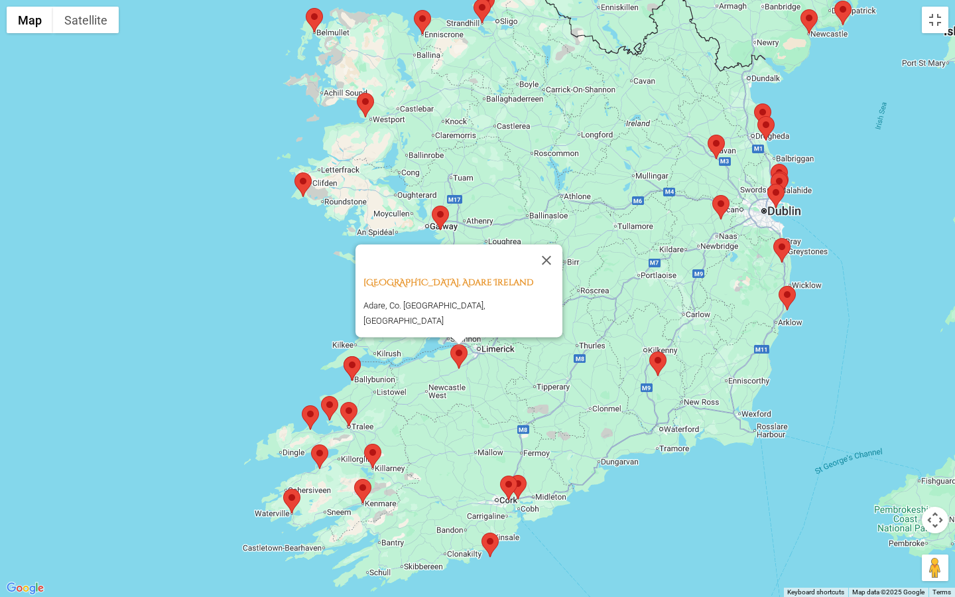
click at [649, 351] on area at bounding box center [649, 351] width 0 height 0
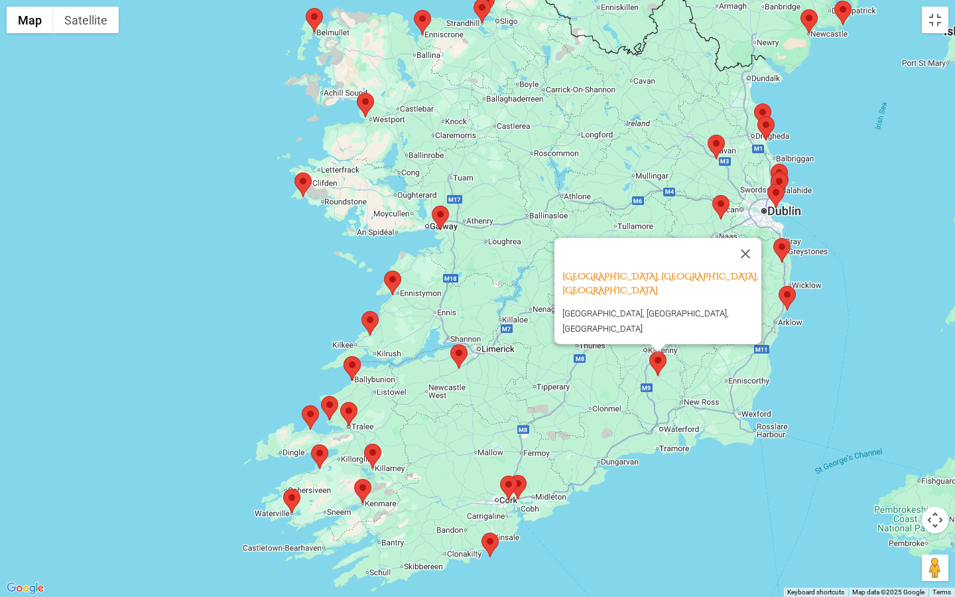
click at [779, 286] on area at bounding box center [779, 286] width 0 height 0
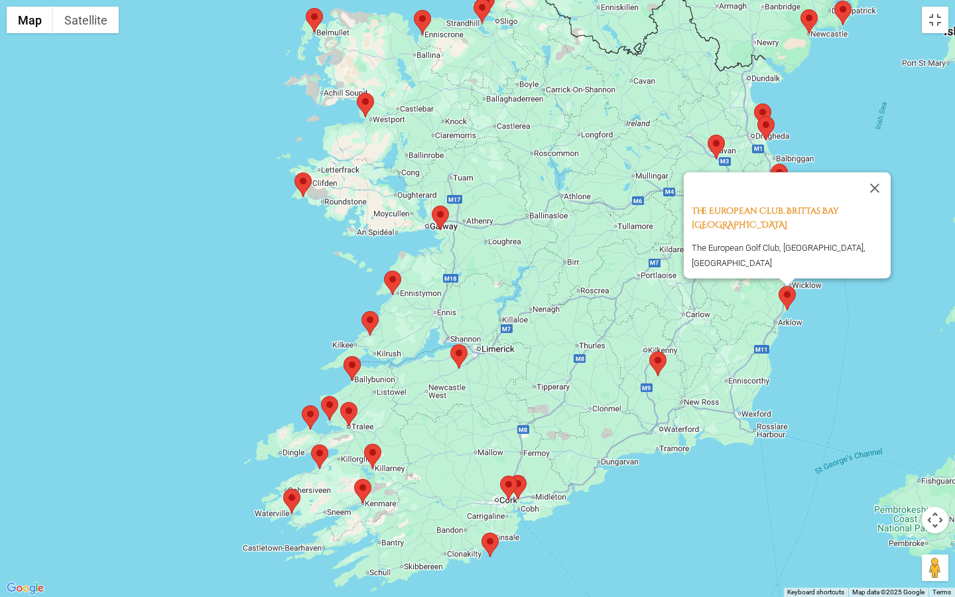
click at [432, 206] on area at bounding box center [432, 206] width 0 height 0
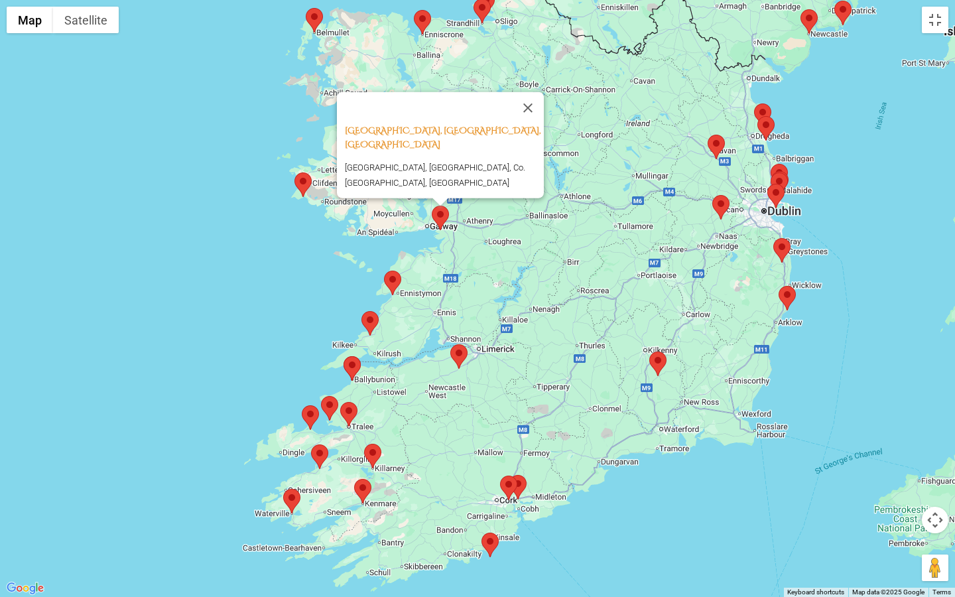
click at [294, 172] on area at bounding box center [294, 172] width 0 height 0
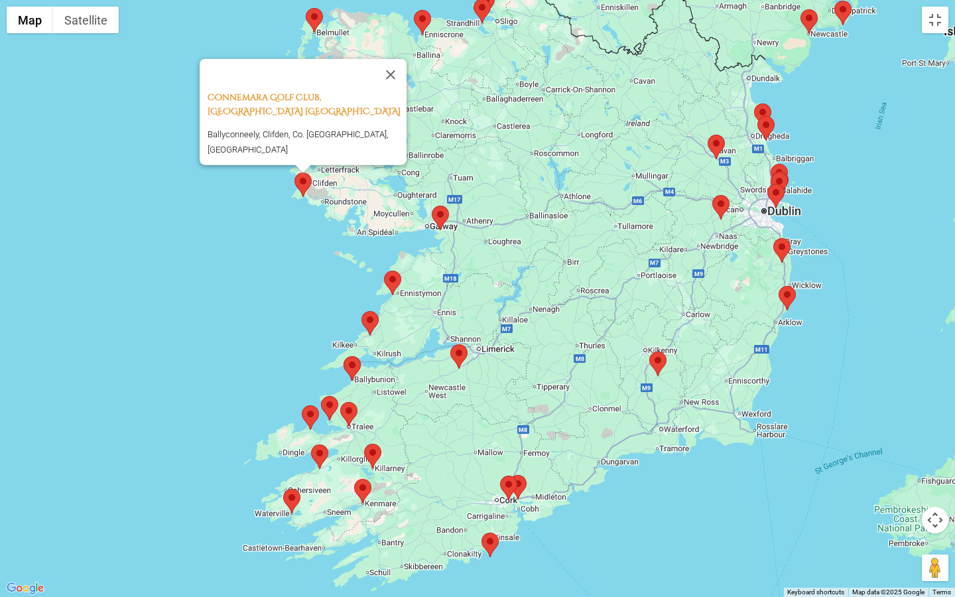
click at [306, 8] on area at bounding box center [306, 8] width 0 height 0
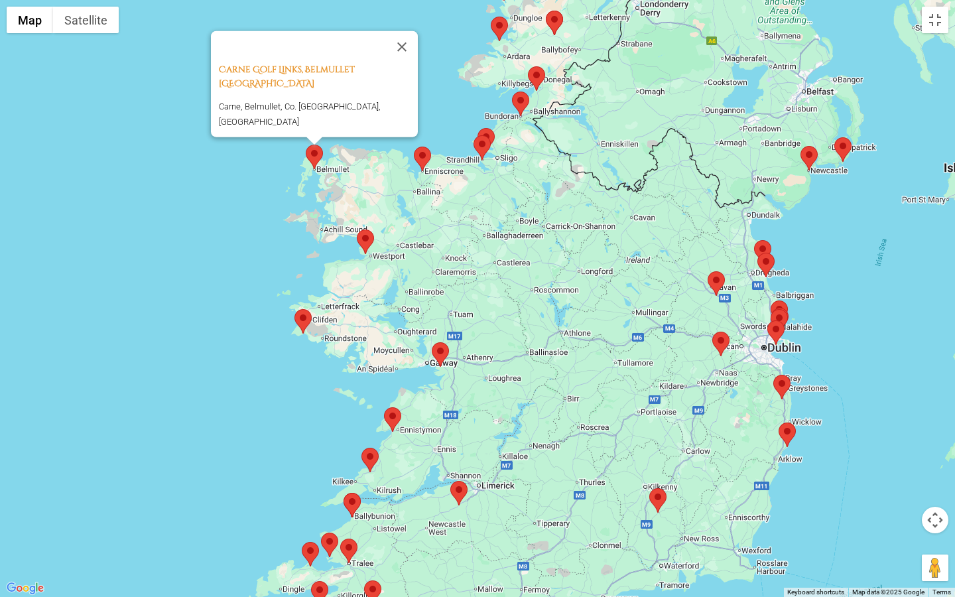
click at [357, 229] on area at bounding box center [357, 229] width 0 height 0
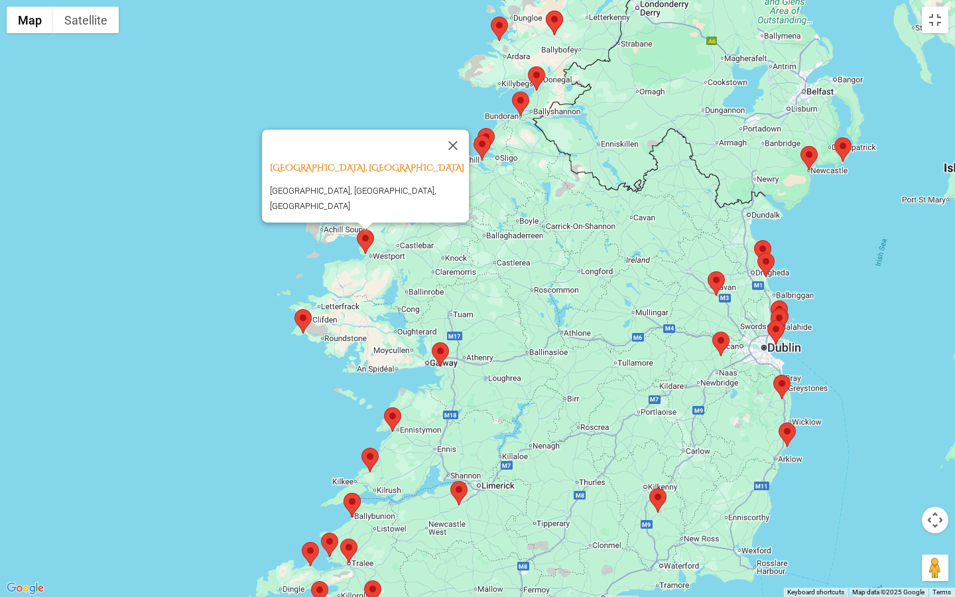
click at [400, 74] on div "Westport Golf Club, Westport Ireland Westport Golf Club, Westport, Ireland" at bounding box center [477, 298] width 955 height 597
click at [460, 138] on button "Close" at bounding box center [453, 145] width 32 height 32
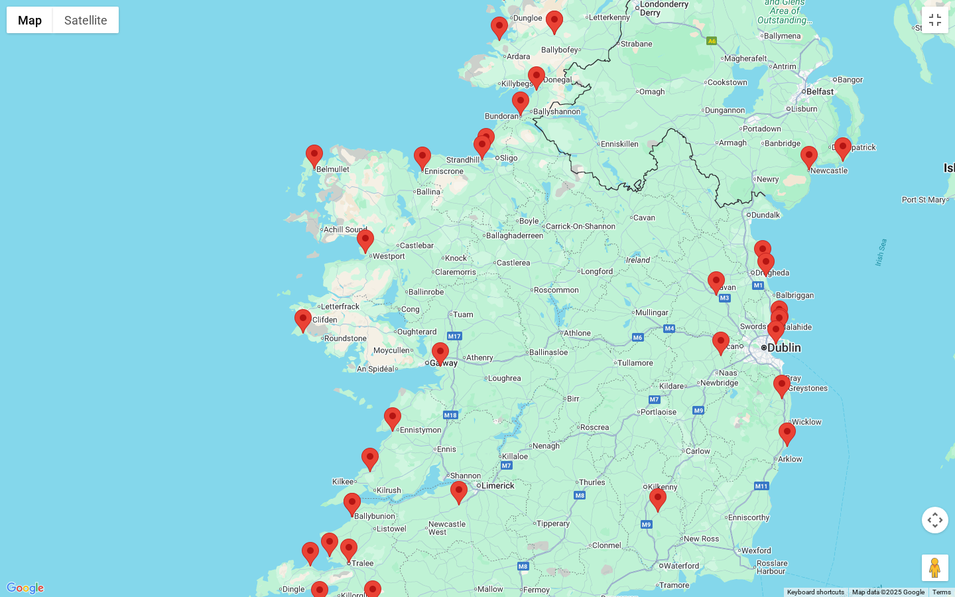
click at [414, 147] on area at bounding box center [414, 147] width 0 height 0
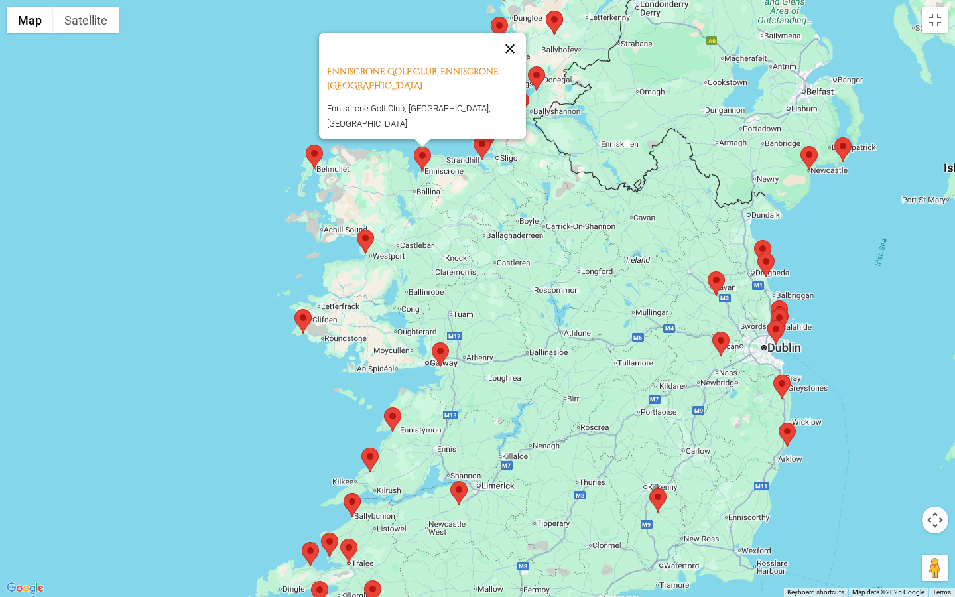
click at [515, 62] on button "Close" at bounding box center [510, 49] width 32 height 32
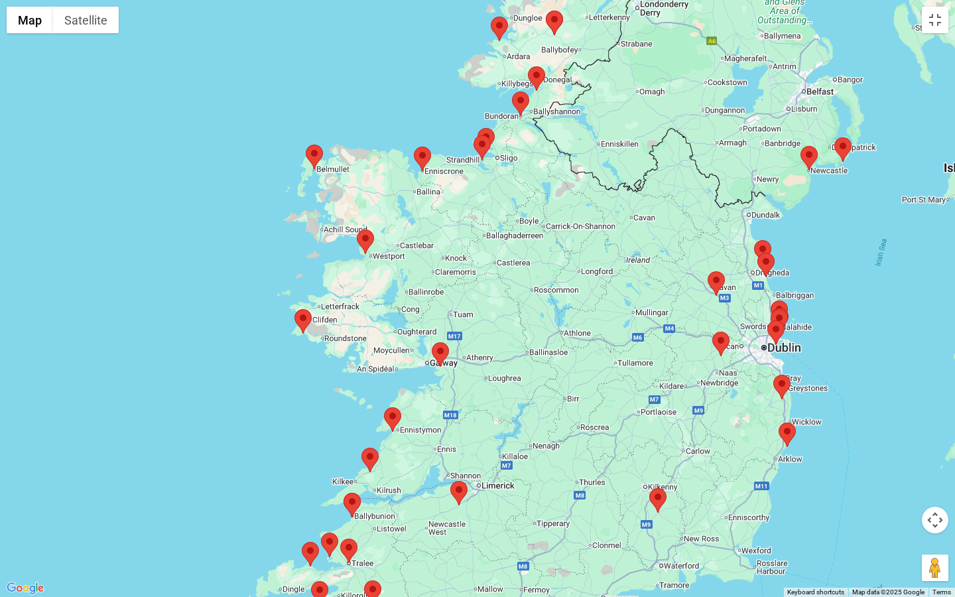
click at [474, 135] on area at bounding box center [474, 135] width 0 height 0
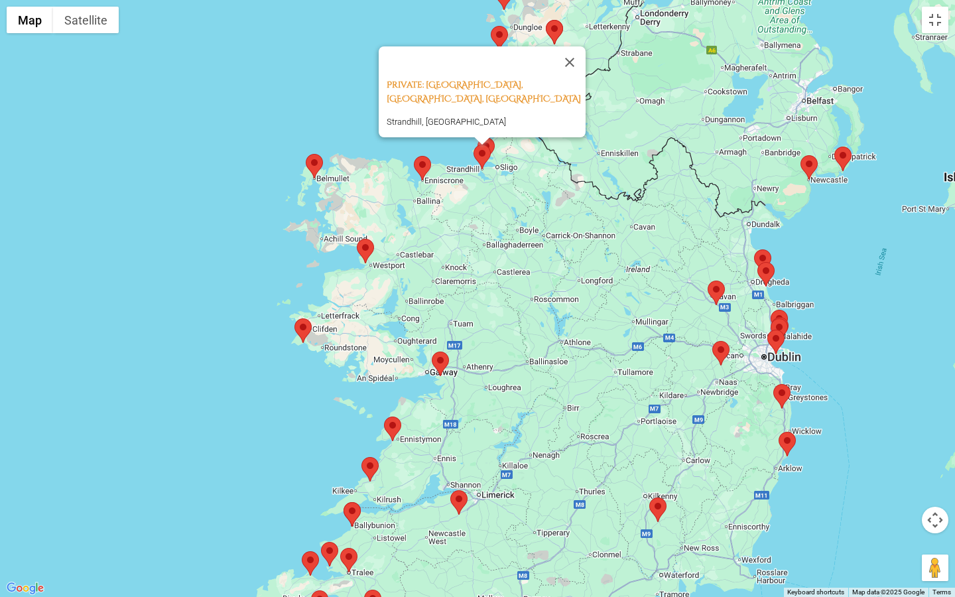
click at [491, 26] on area at bounding box center [491, 26] width 0 height 0
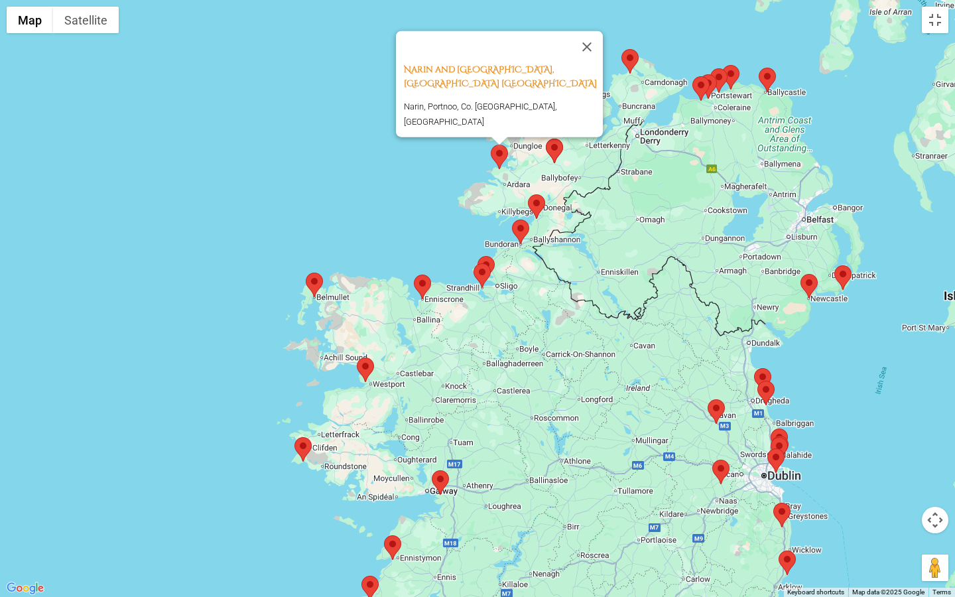
click at [477, 256] on area at bounding box center [477, 256] width 0 height 0
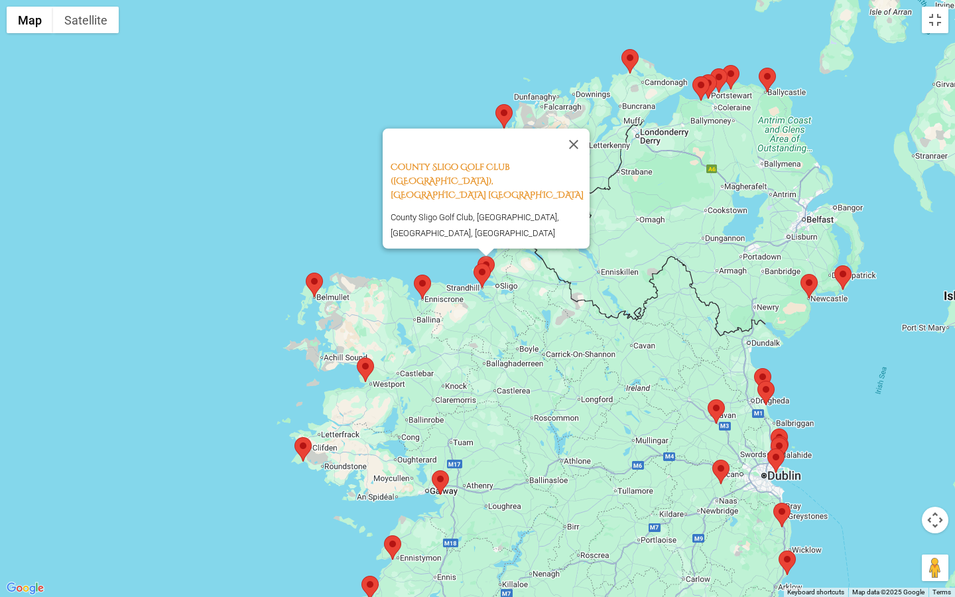
click at [495, 104] on area at bounding box center [495, 104] width 0 height 0
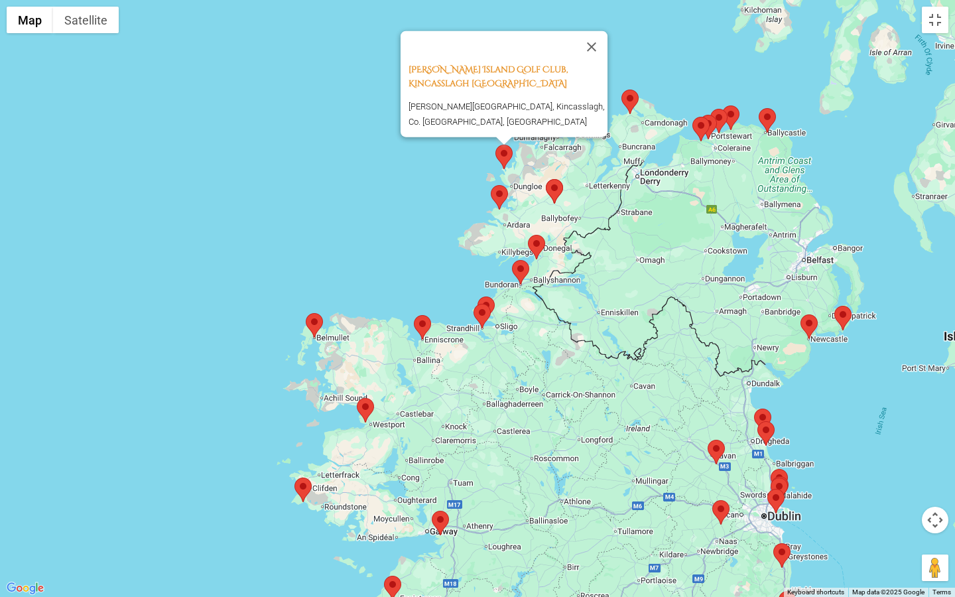
click at [546, 179] on area at bounding box center [546, 179] width 0 height 0
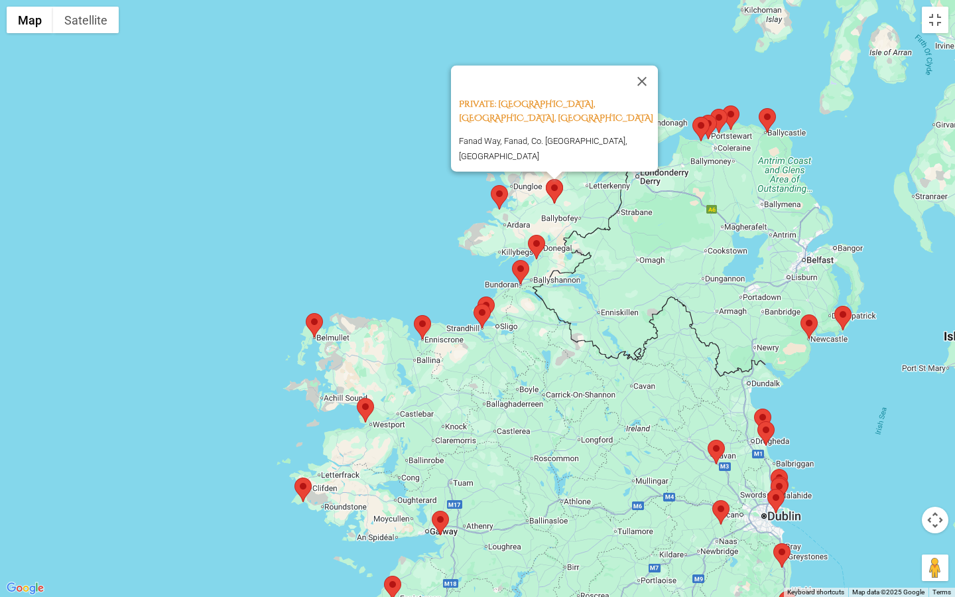
click at [528, 235] on area at bounding box center [528, 235] width 0 height 0
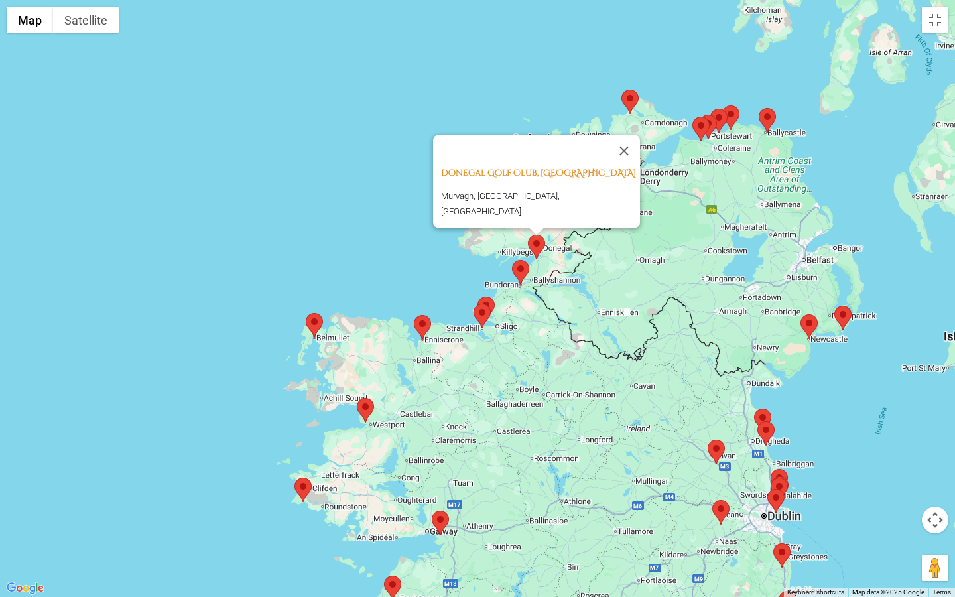
click at [512, 260] on area at bounding box center [512, 260] width 0 height 0
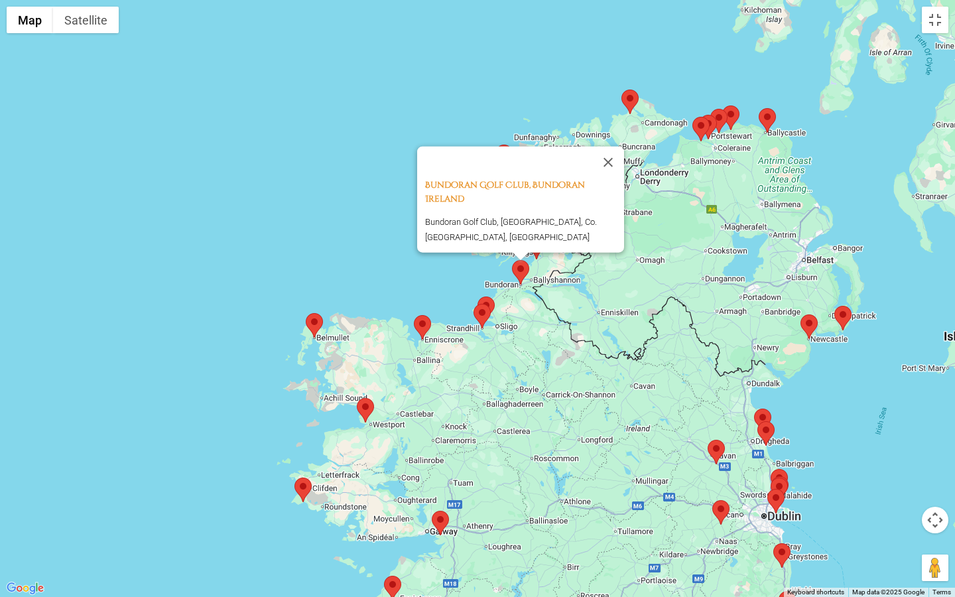
click at [621, 90] on area at bounding box center [621, 90] width 0 height 0
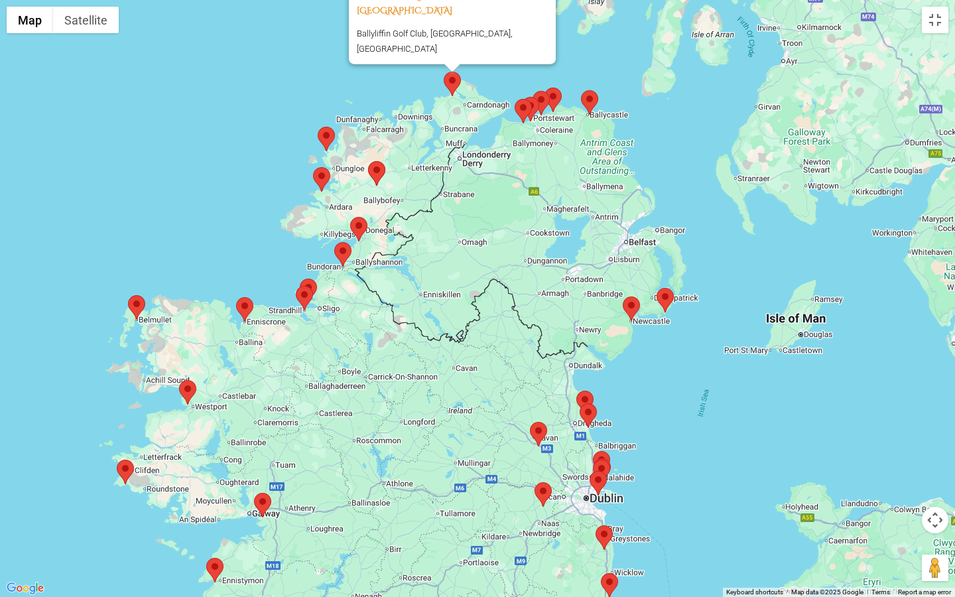
drag, startPoint x: 689, startPoint y: 315, endPoint x: 510, endPoint y: 241, distance: 193.6
click at [510, 241] on div "Ballyliffin Golf Club, Ballyliffin Northern Ireland Ballyliffin Golf Club, Coun…" at bounding box center [477, 298] width 955 height 597
click at [581, 90] on area at bounding box center [581, 90] width 0 height 0
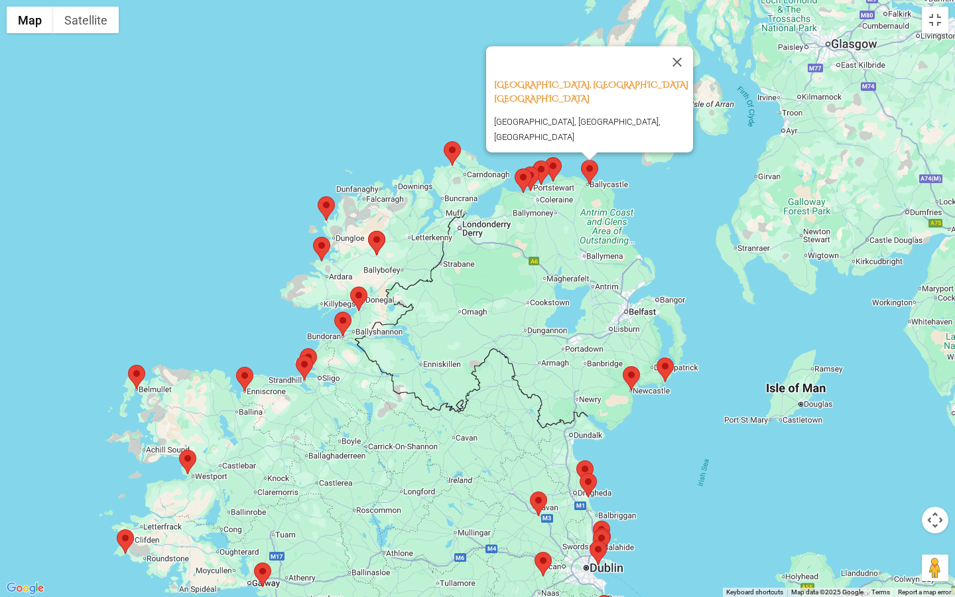
click at [657, 357] on area at bounding box center [657, 357] width 0 height 0
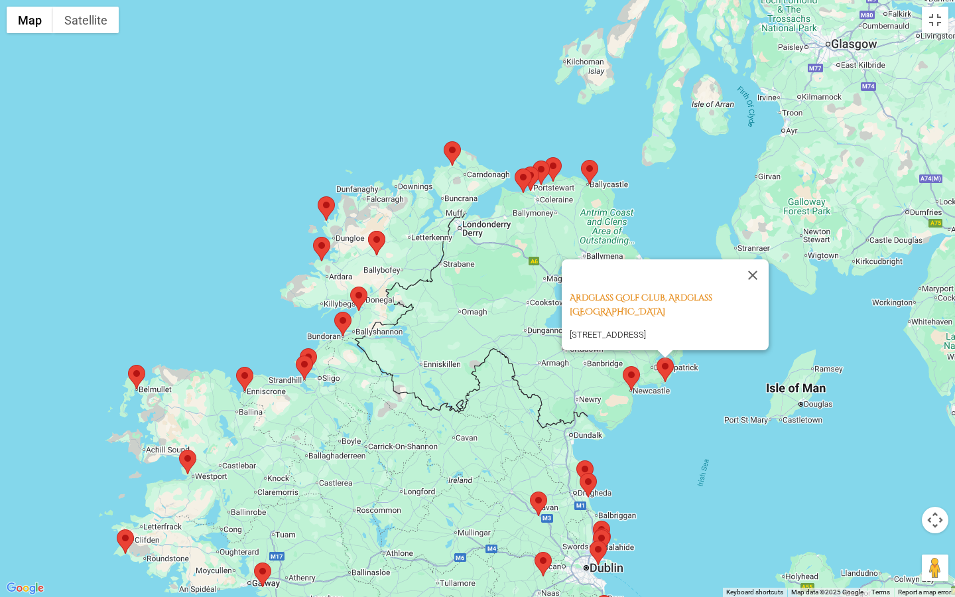
click at [623, 366] on area at bounding box center [623, 366] width 0 height 0
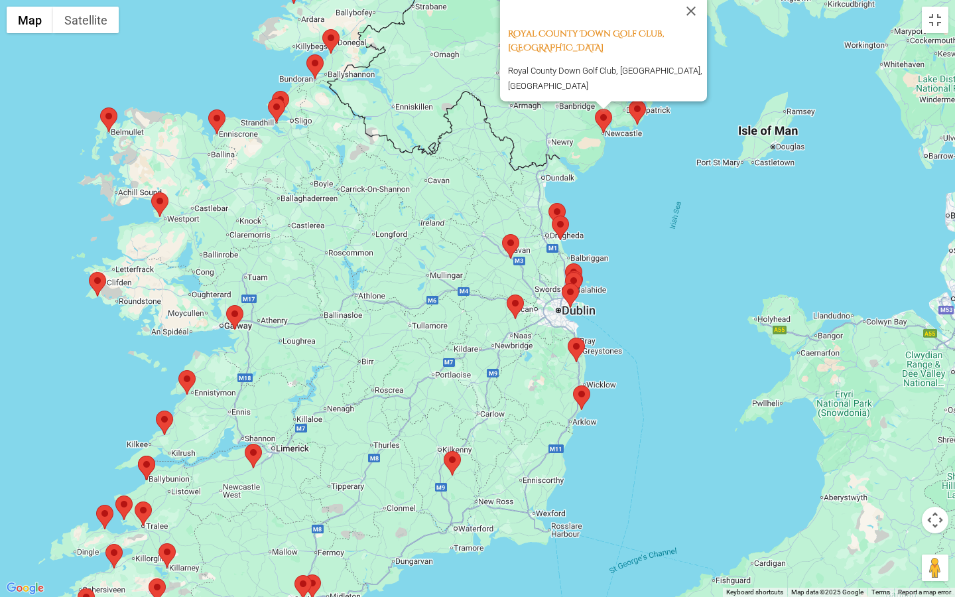
drag, startPoint x: 642, startPoint y: 446, endPoint x: 614, endPoint y: 187, distance: 260.8
click at [614, 187] on div "Royal County Down Golf Club, Newcastle Northern Ireland Royal County Down Golf …" at bounding box center [477, 298] width 955 height 597
click at [548, 203] on area at bounding box center [548, 203] width 0 height 0
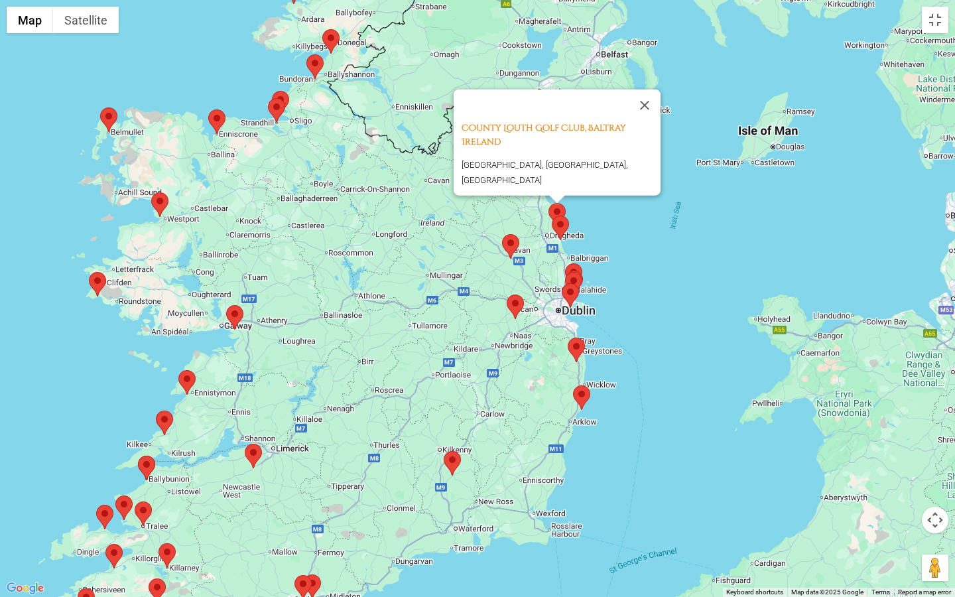
click at [552, 216] on area at bounding box center [552, 216] width 0 height 0
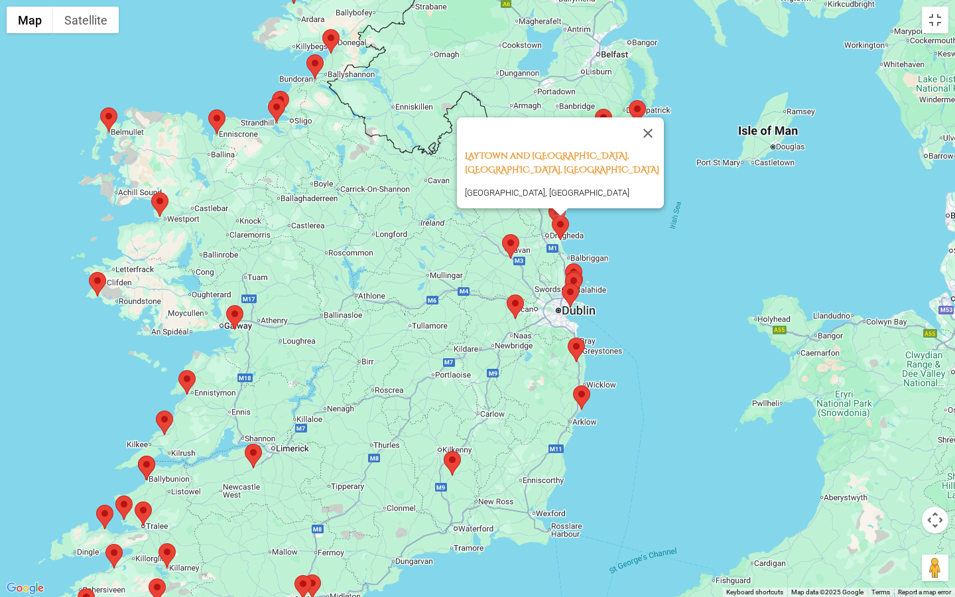
click at [502, 234] on area at bounding box center [502, 234] width 0 height 0
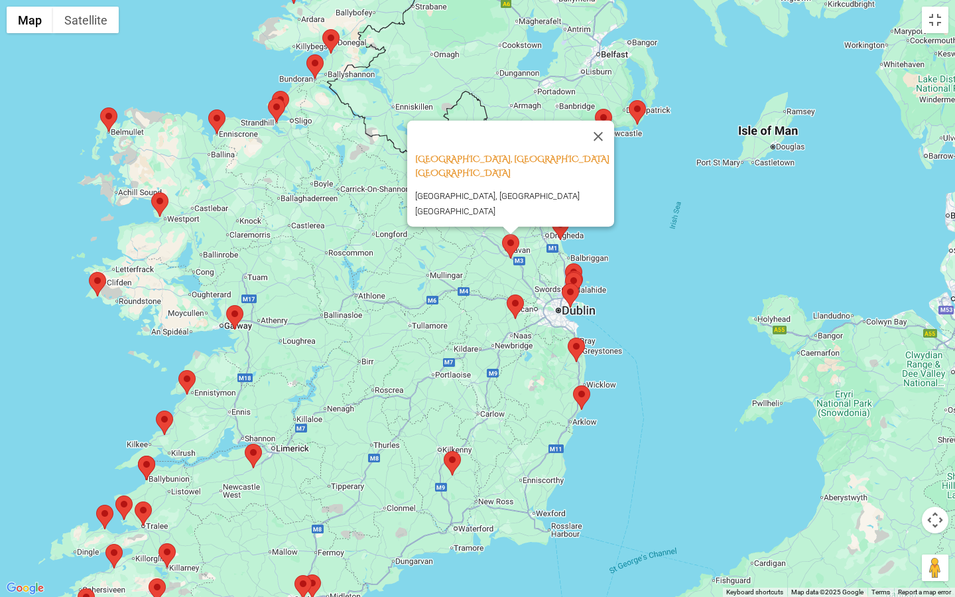
click at [565, 263] on area at bounding box center [565, 263] width 0 height 0
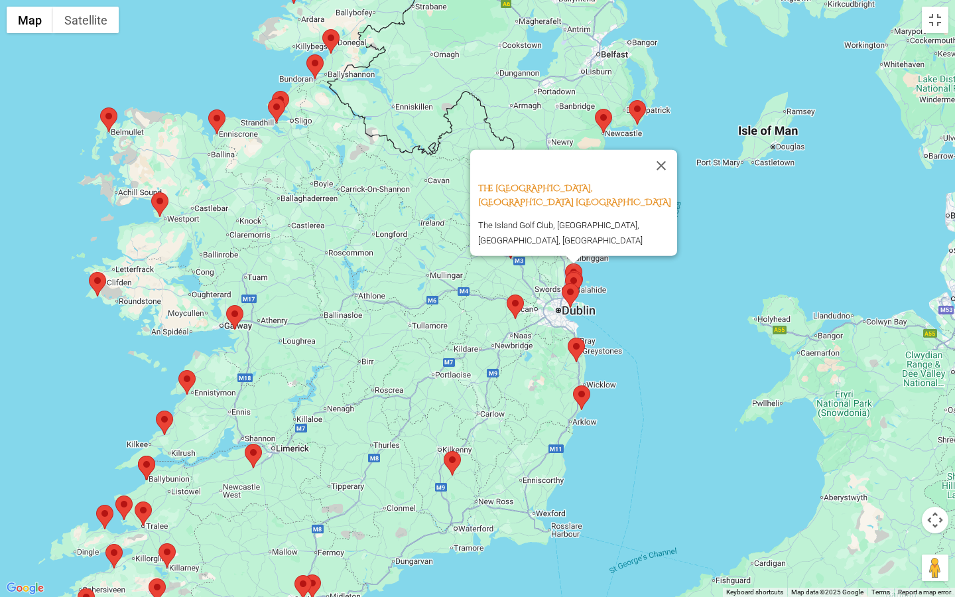
click at [562, 283] on area at bounding box center [562, 283] width 0 height 0
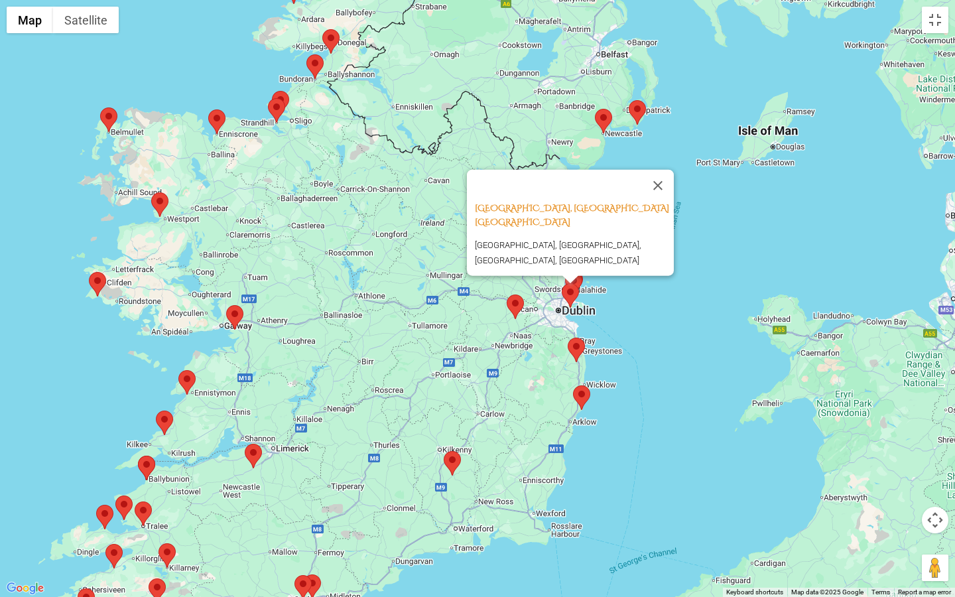
click at [562, 283] on area at bounding box center [562, 283] width 0 height 0
click at [568, 338] on area at bounding box center [568, 338] width 0 height 0
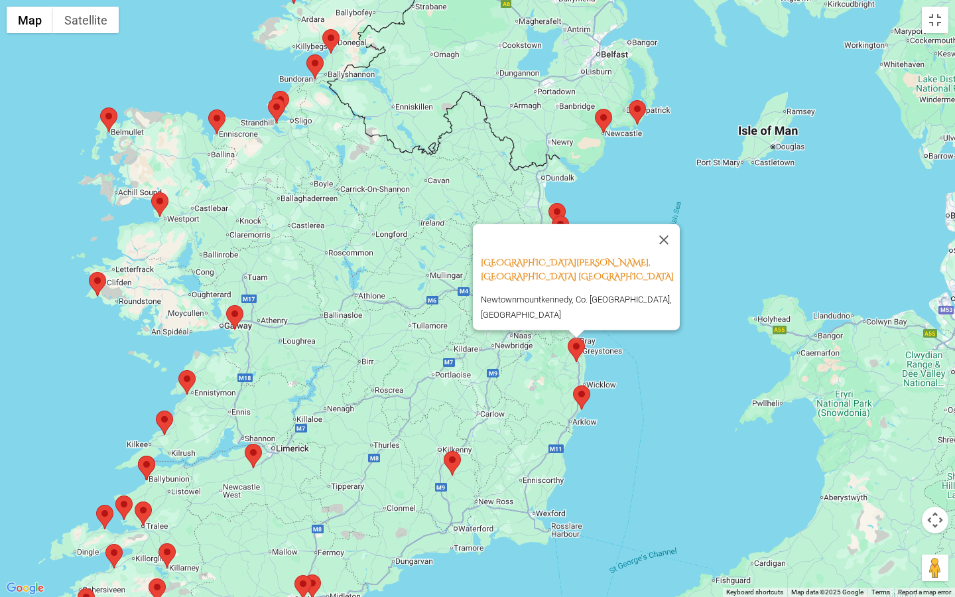
click at [573, 385] on area at bounding box center [573, 385] width 0 height 0
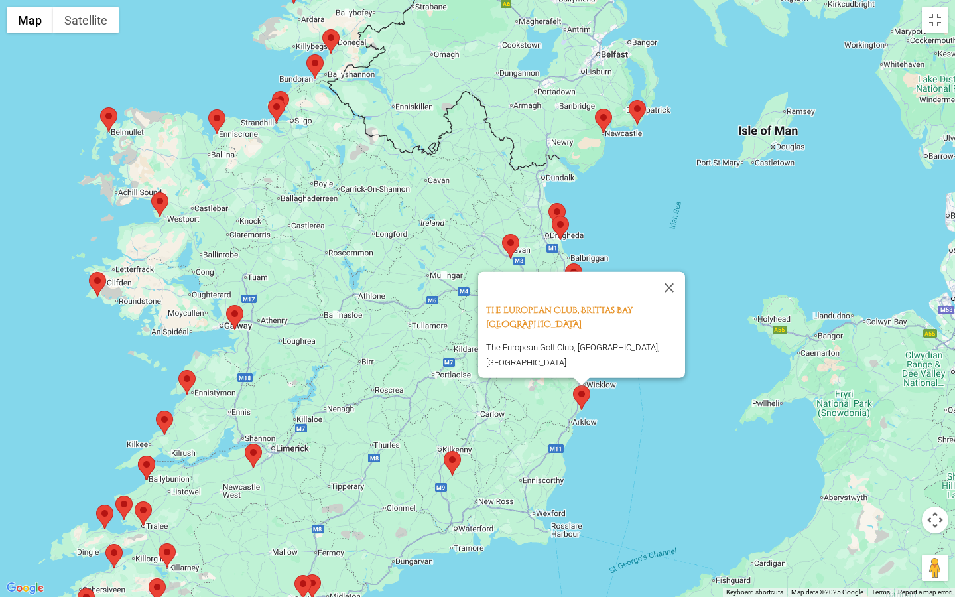
click at [444, 451] on area at bounding box center [444, 451] width 0 height 0
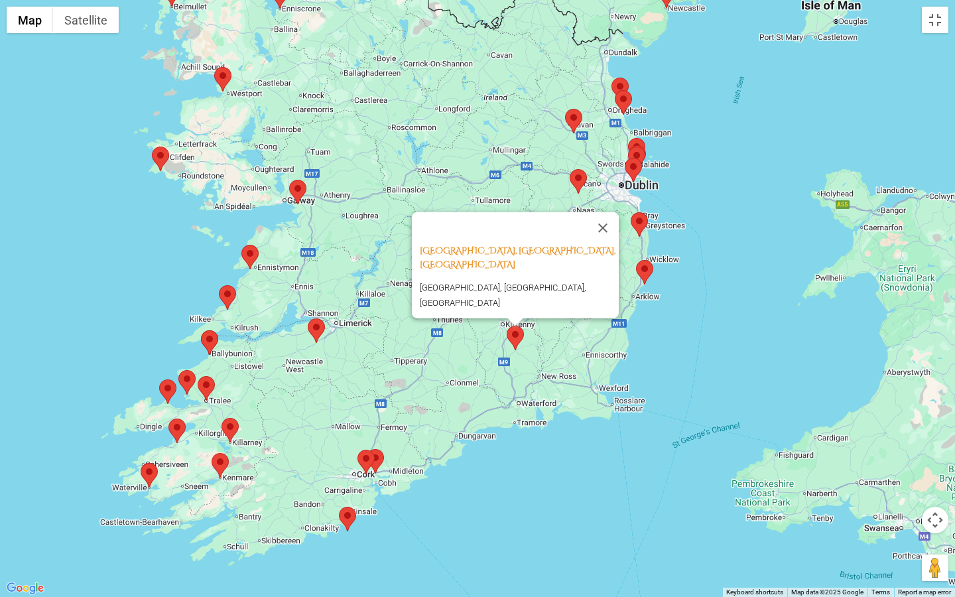
drag, startPoint x: 328, startPoint y: 367, endPoint x: 392, endPoint y: 239, distance: 142.4
click at [392, 239] on div "Mount Juliet Golf & Spa Hotel, Thomastown, Ireland Thomastown, Kilkenny, Ireland" at bounding box center [477, 298] width 955 height 597
click at [367, 449] on area at bounding box center [367, 449] width 0 height 0
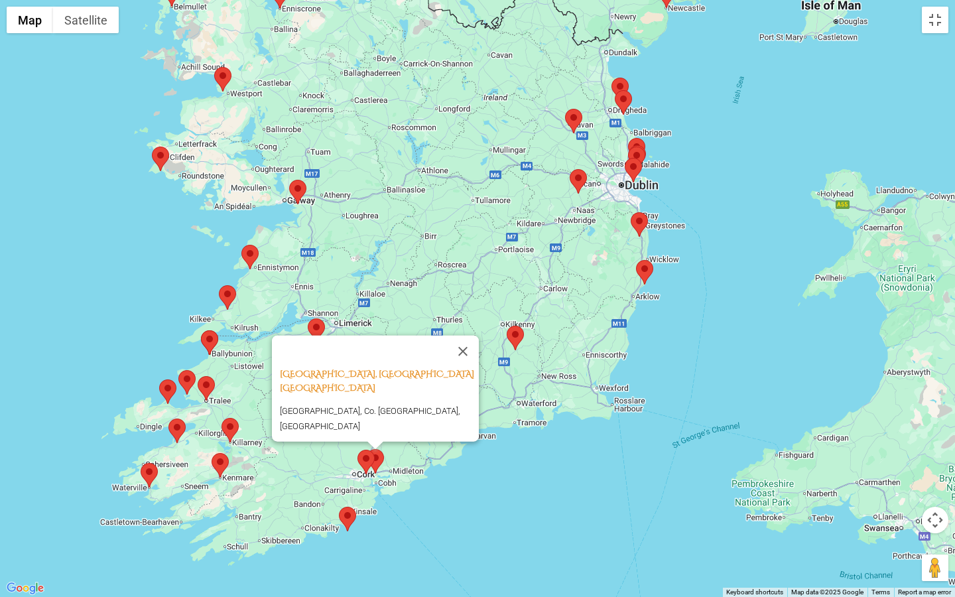
click at [357, 450] on area at bounding box center [357, 450] width 0 height 0
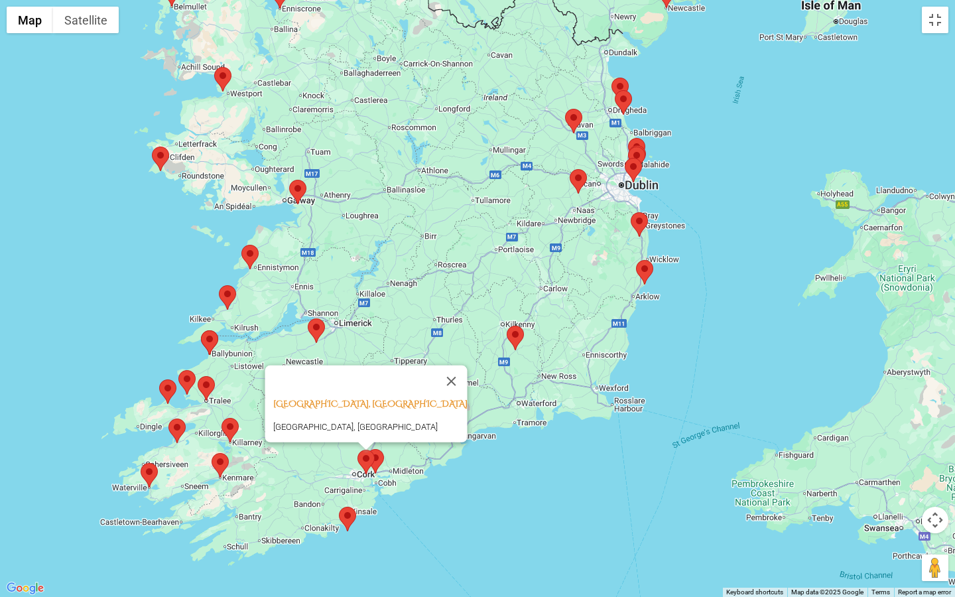
click at [339, 507] on area at bounding box center [339, 507] width 0 height 0
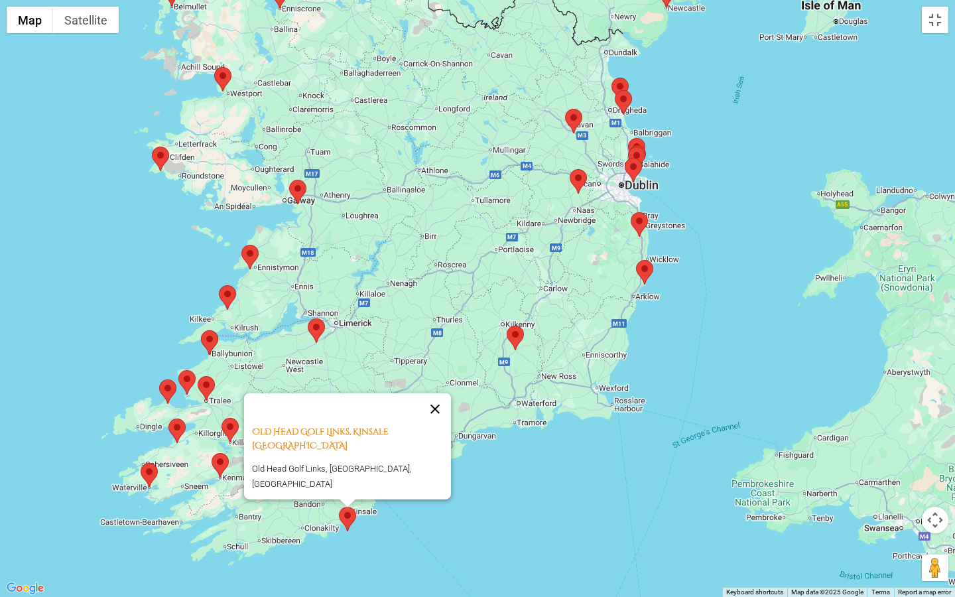
click at [443, 418] on button "Close" at bounding box center [435, 409] width 32 height 32
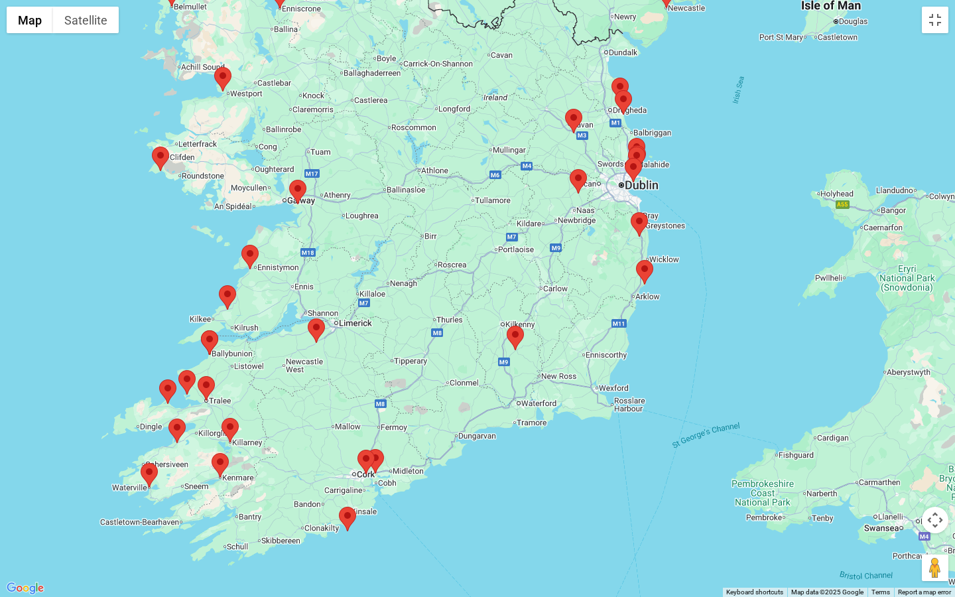
click at [339, 507] on area at bounding box center [339, 507] width 0 height 0
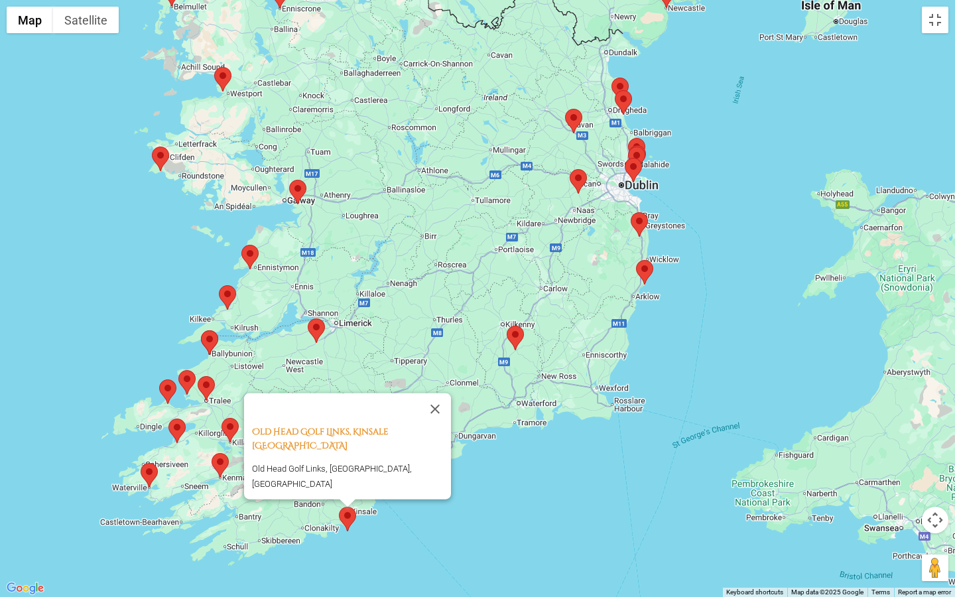
click at [141, 463] on area at bounding box center [141, 463] width 0 height 0
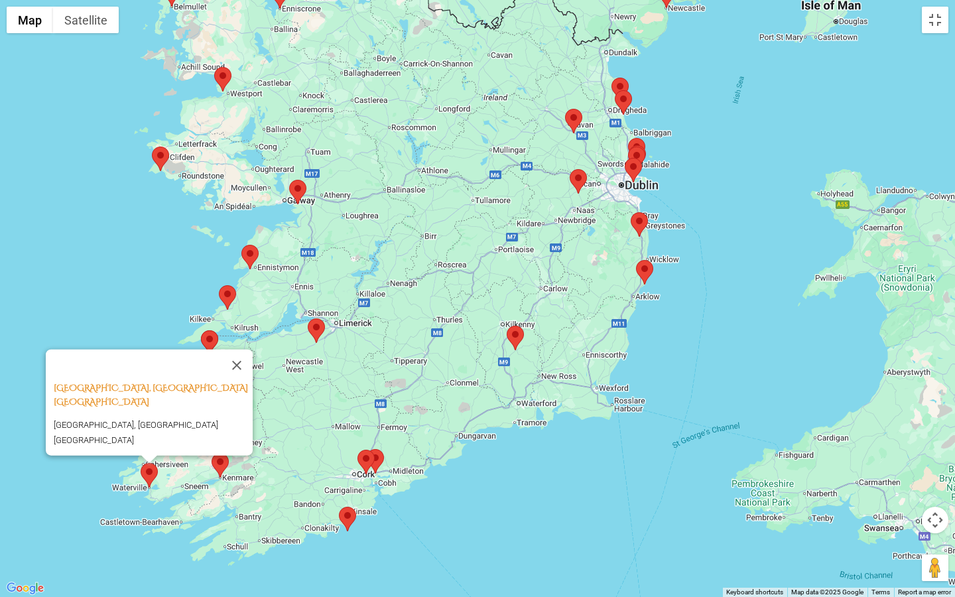
click at [212, 453] on area at bounding box center [212, 453] width 0 height 0
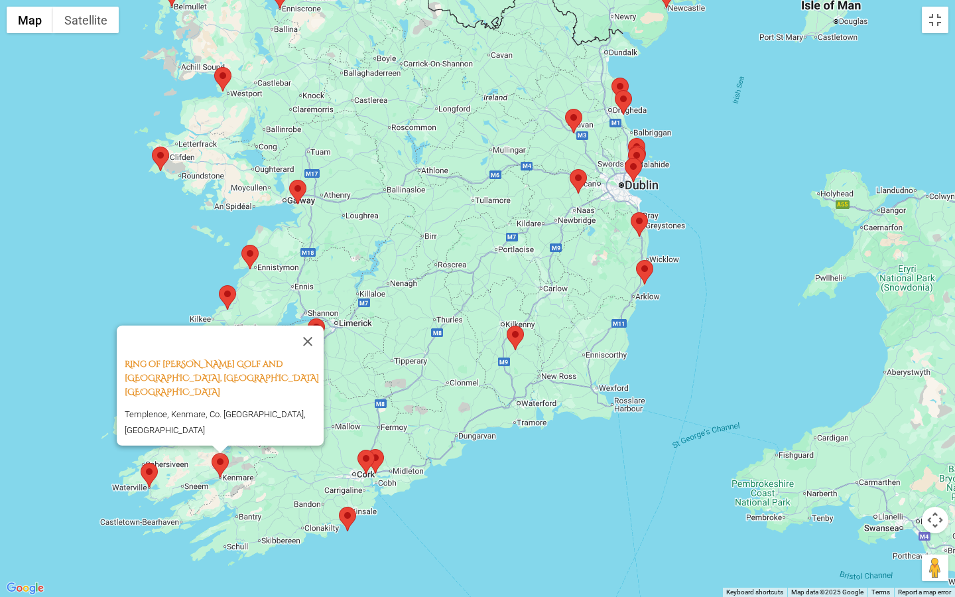
click at [308, 318] on area at bounding box center [308, 318] width 0 height 0
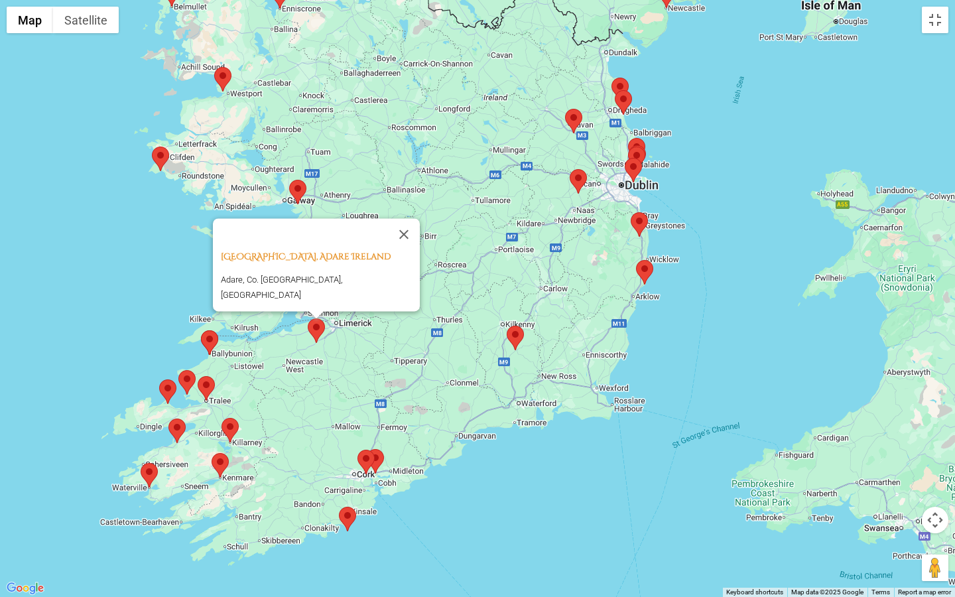
click at [201, 330] on area at bounding box center [201, 330] width 0 height 0
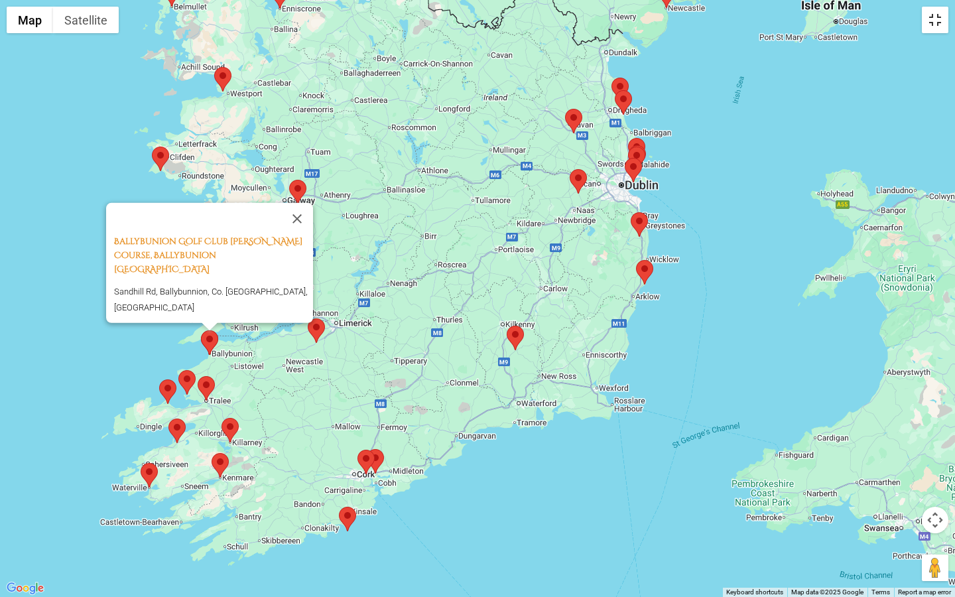
click at [938, 17] on button "Toggle fullscreen view" at bounding box center [935, 20] width 27 height 27
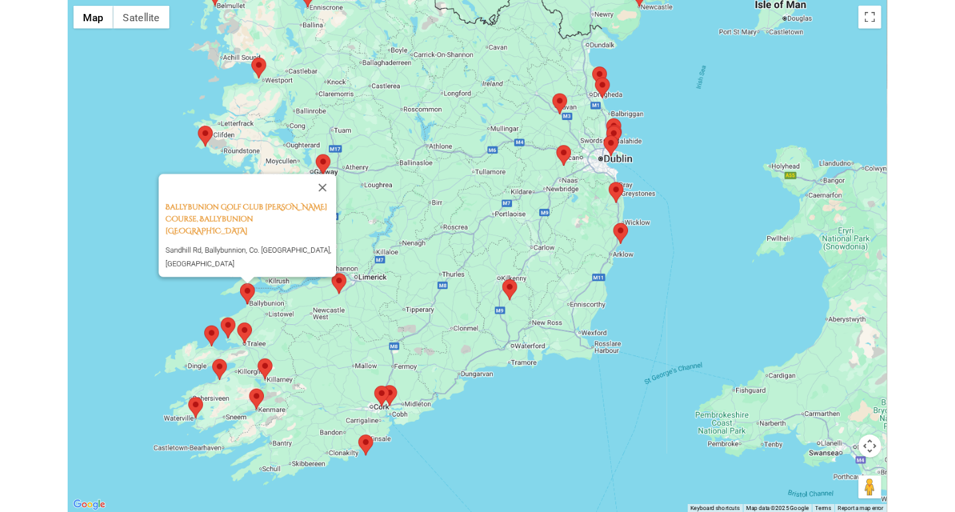
scroll to position [950, 0]
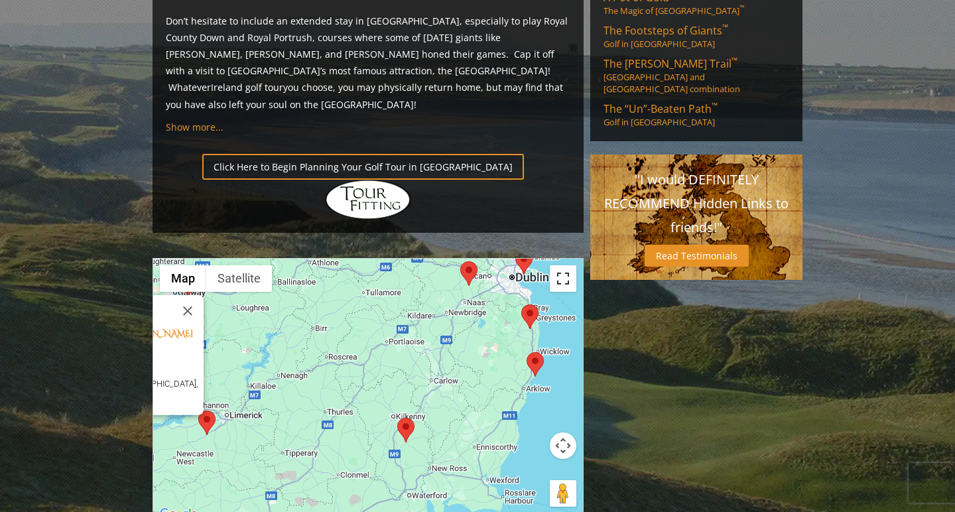
click at [562, 265] on button "Toggle fullscreen view" at bounding box center [563, 278] width 27 height 27
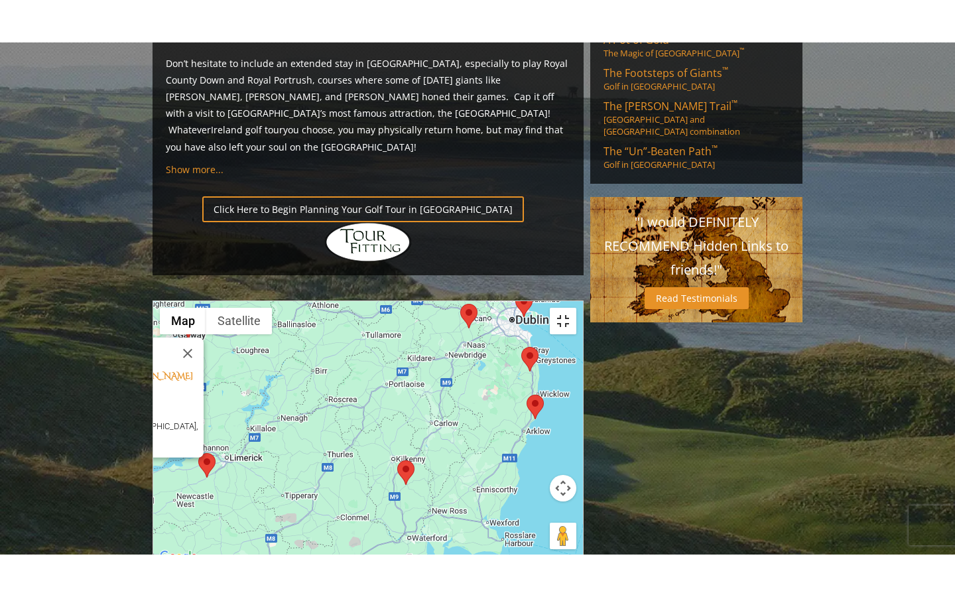
scroll to position [0, 0]
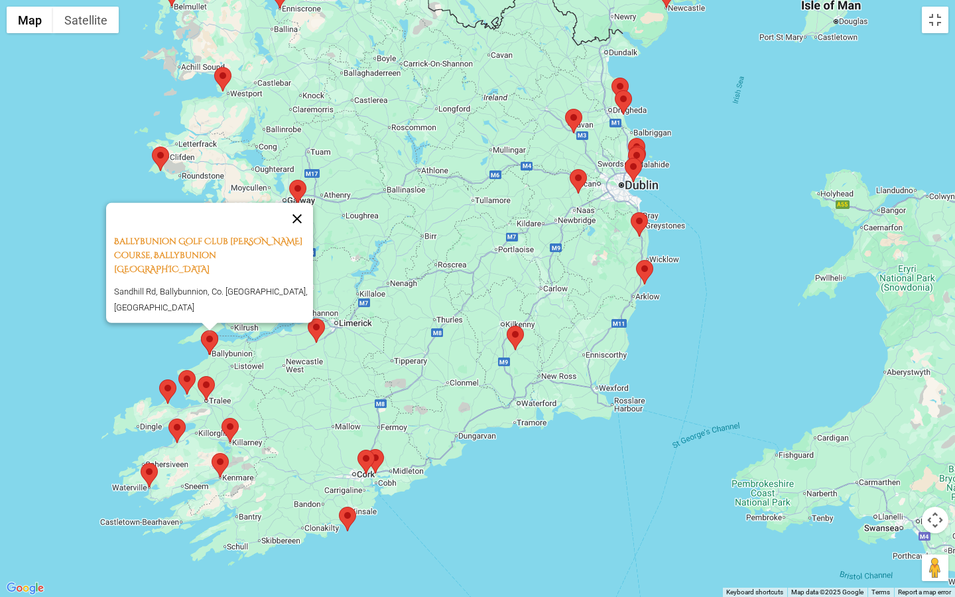
click at [302, 235] on button "Close" at bounding box center [297, 219] width 32 height 32
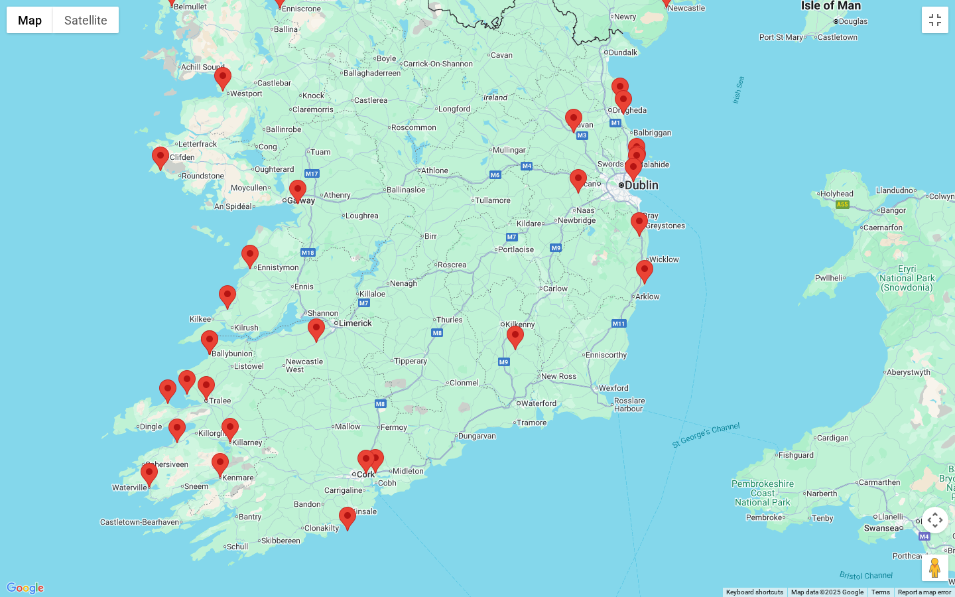
click at [219, 285] on area at bounding box center [219, 285] width 0 height 0
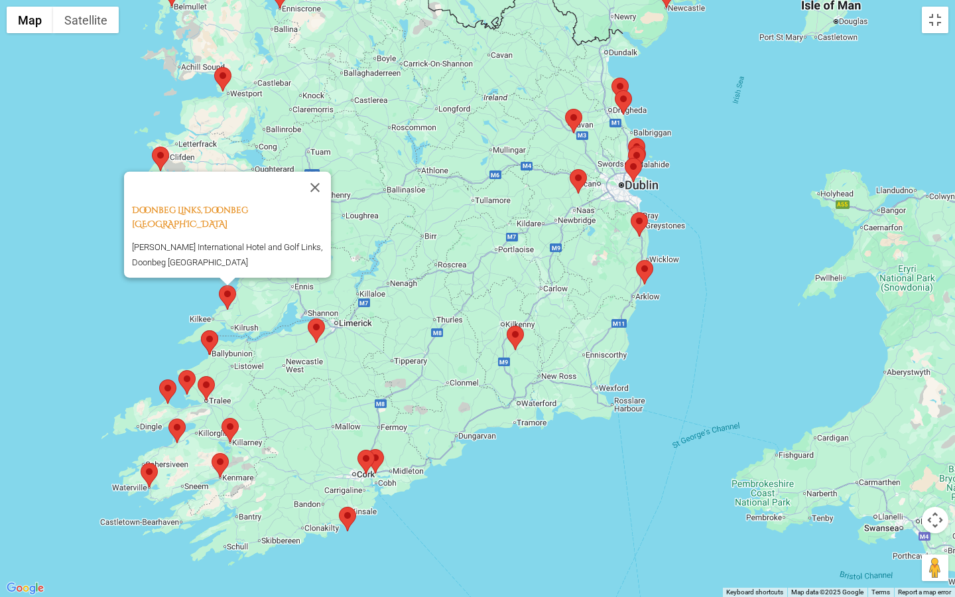
click at [290, 382] on div "Doonbeg Links, Doonbeg Ireland Trump International Hotel and Golf Links, Doonbe…" at bounding box center [477, 298] width 955 height 597
click at [324, 196] on button "Close" at bounding box center [315, 188] width 32 height 32
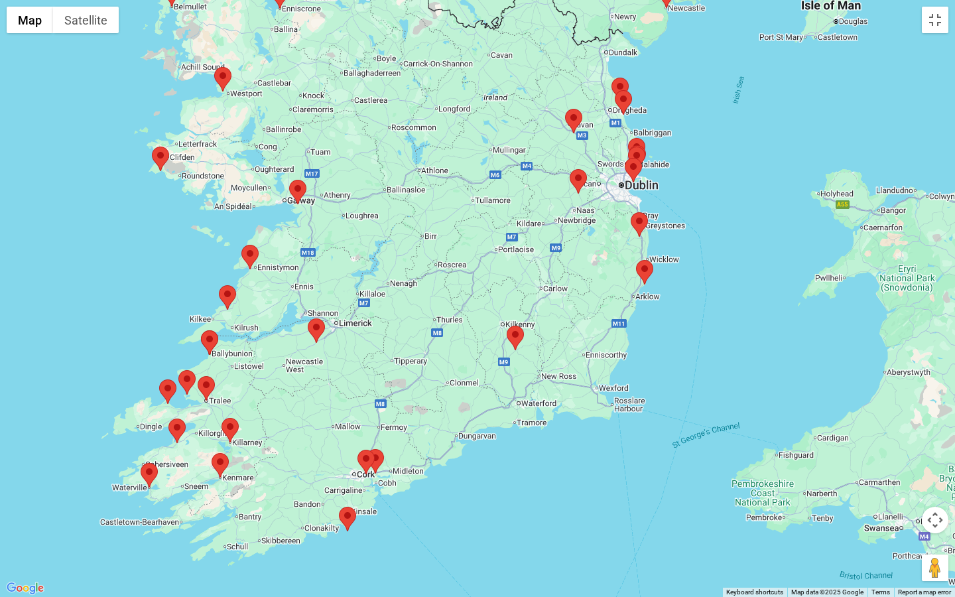
click at [241, 245] on area at bounding box center [241, 245] width 0 height 0
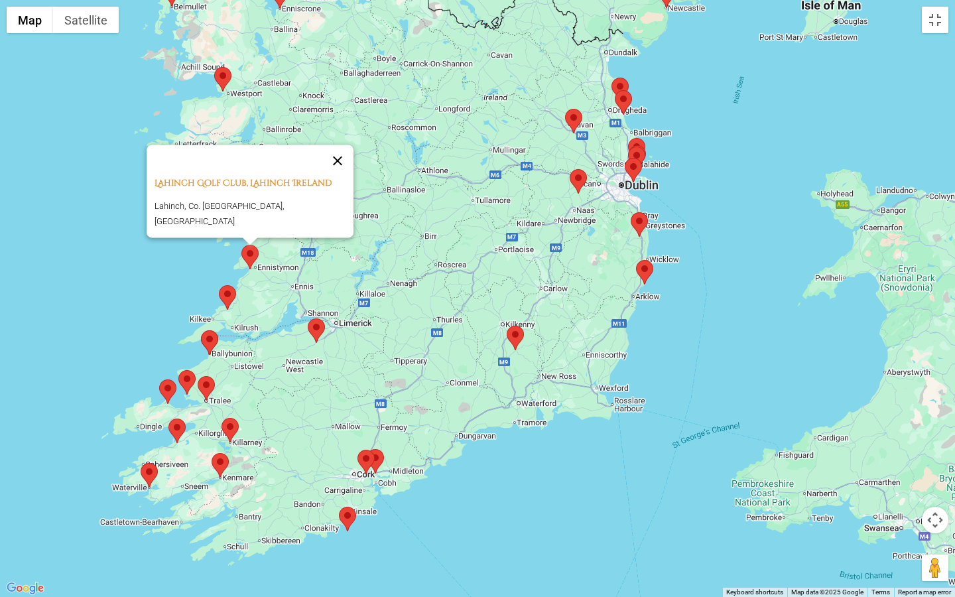
click at [344, 152] on button "Close" at bounding box center [338, 161] width 32 height 32
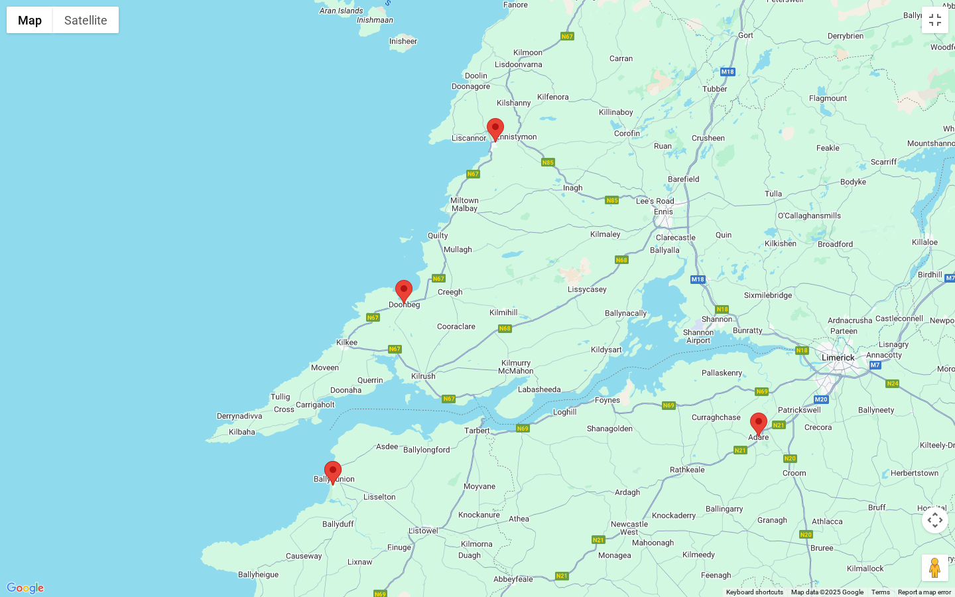
drag, startPoint x: 101, startPoint y: 225, endPoint x: 708, endPoint y: 368, distance: 623.3
click at [708, 368] on div at bounding box center [477, 298] width 955 height 597
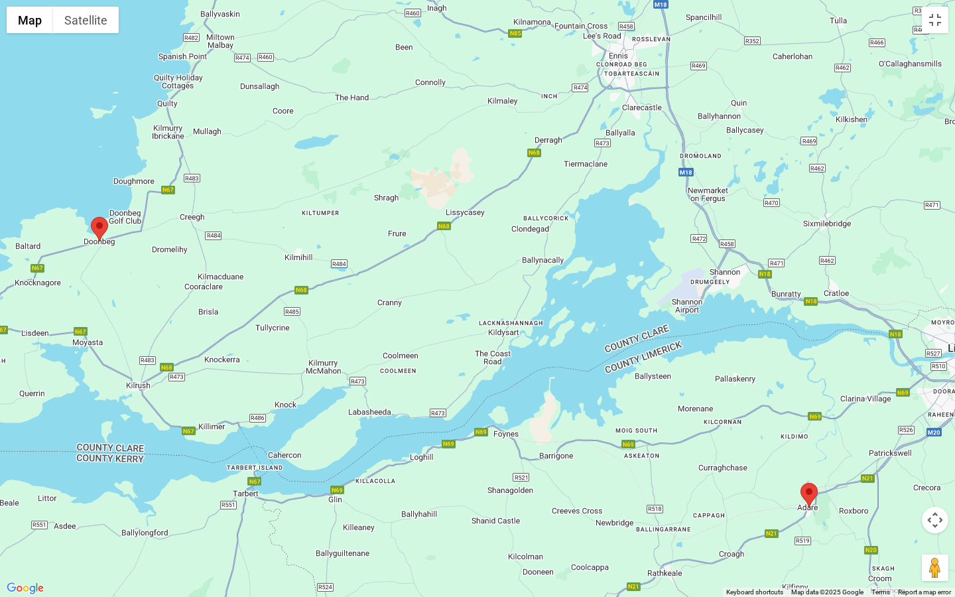
click at [256, 182] on div at bounding box center [477, 298] width 955 height 597
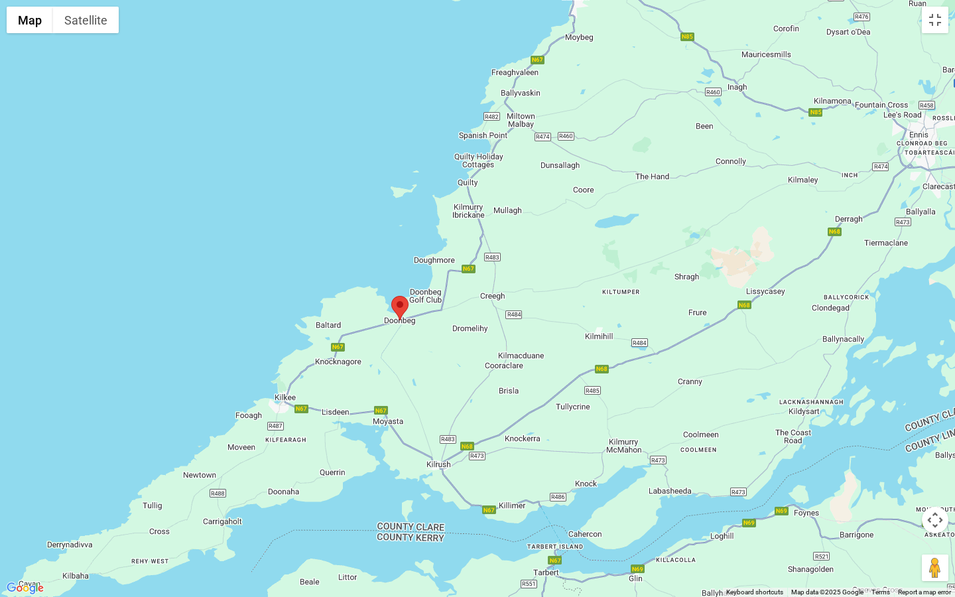
drag, startPoint x: 256, startPoint y: 182, endPoint x: 558, endPoint y: 261, distance: 312.5
click at [558, 261] on div at bounding box center [477, 298] width 955 height 597
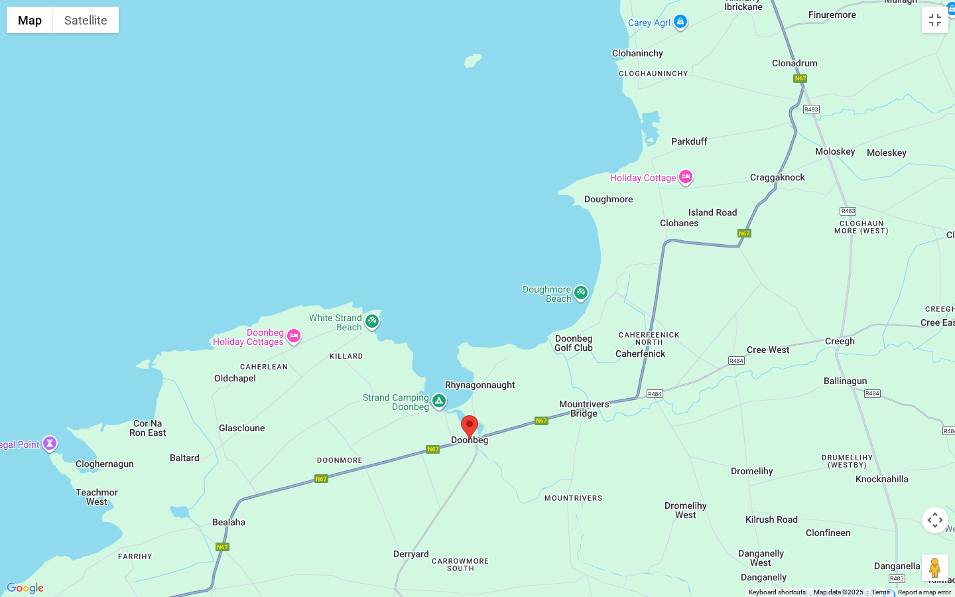
drag, startPoint x: 283, startPoint y: 338, endPoint x: 827, endPoint y: 277, distance: 547.2
click at [827, 277] on div at bounding box center [477, 298] width 955 height 597
click at [84, 23] on button "Satellite" at bounding box center [86, 20] width 66 height 27
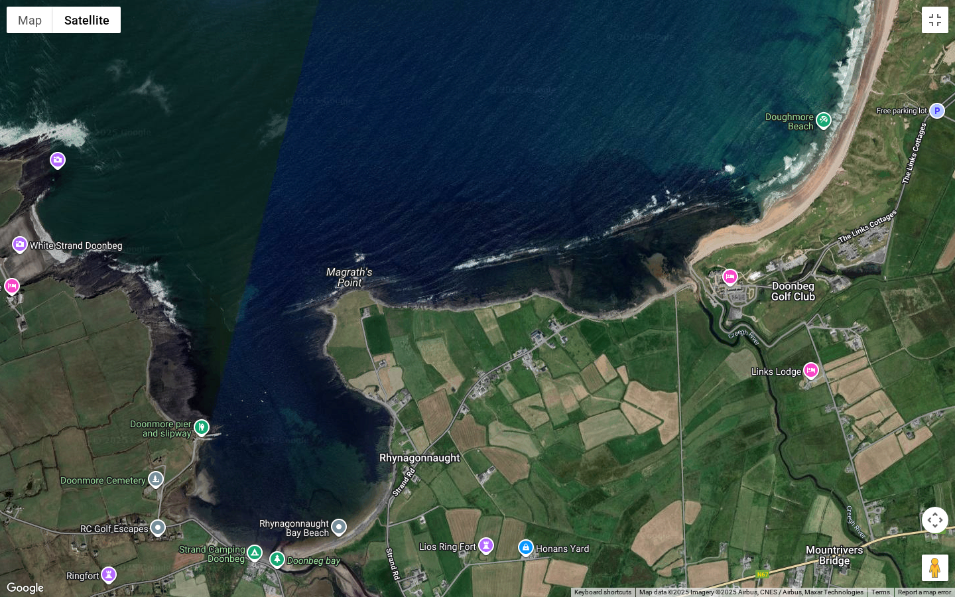
drag, startPoint x: 401, startPoint y: 407, endPoint x: 312, endPoint y: 72, distance: 345.7
click at [312, 72] on div at bounding box center [477, 298] width 955 height 597
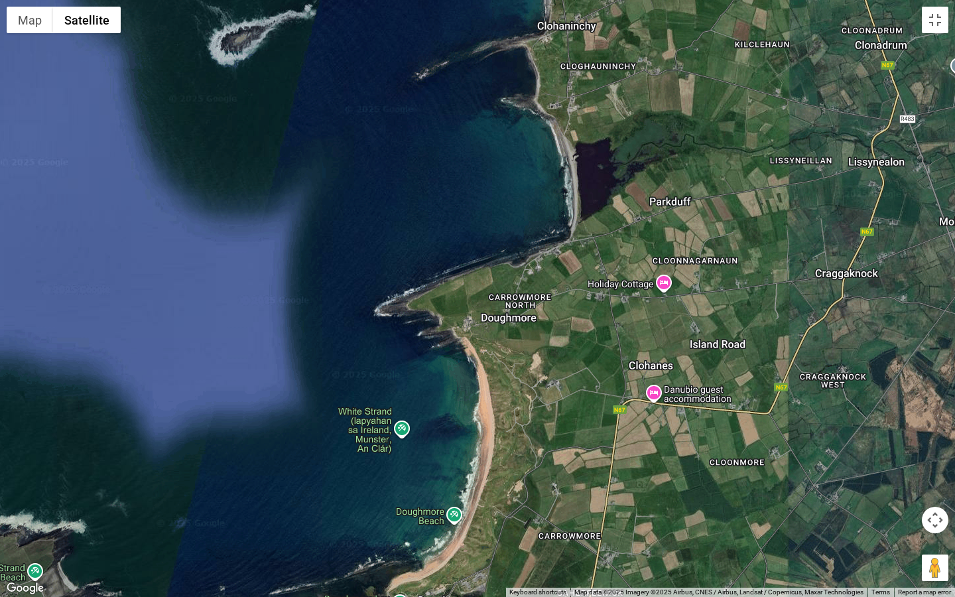
drag, startPoint x: 649, startPoint y: 104, endPoint x: 536, endPoint y: 529, distance: 440.0
click at [536, 529] on div at bounding box center [477, 298] width 955 height 597
click at [671, 97] on div at bounding box center [477, 298] width 955 height 597
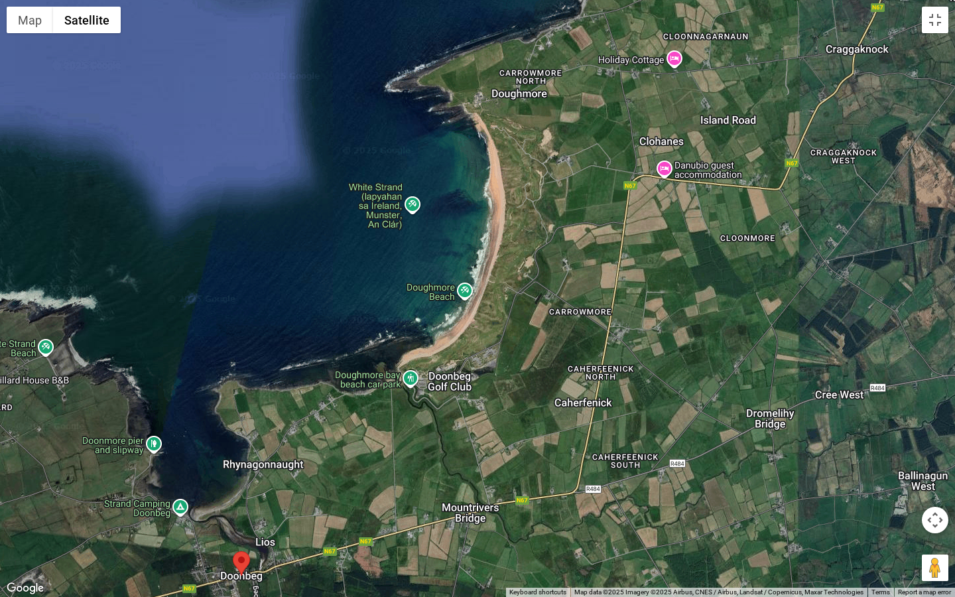
drag, startPoint x: 358, startPoint y: 363, endPoint x: 369, endPoint y: 133, distance: 229.7
click at [369, 133] on div at bounding box center [477, 298] width 955 height 597
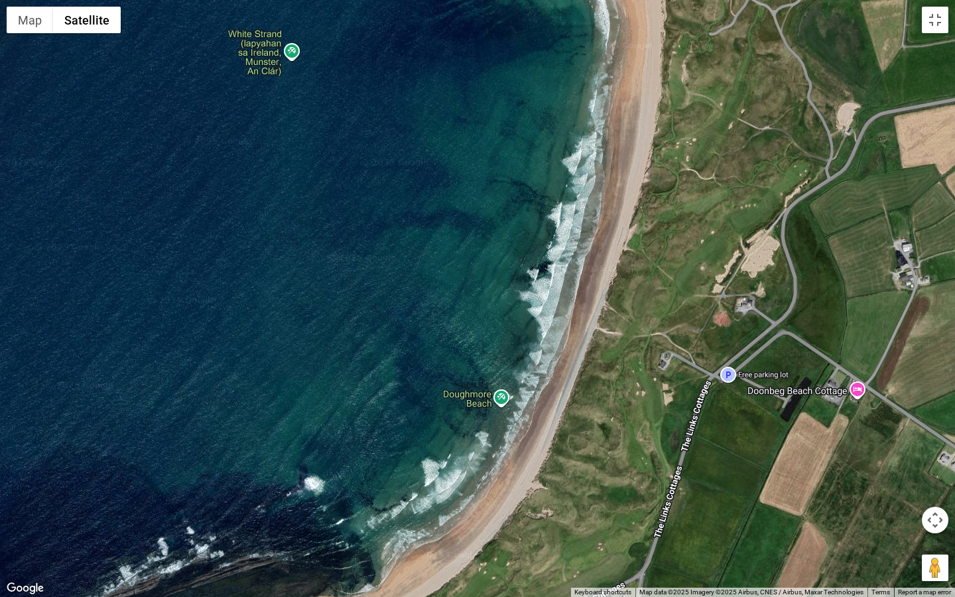
drag, startPoint x: 337, startPoint y: 392, endPoint x: 84, endPoint y: 0, distance: 466.7
click at [84, 0] on div at bounding box center [477, 298] width 955 height 597
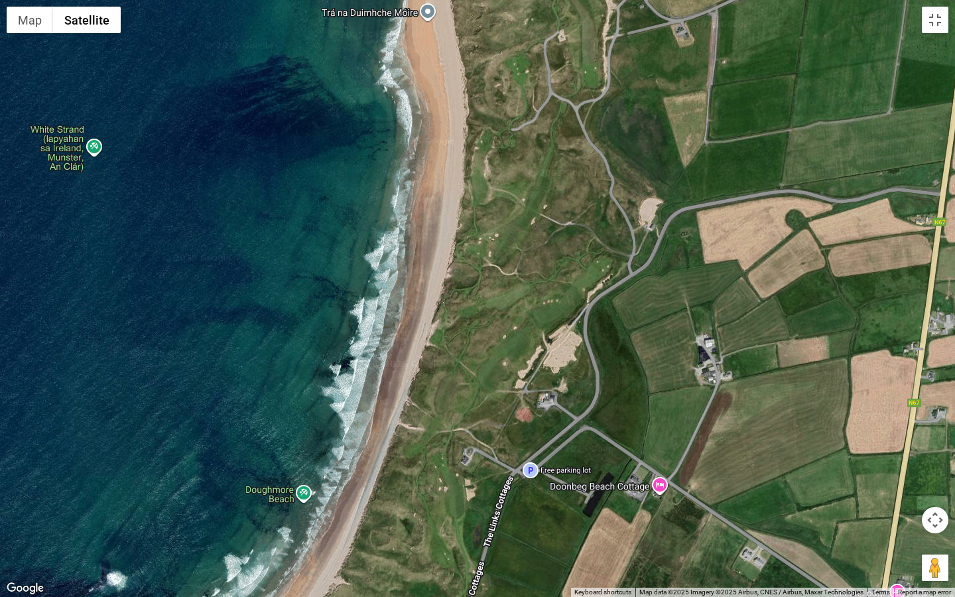
drag, startPoint x: 286, startPoint y: 418, endPoint x: 87, endPoint y: 510, distance: 219.3
click at [87, 510] on div at bounding box center [477, 298] width 955 height 597
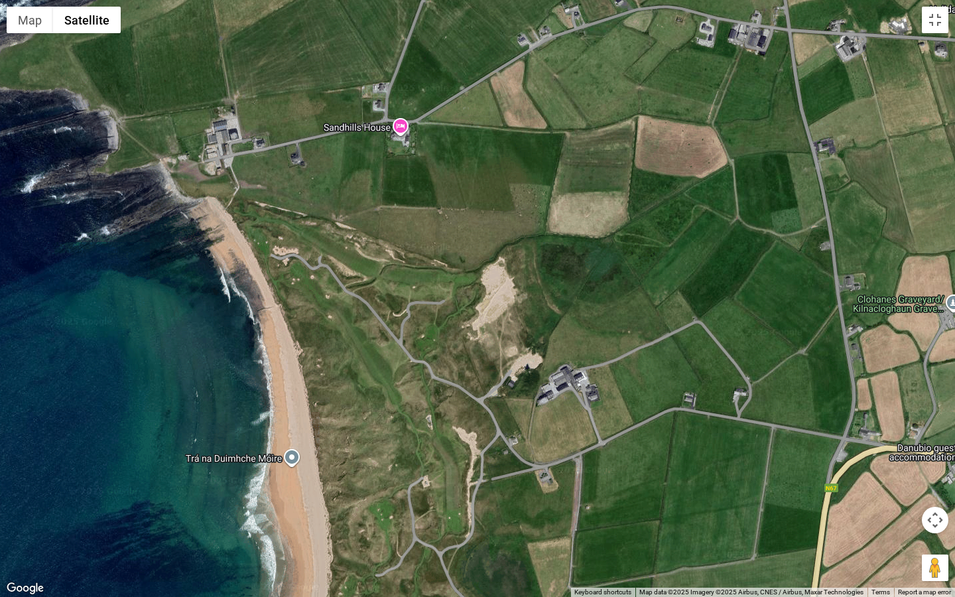
drag, startPoint x: 672, startPoint y: 148, endPoint x: 535, endPoint y: 596, distance: 468.7
click at [535, 530] on div at bounding box center [477, 298] width 955 height 597
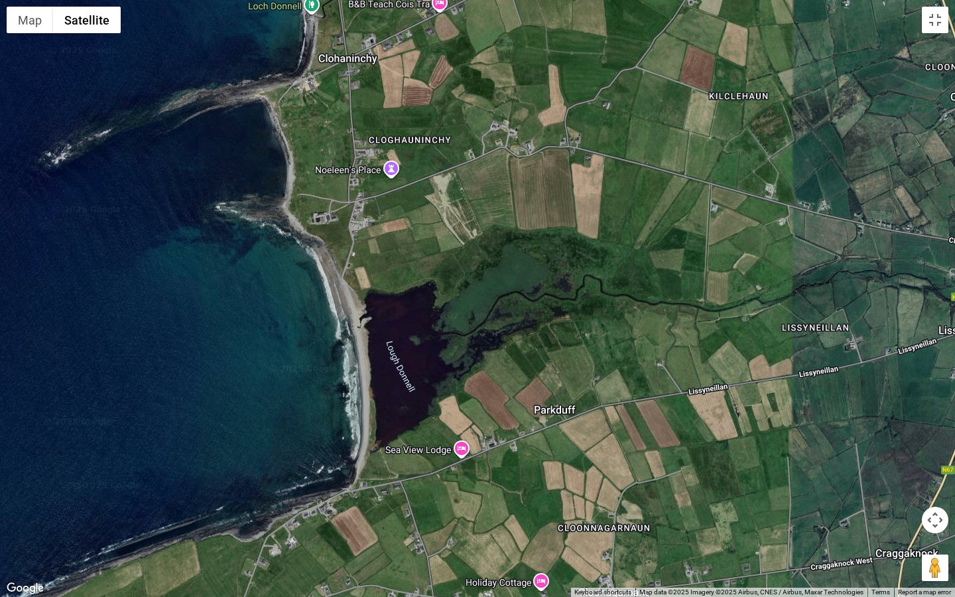
drag, startPoint x: 644, startPoint y: 147, endPoint x: 408, endPoint y: 596, distance: 507.8
click at [408, 530] on div at bounding box center [477, 298] width 955 height 597
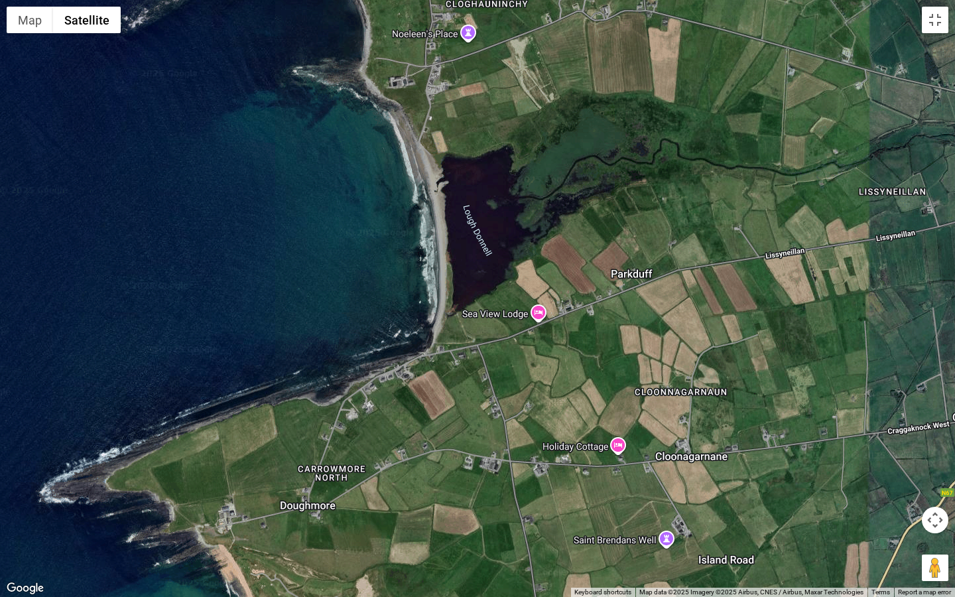
drag, startPoint x: 529, startPoint y: 131, endPoint x: 605, endPoint y: 0, distance: 151.6
click at [605, 0] on div at bounding box center [477, 298] width 955 height 597
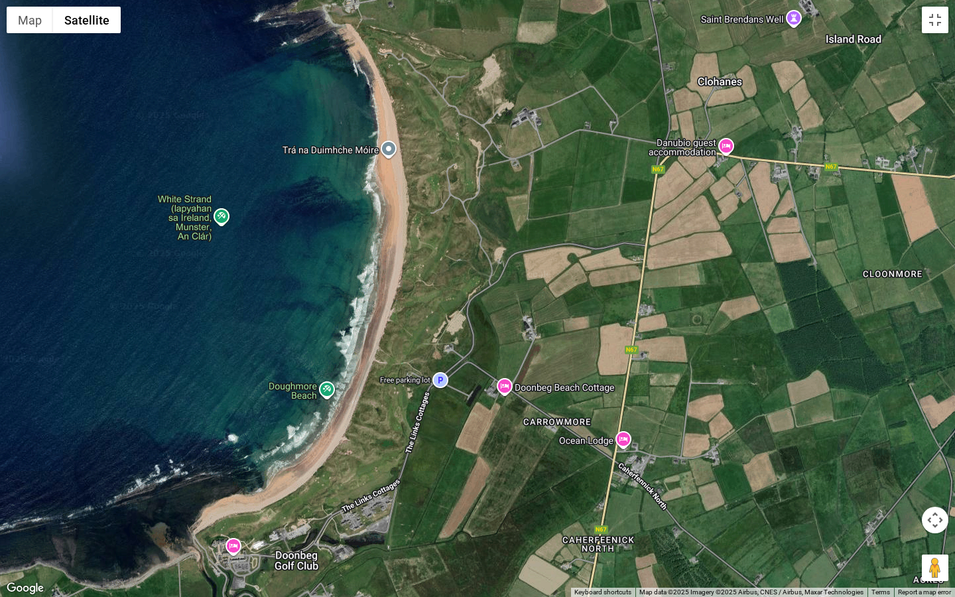
drag, startPoint x: 517, startPoint y: 526, endPoint x: 645, endPoint y: 0, distance: 541.2
click at [645, 0] on div at bounding box center [477, 298] width 955 height 597
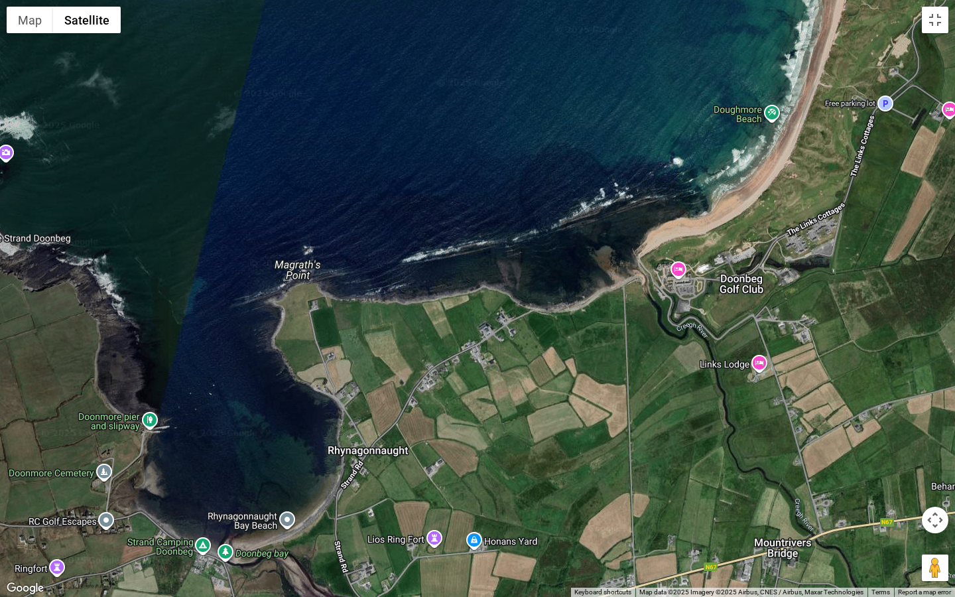
drag, startPoint x: 509, startPoint y: 481, endPoint x: 954, endPoint y: 202, distance: 525.0
click at [954, 202] on div at bounding box center [477, 298] width 955 height 597
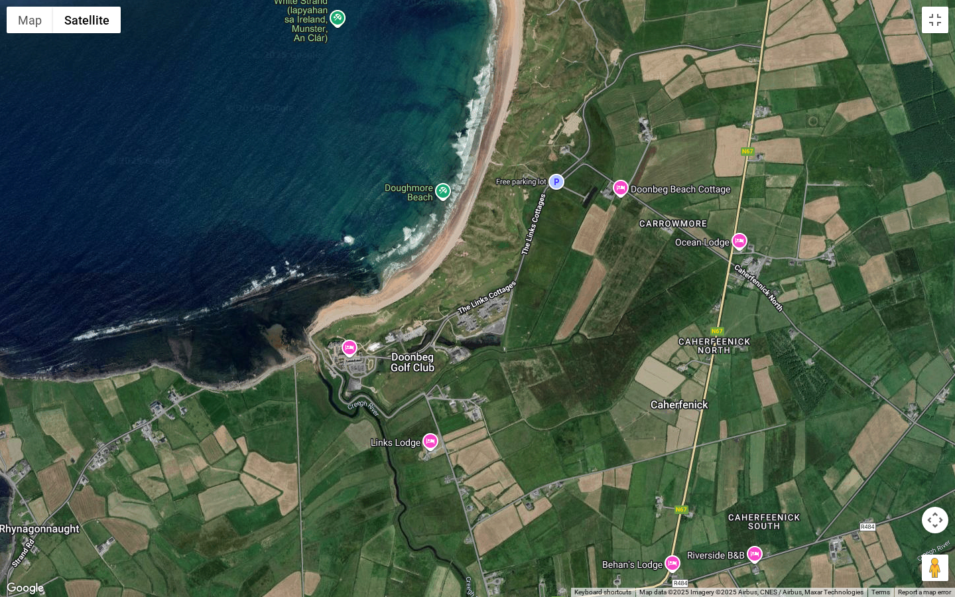
drag, startPoint x: 641, startPoint y: 442, endPoint x: 312, endPoint y: 516, distance: 337.2
click at [312, 516] on div at bounding box center [477, 298] width 955 height 597
click at [412, 372] on div at bounding box center [477, 298] width 955 height 597
click at [938, 21] on button "Toggle fullscreen view" at bounding box center [935, 20] width 27 height 27
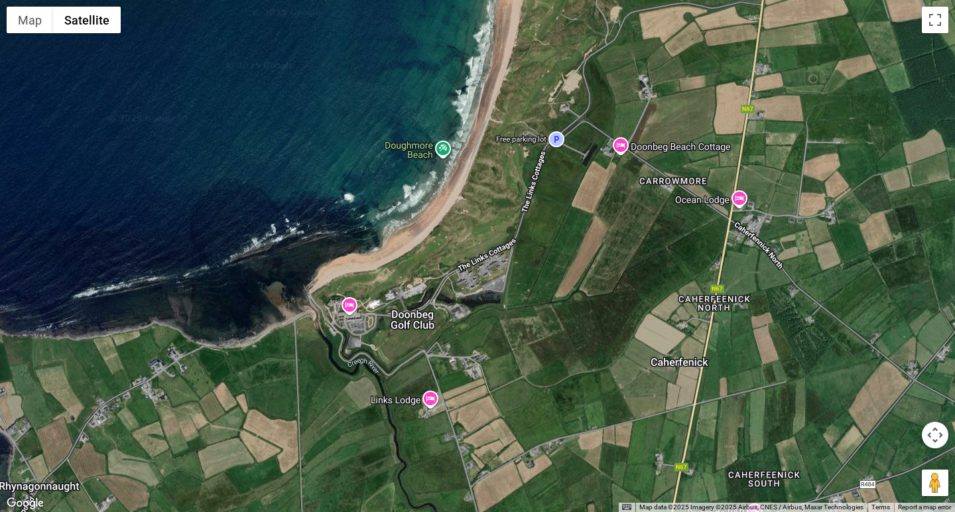
scroll to position [121, 0]
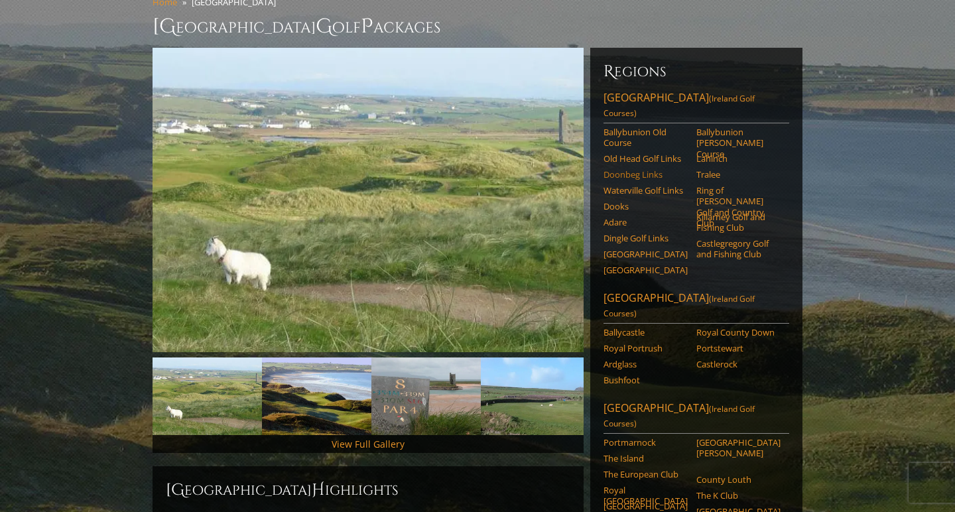
click at [636, 169] on link "Doonbeg Links" at bounding box center [645, 174] width 84 height 11
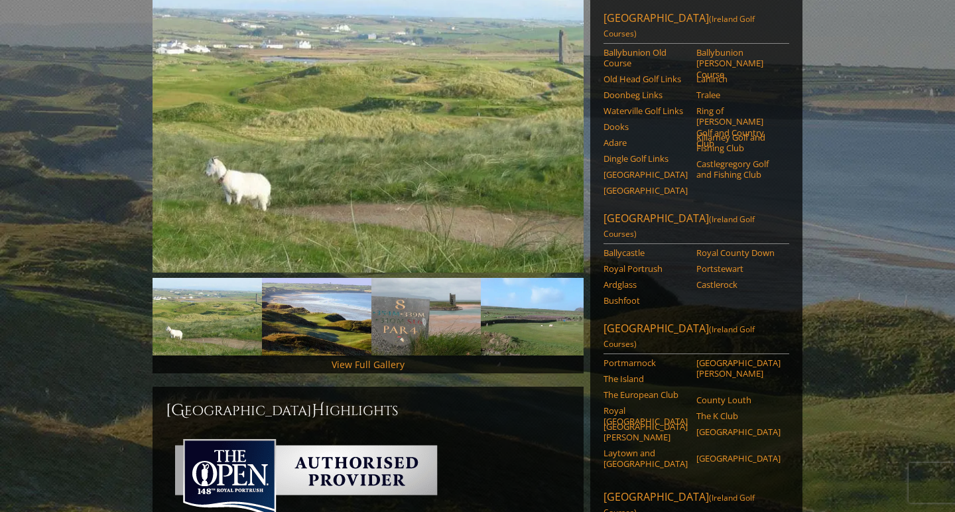
scroll to position [201, 0]
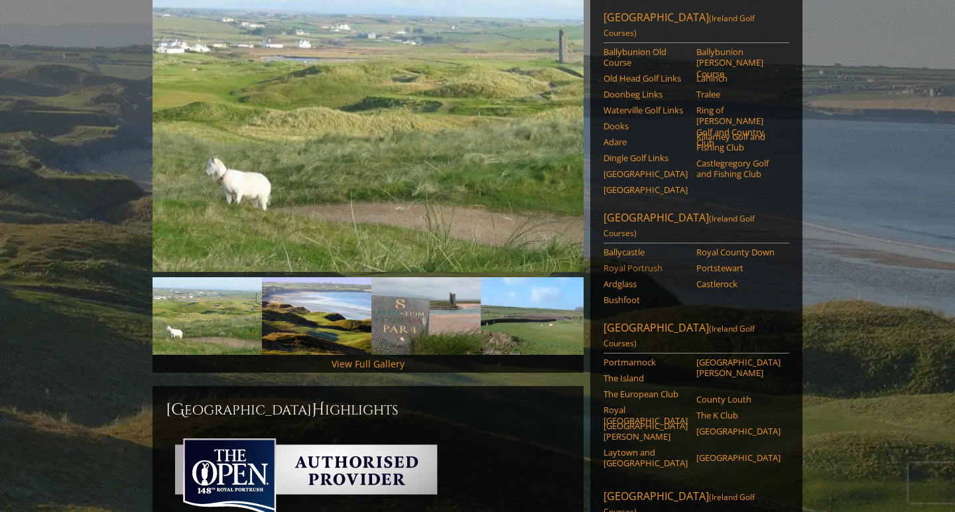
click at [651, 263] on link "Royal Portrush" at bounding box center [645, 268] width 84 height 11
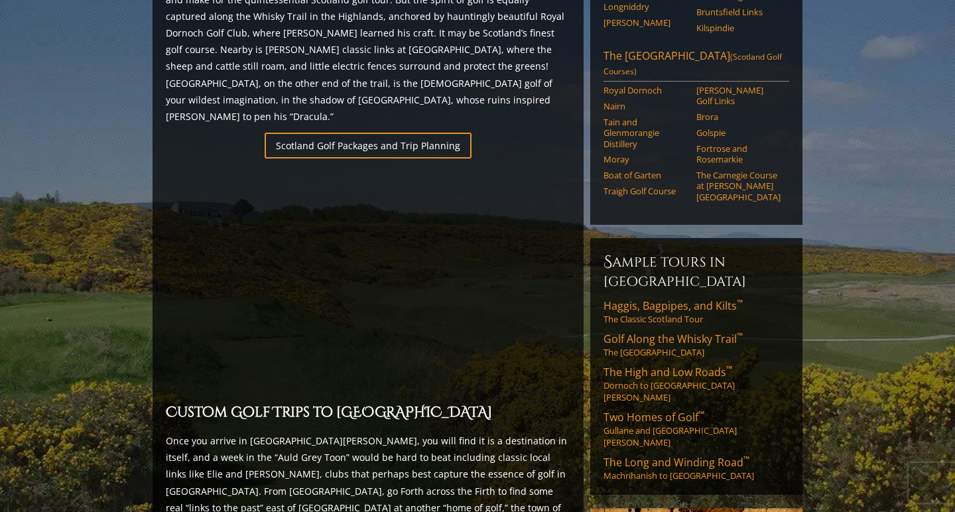
scroll to position [936, 0]
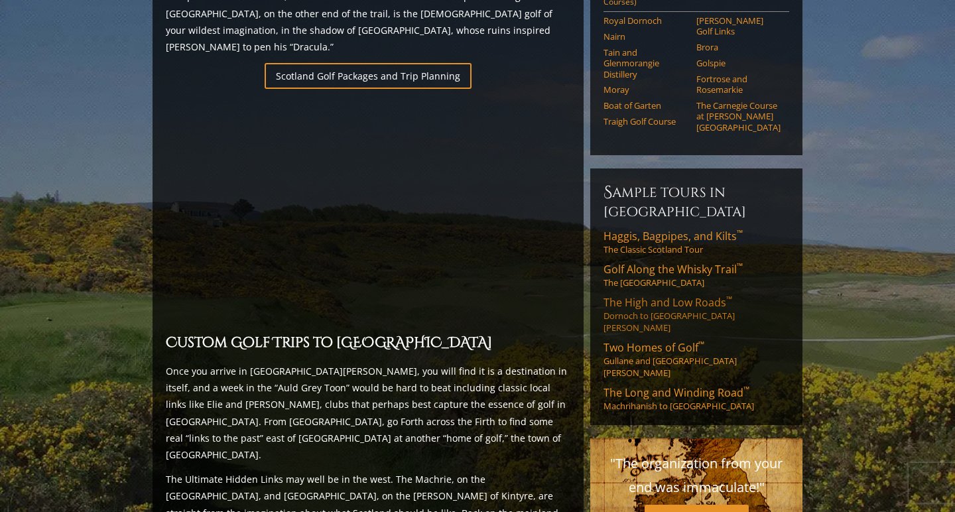
click at [692, 295] on span "The High and Low Roads ™" at bounding box center [667, 302] width 129 height 15
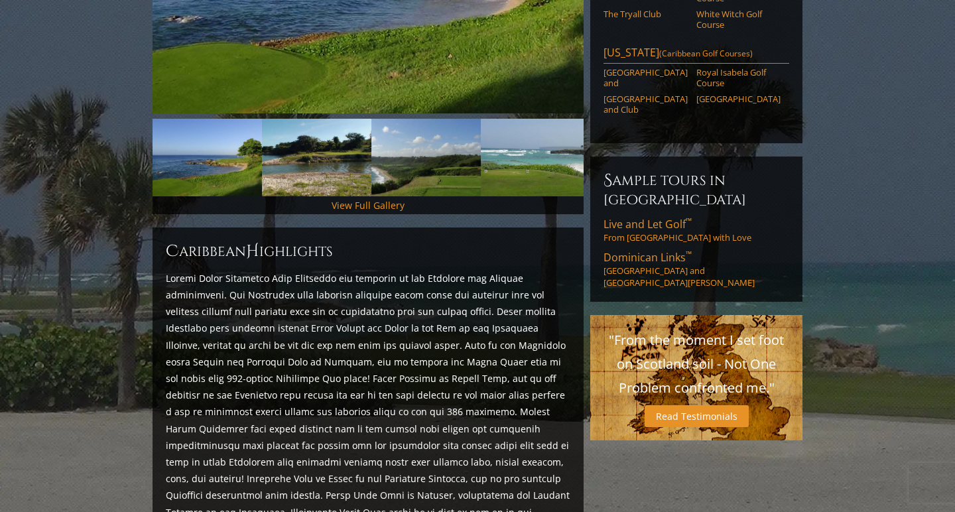
scroll to position [359, 0]
click at [651, 250] on span "Dominican Links ™" at bounding box center [647, 257] width 88 height 15
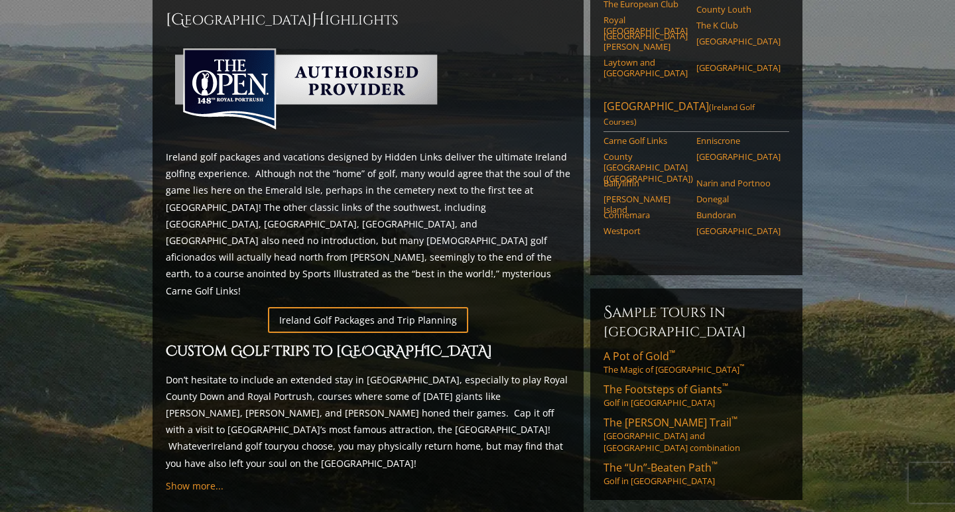
scroll to position [671, 0]
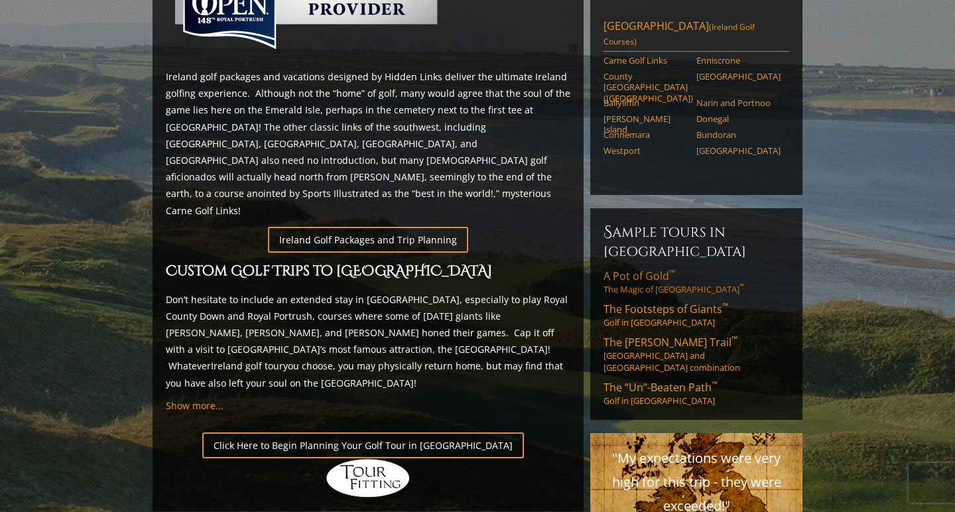
click at [635, 269] on span "A Pot of Gold ™" at bounding box center [639, 276] width 72 height 15
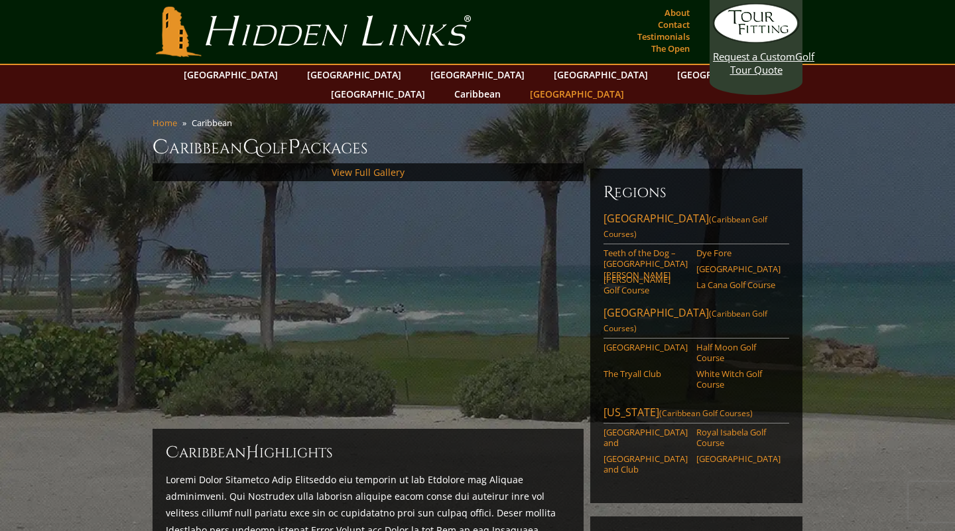
click at [631, 84] on link "[GEOGRAPHIC_DATA]" at bounding box center [576, 93] width 107 height 19
